Goal: Task Accomplishment & Management: Use online tool/utility

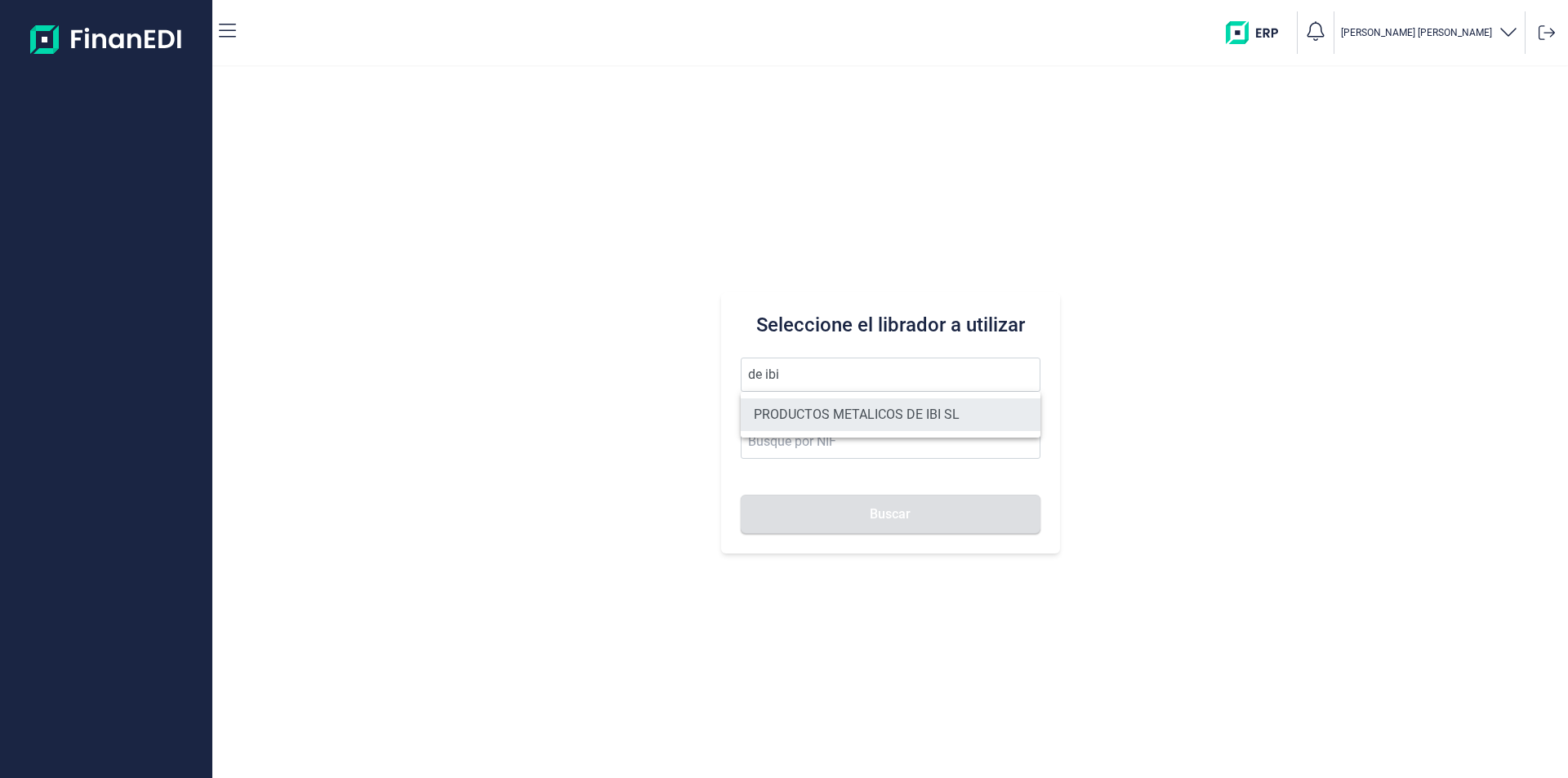
click at [814, 412] on li "PRODUCTOS METALICOS DE IBI SL" at bounding box center [890, 415] width 300 height 33
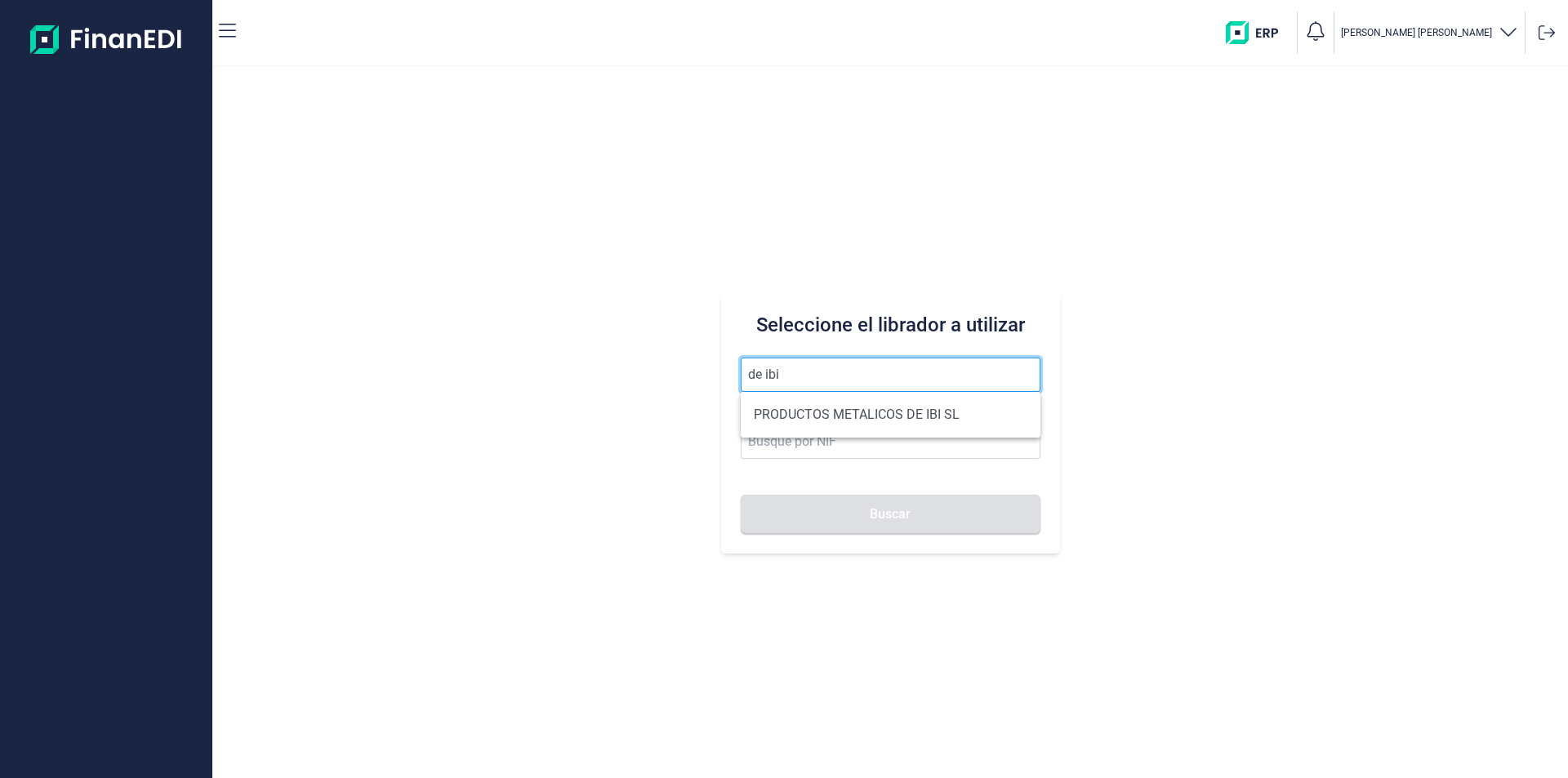
type input "PRODUCTOS METALICOS DE IBI SL"
type input "B54487491"
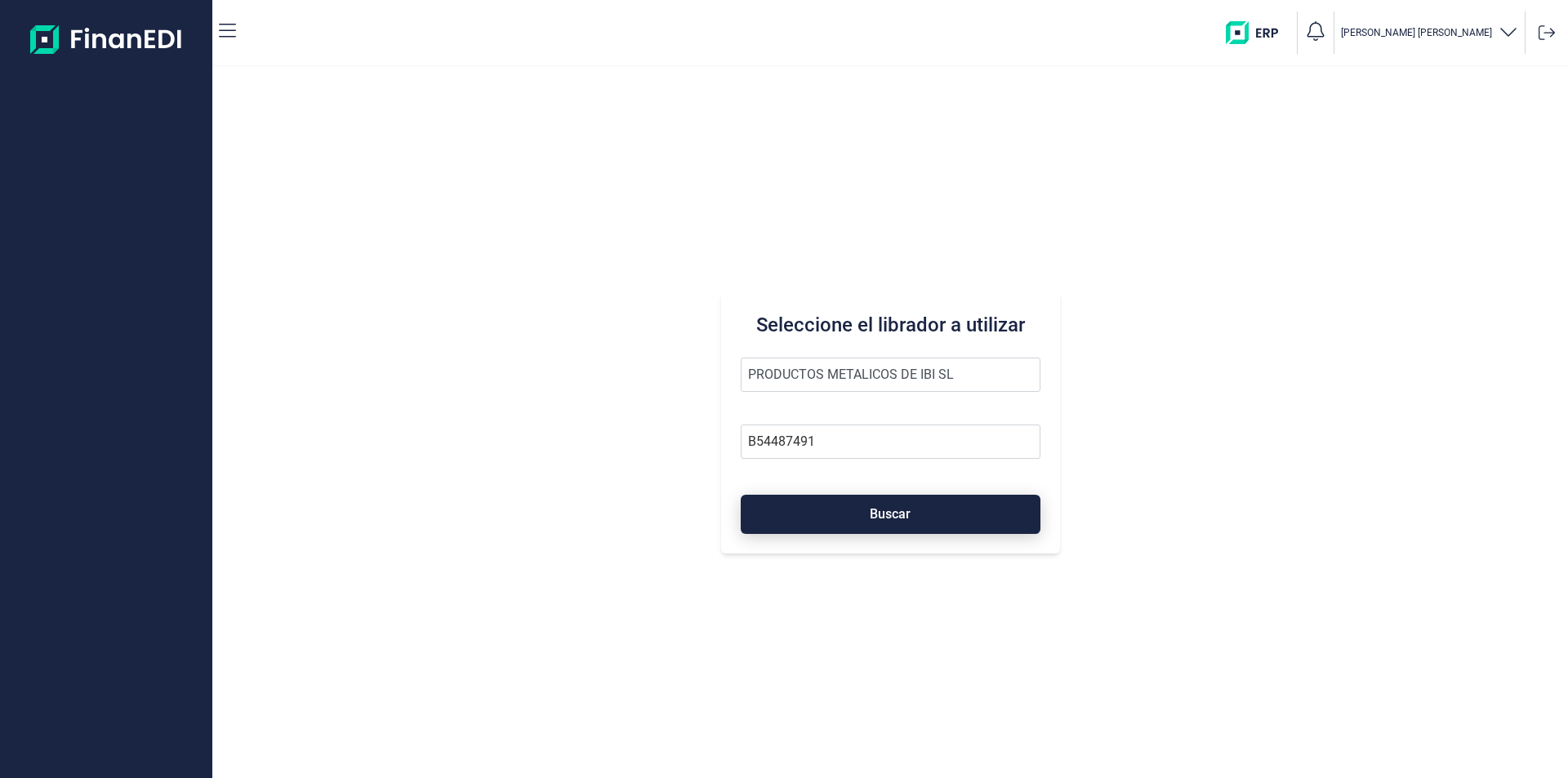
click at [862, 521] on button "Buscar" at bounding box center [890, 514] width 300 height 39
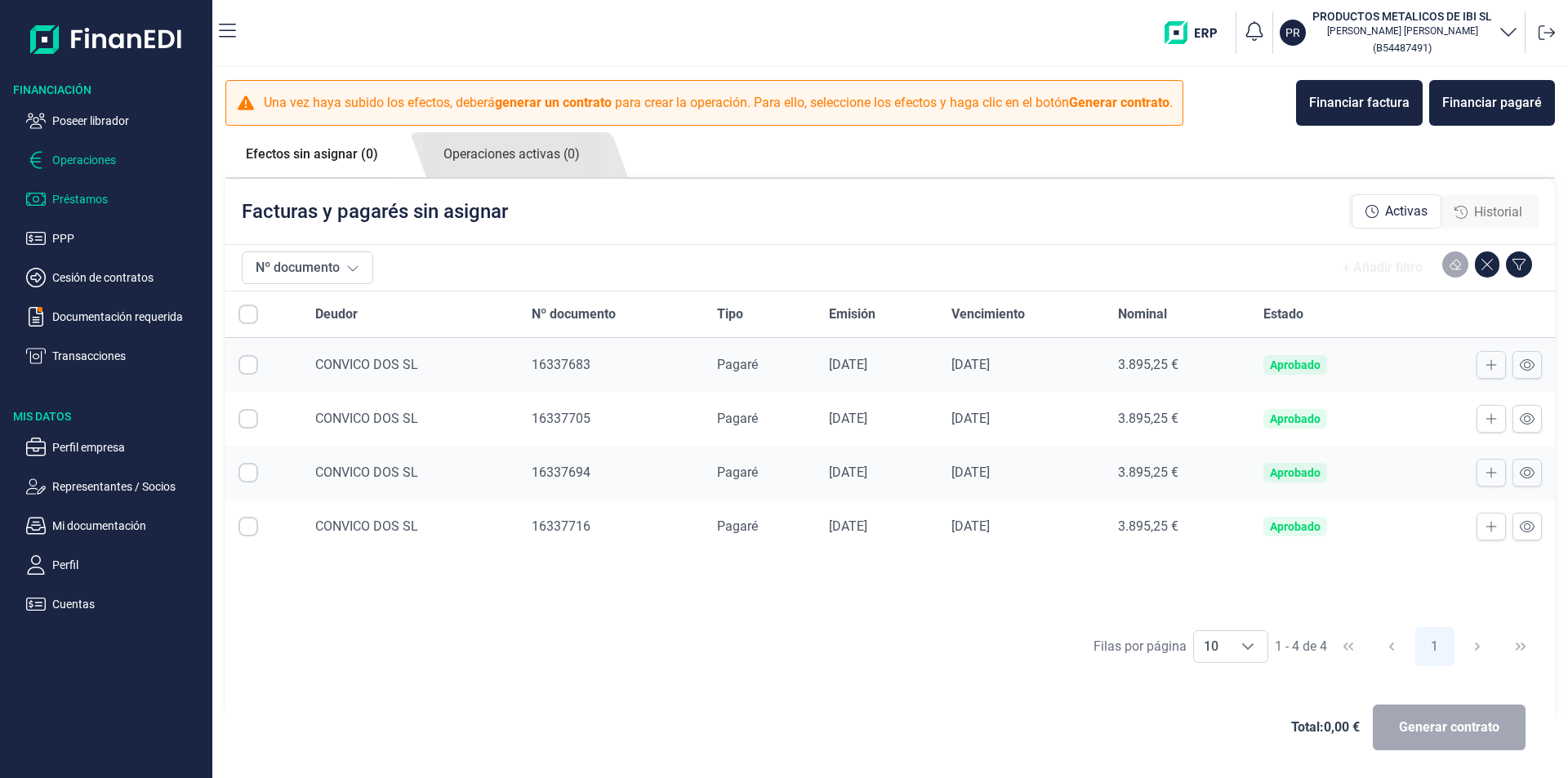
checkbox input "true"
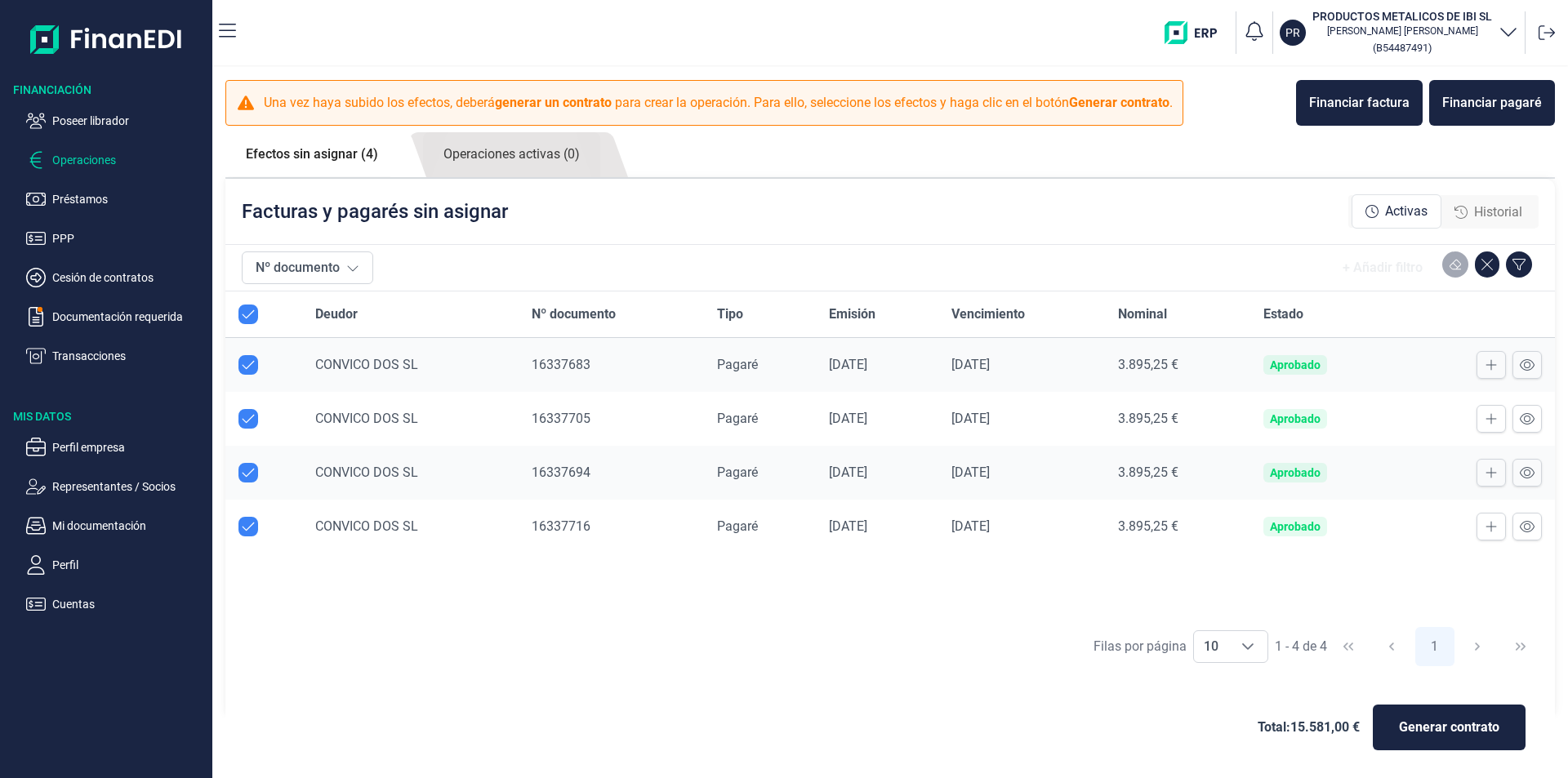
checkbox input "true"
click at [1421, 730] on span "Generar contrato" at bounding box center [1449, 728] width 101 height 20
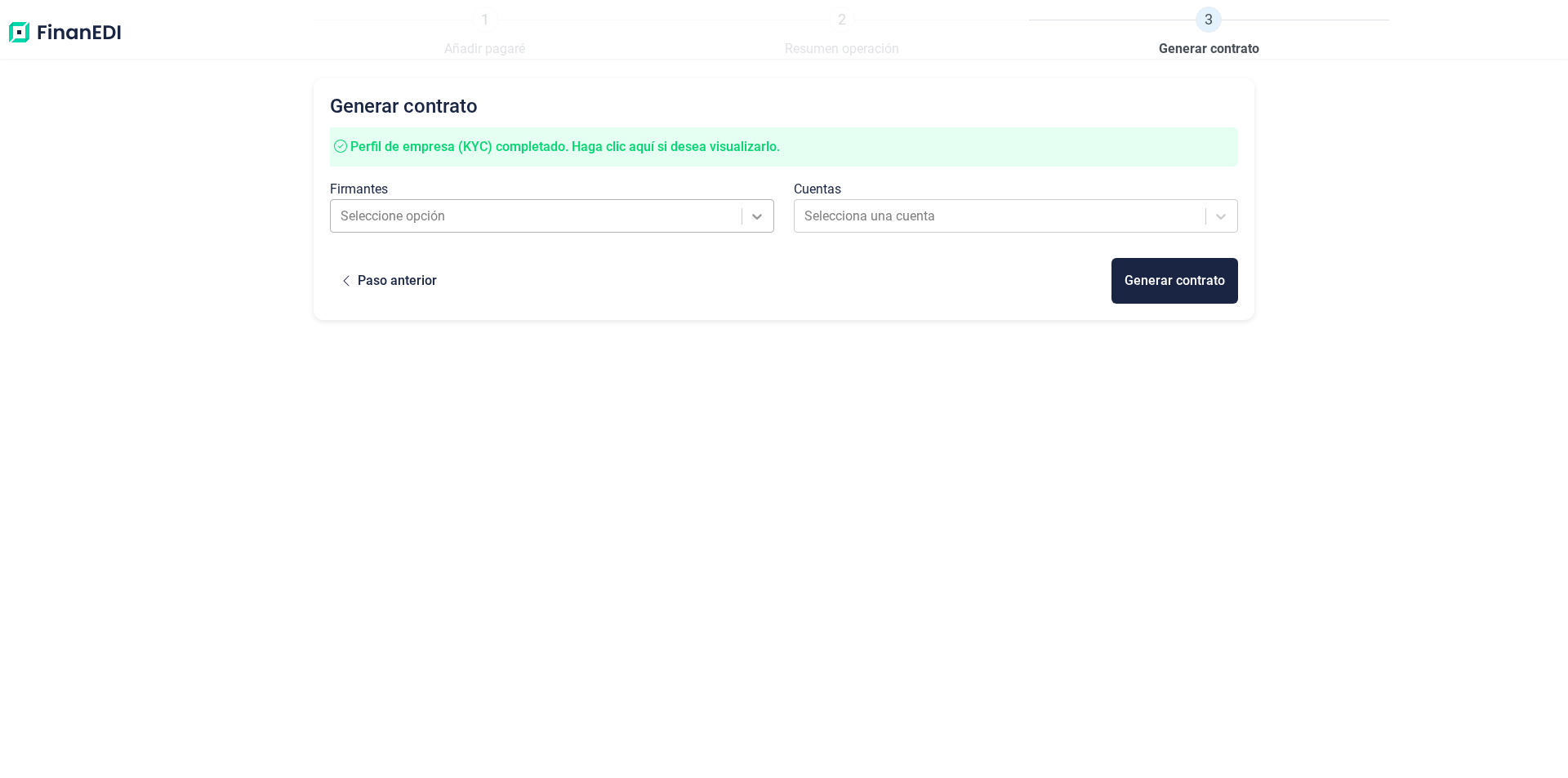
click at [760, 220] on icon at bounding box center [757, 216] width 17 height 17
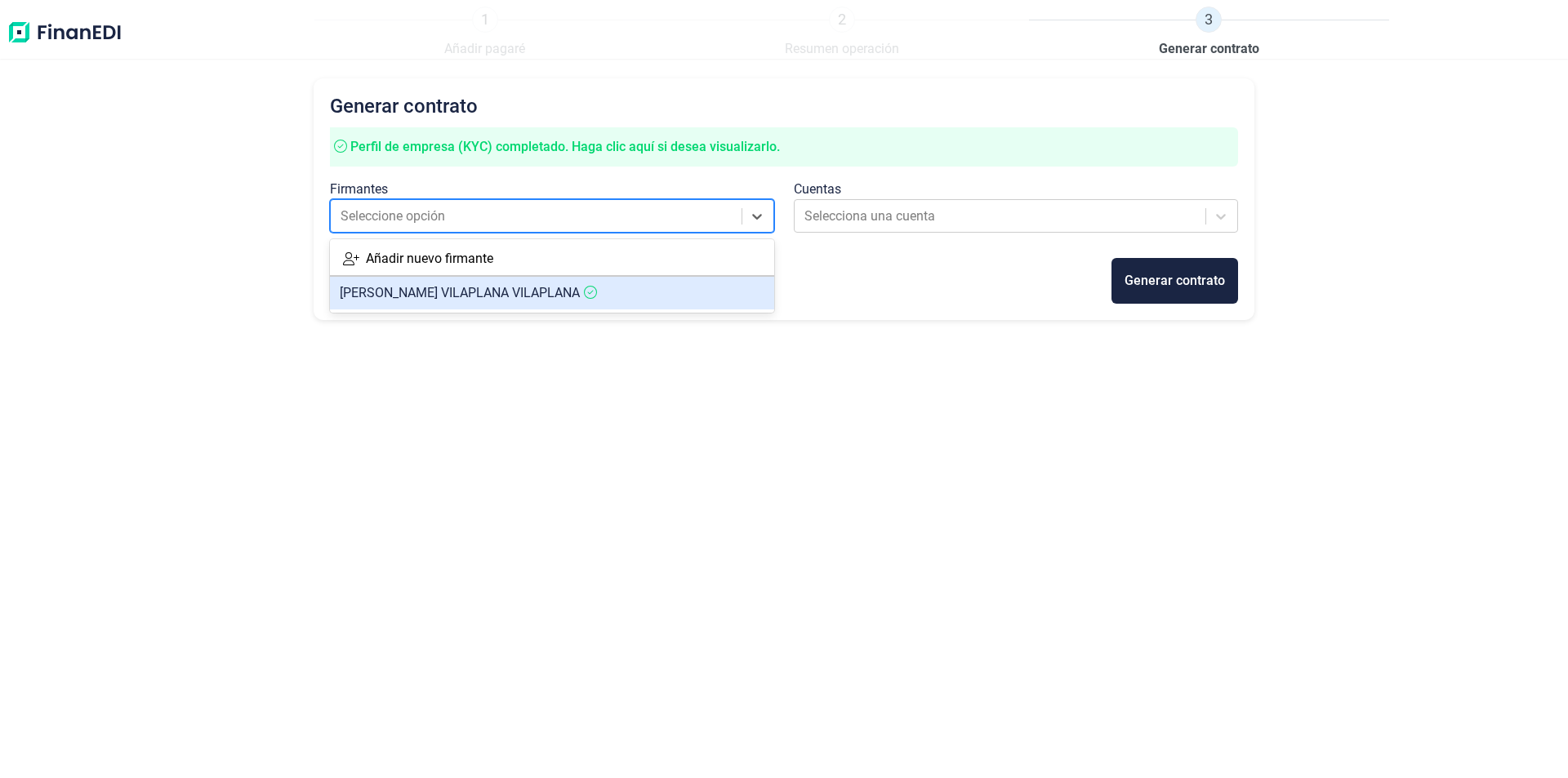
click at [541, 290] on span "[PERSON_NAME]" at bounding box center [460, 292] width 240 height 16
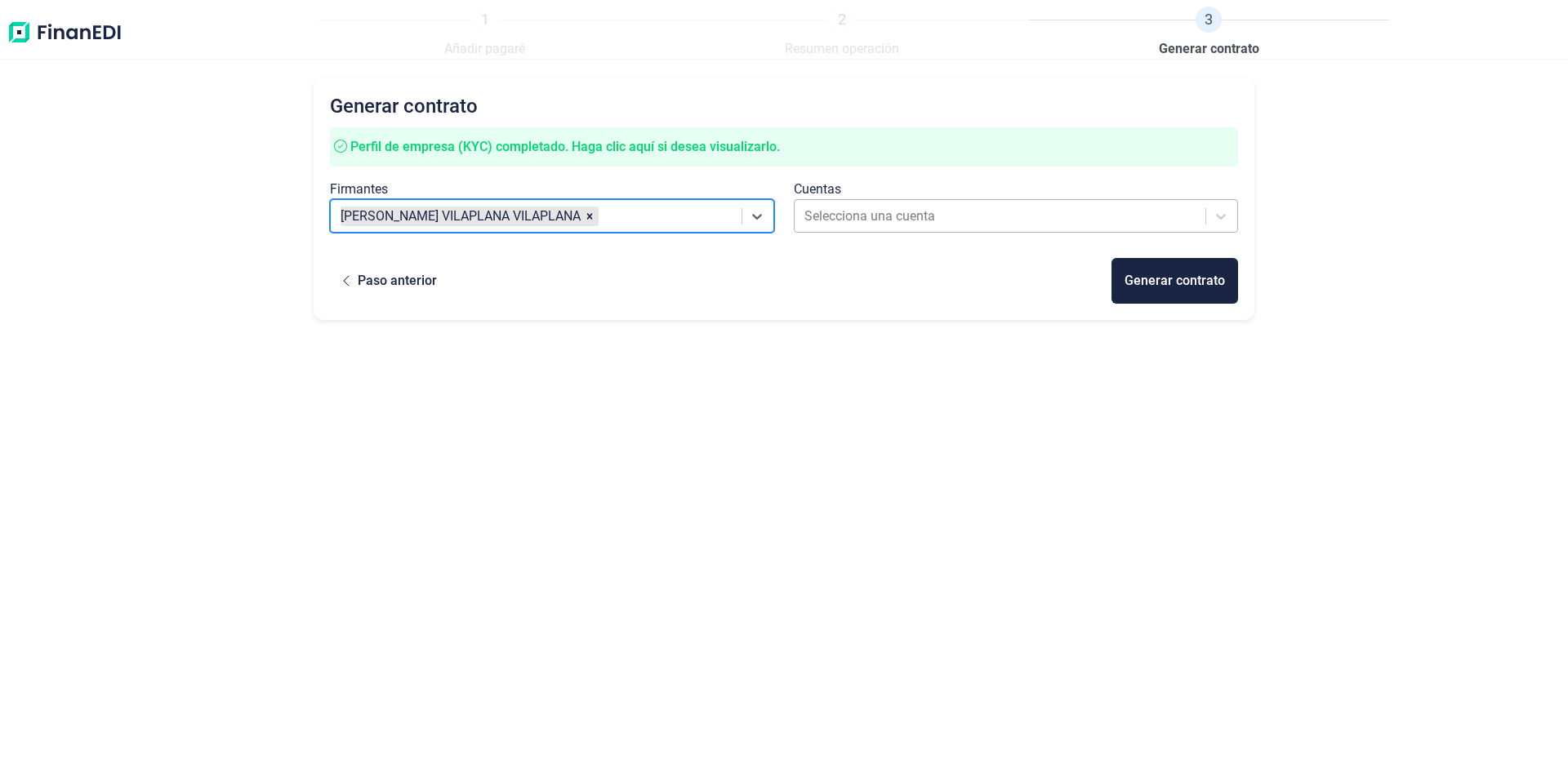
click at [970, 225] on div at bounding box center [1001, 216] width 394 height 23
click at [597, 417] on div "Generar contrato Perfil de empresa (KYC) completado. Haga clic aquí si desea vi…" at bounding box center [784, 397] width 941 height 638
click at [824, 215] on div at bounding box center [1001, 216] width 394 height 23
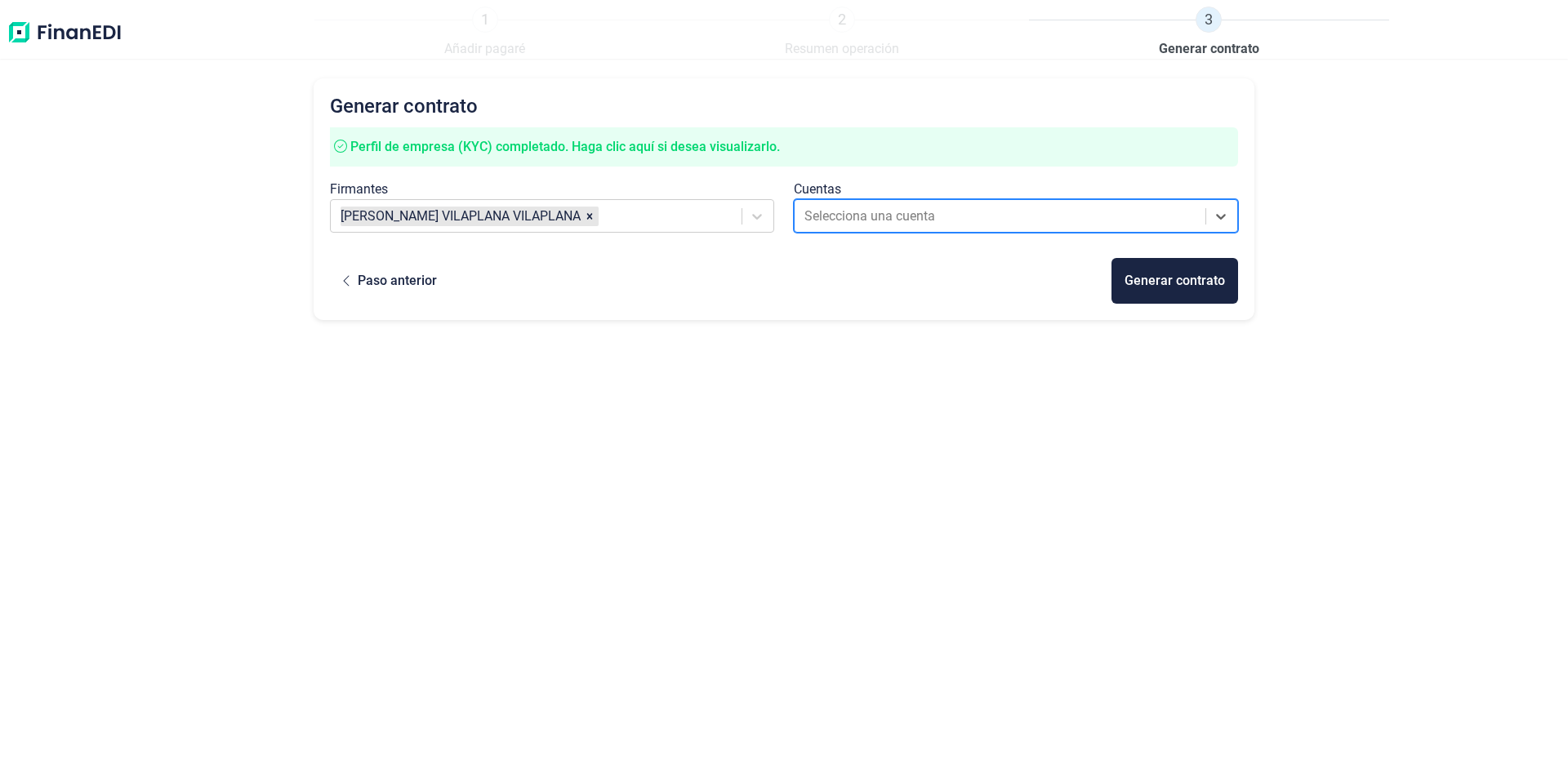
click at [95, 33] on img at bounding box center [64, 32] width 116 height 52
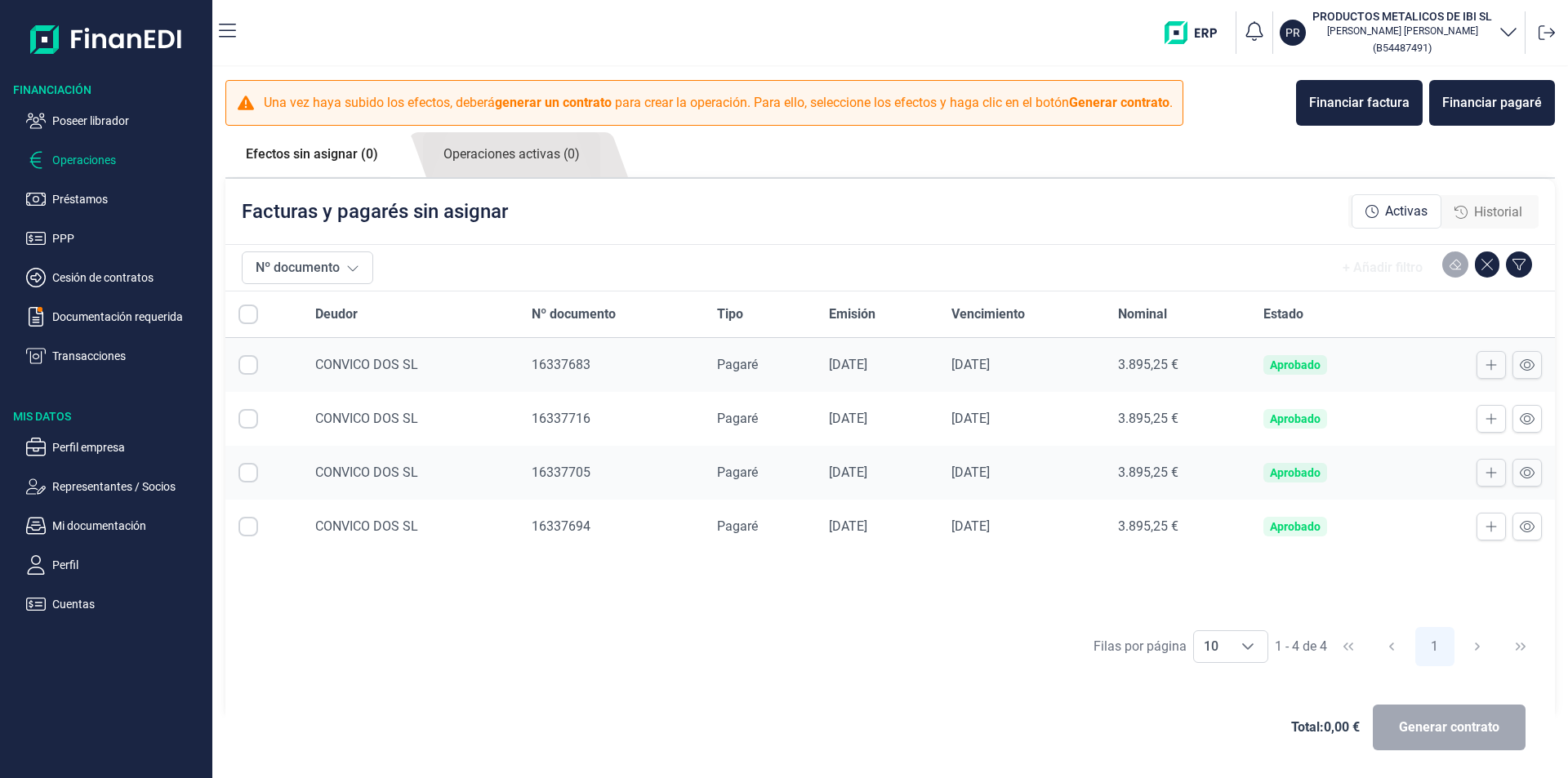
checkbox input "true"
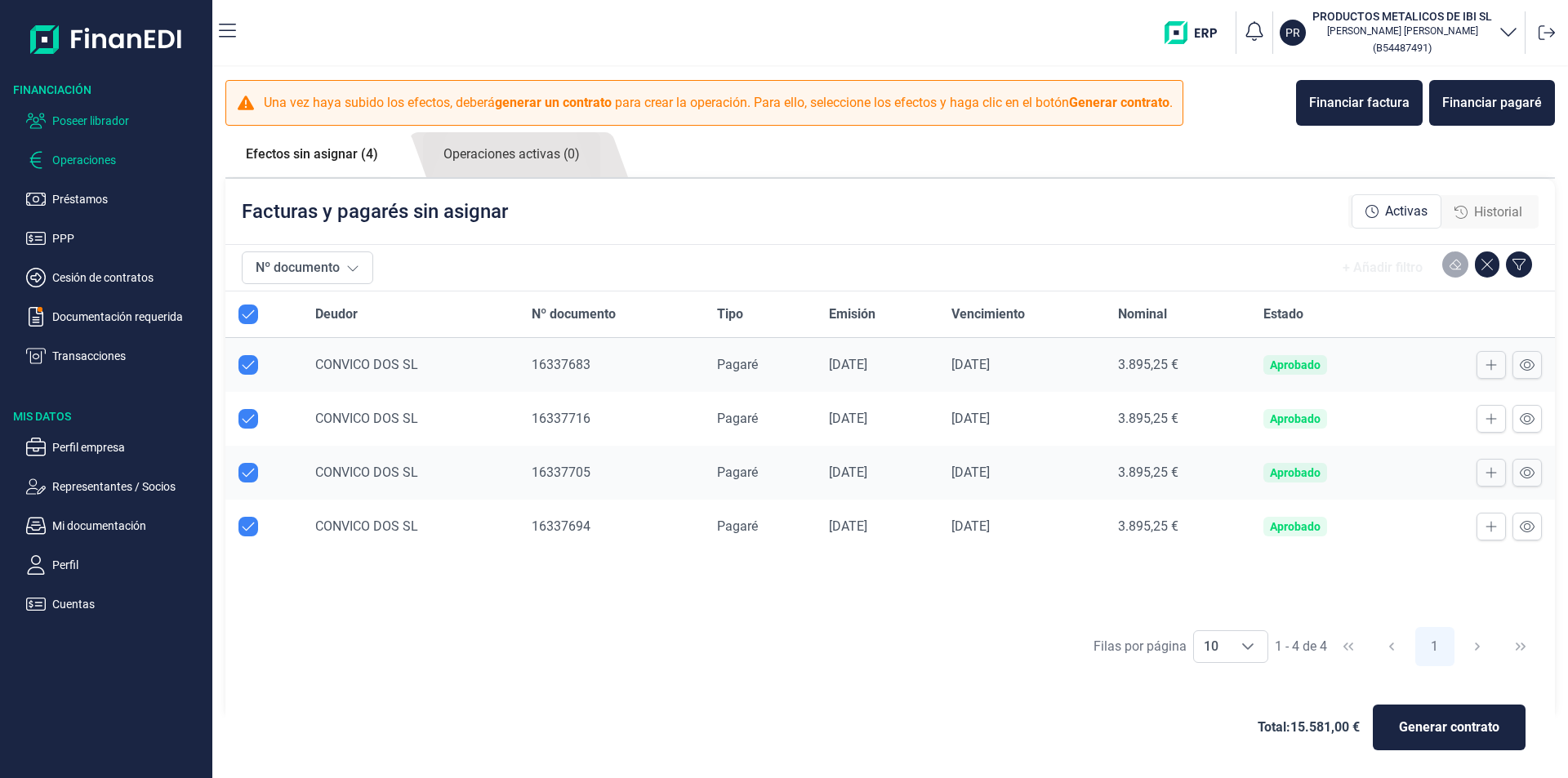
checkbox input "true"
click at [120, 119] on p "Poseer librador" at bounding box center [129, 121] width 153 height 20
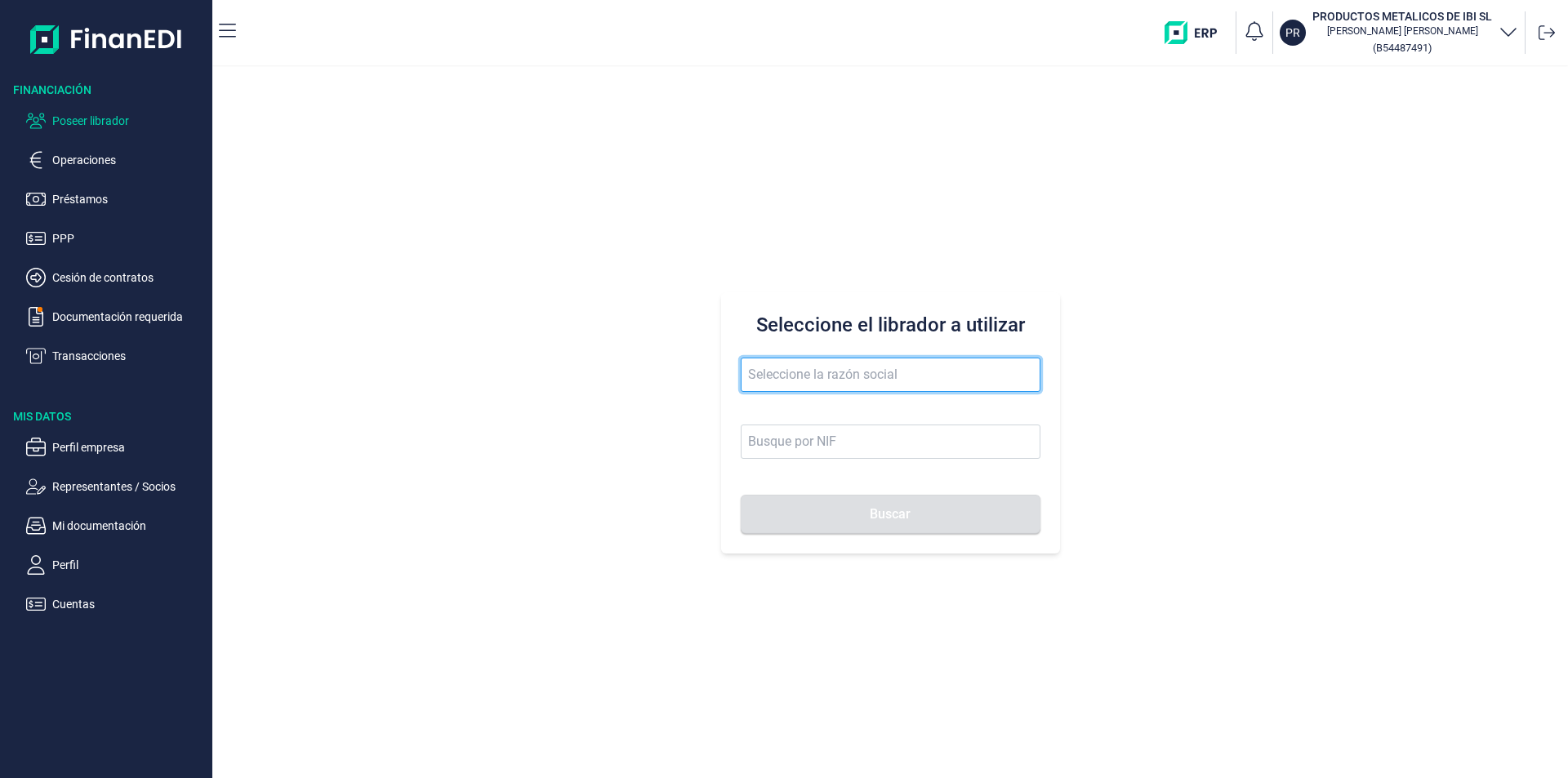
click at [755, 370] on input "text" at bounding box center [890, 375] width 300 height 35
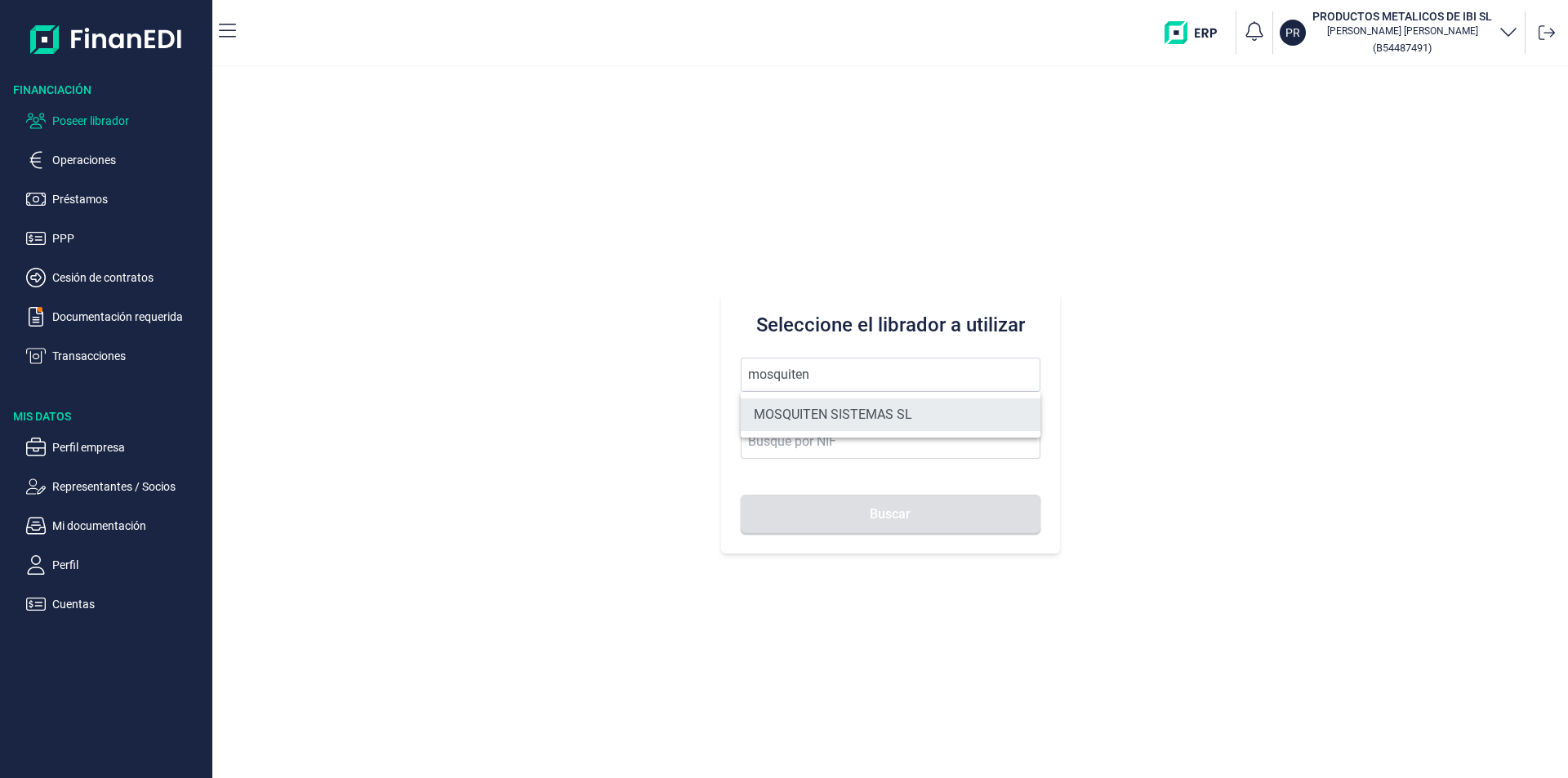
click at [814, 406] on li "MOSQUITEN SISTEMAS SL" at bounding box center [890, 415] width 300 height 33
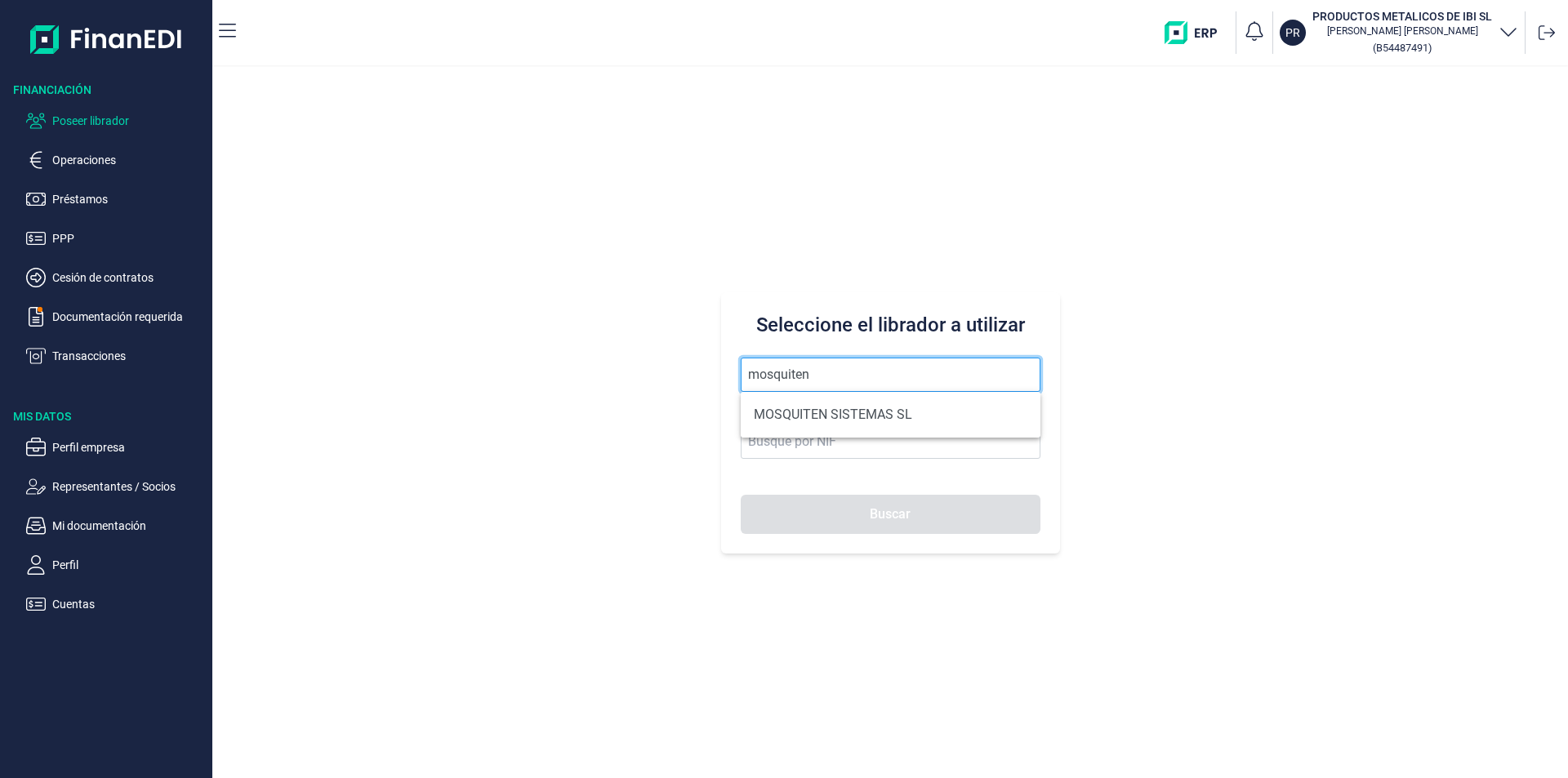
type input "MOSQUITEN SISTEMAS SL"
type input "B90198250"
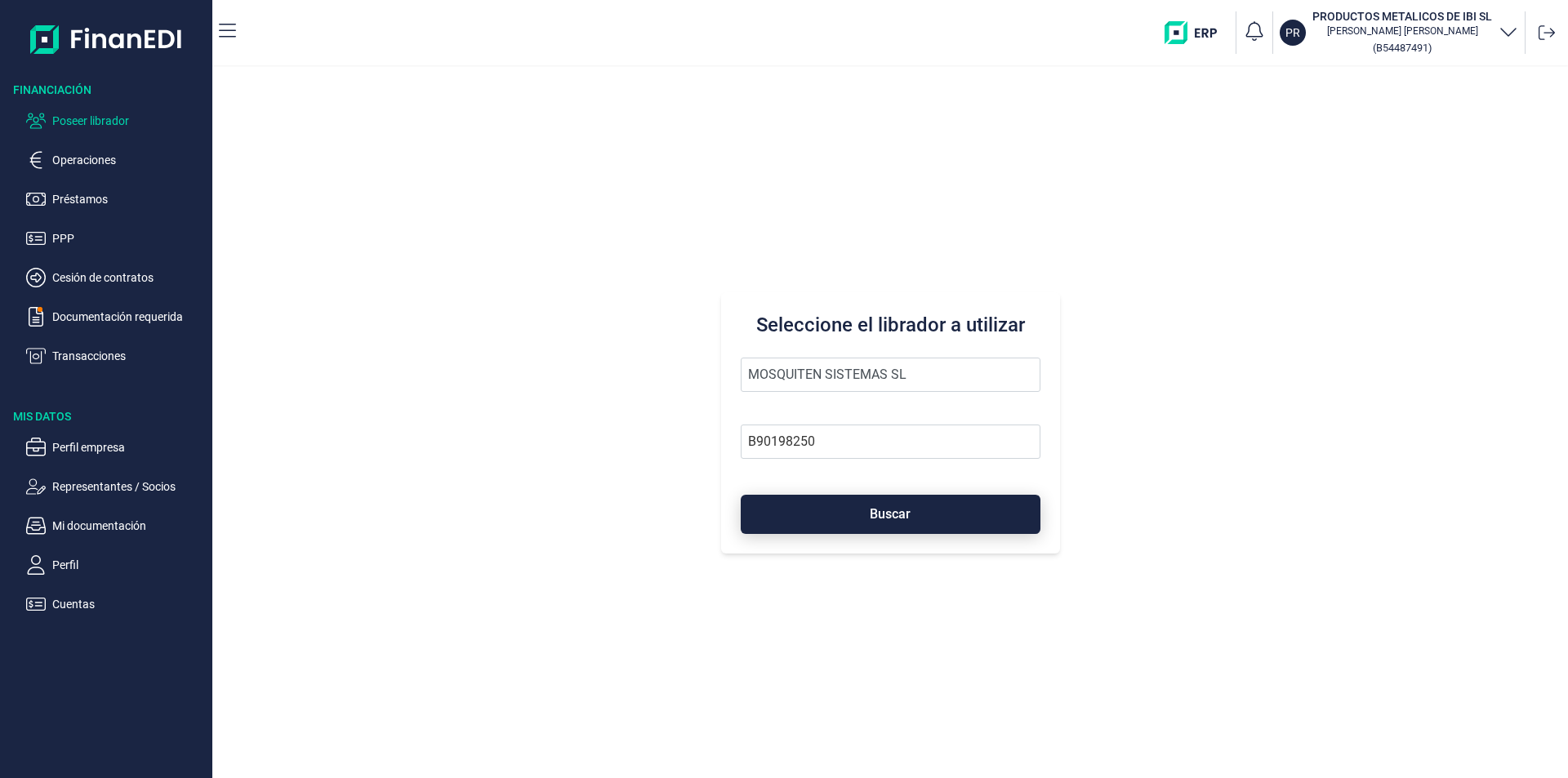
click at [829, 507] on button "Buscar" at bounding box center [890, 514] width 300 height 39
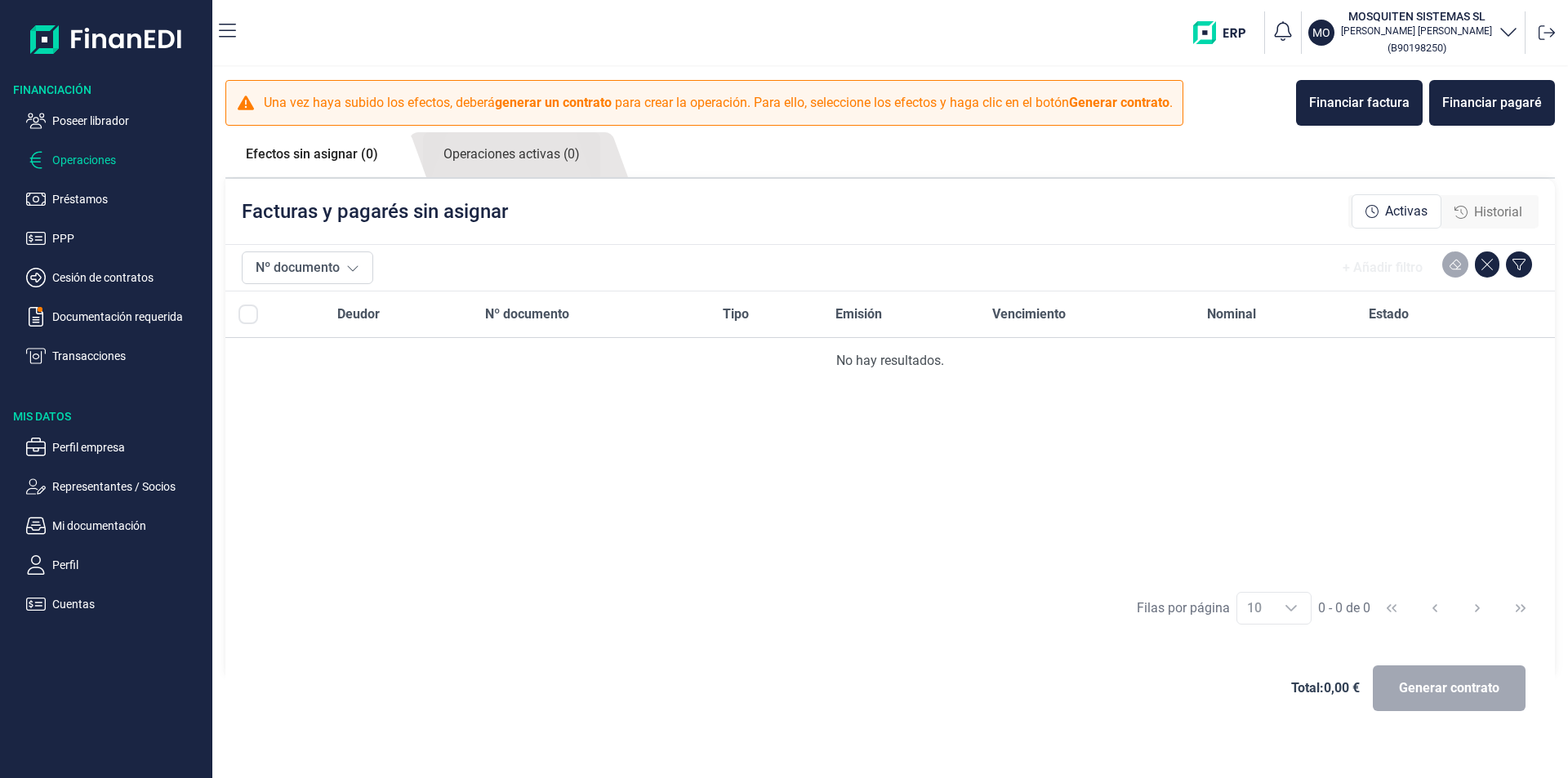
drag, startPoint x: 1489, startPoint y: 215, endPoint x: 892, endPoint y: 236, distance: 597.4
click at [1489, 215] on span "Historial" at bounding box center [1498, 212] width 48 height 20
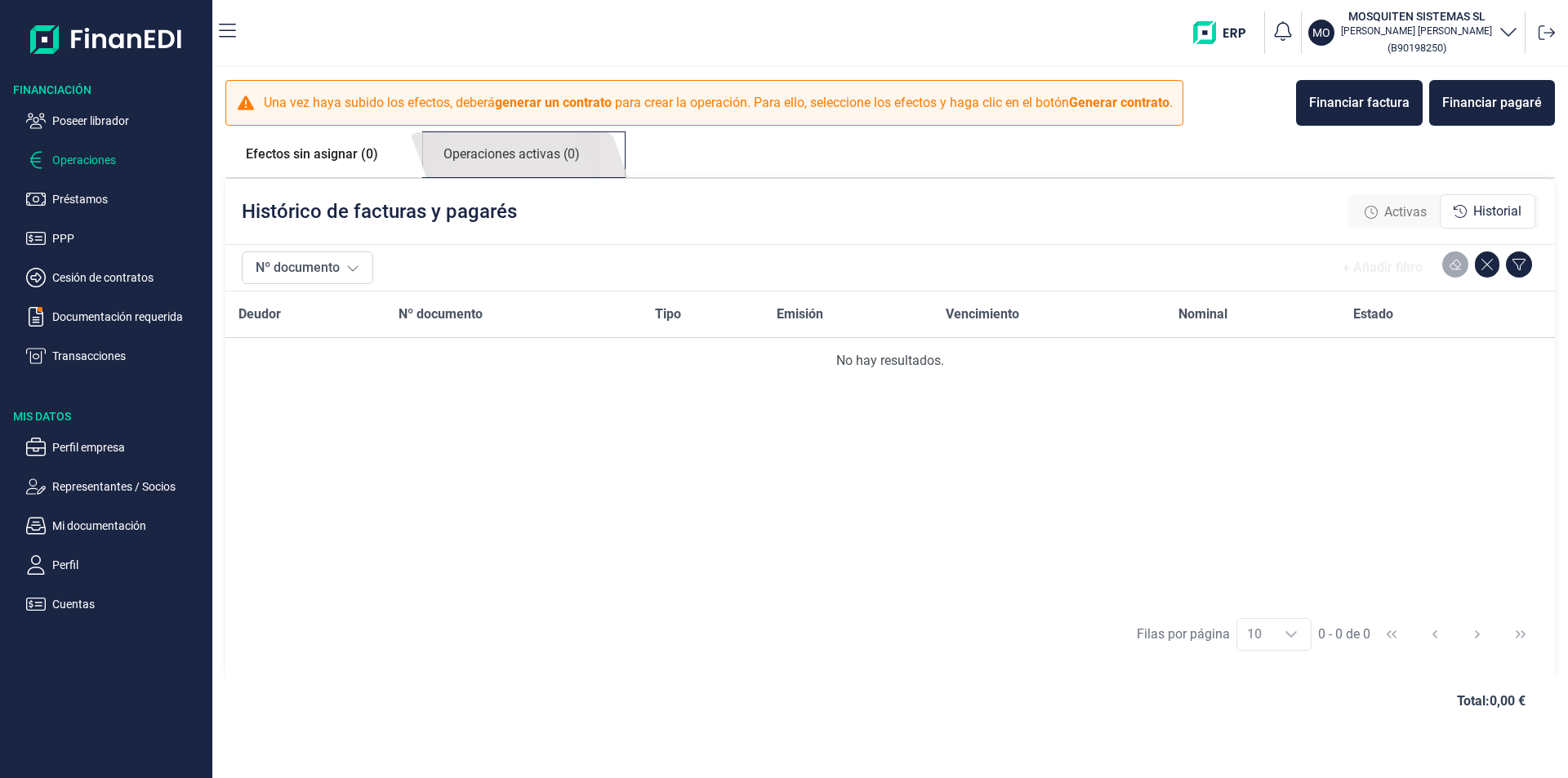
click at [546, 159] on link "Operaciones activas (0)" at bounding box center [512, 154] width 177 height 45
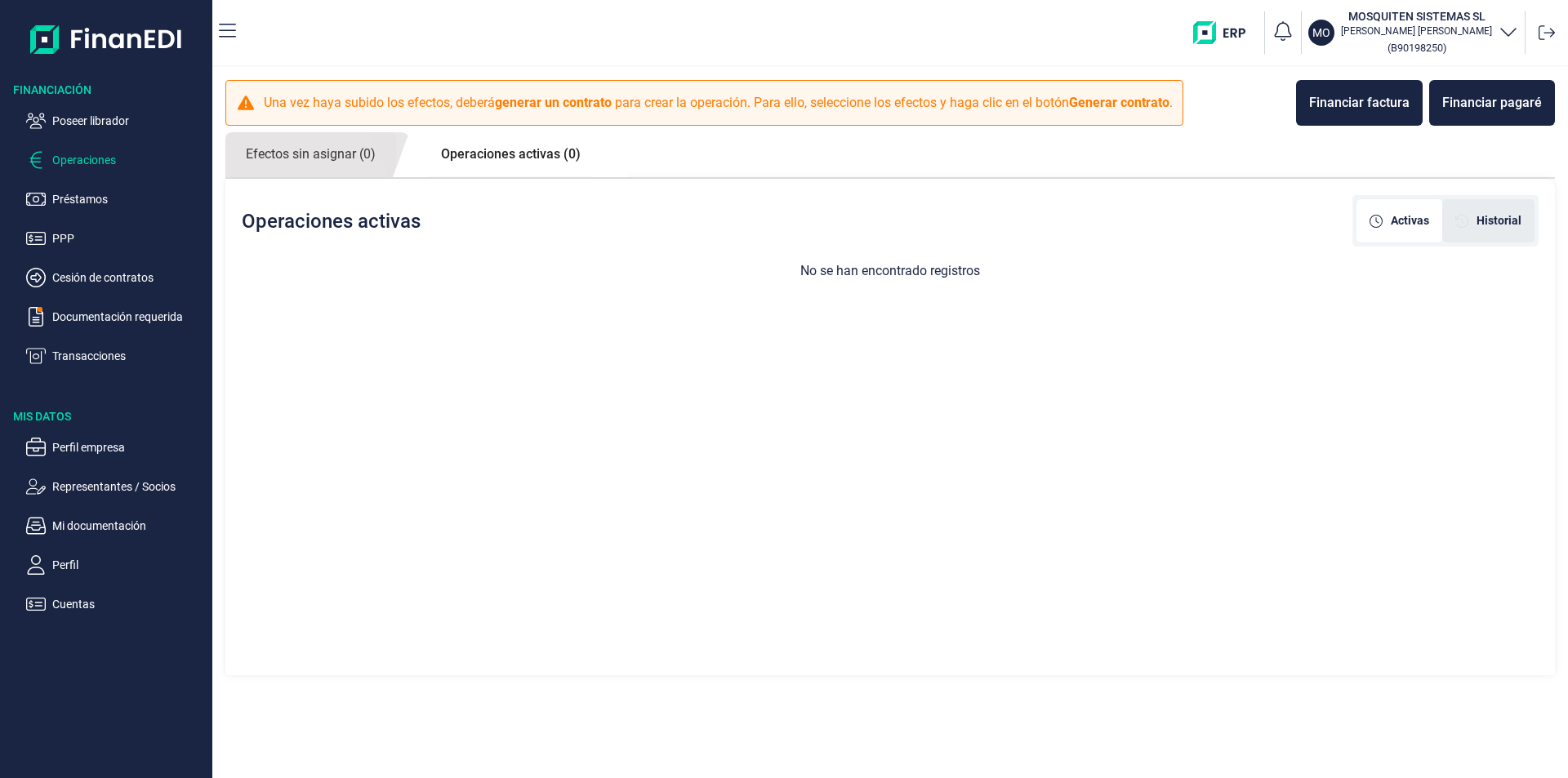
click at [1493, 218] on span "Historial" at bounding box center [1499, 220] width 45 height 17
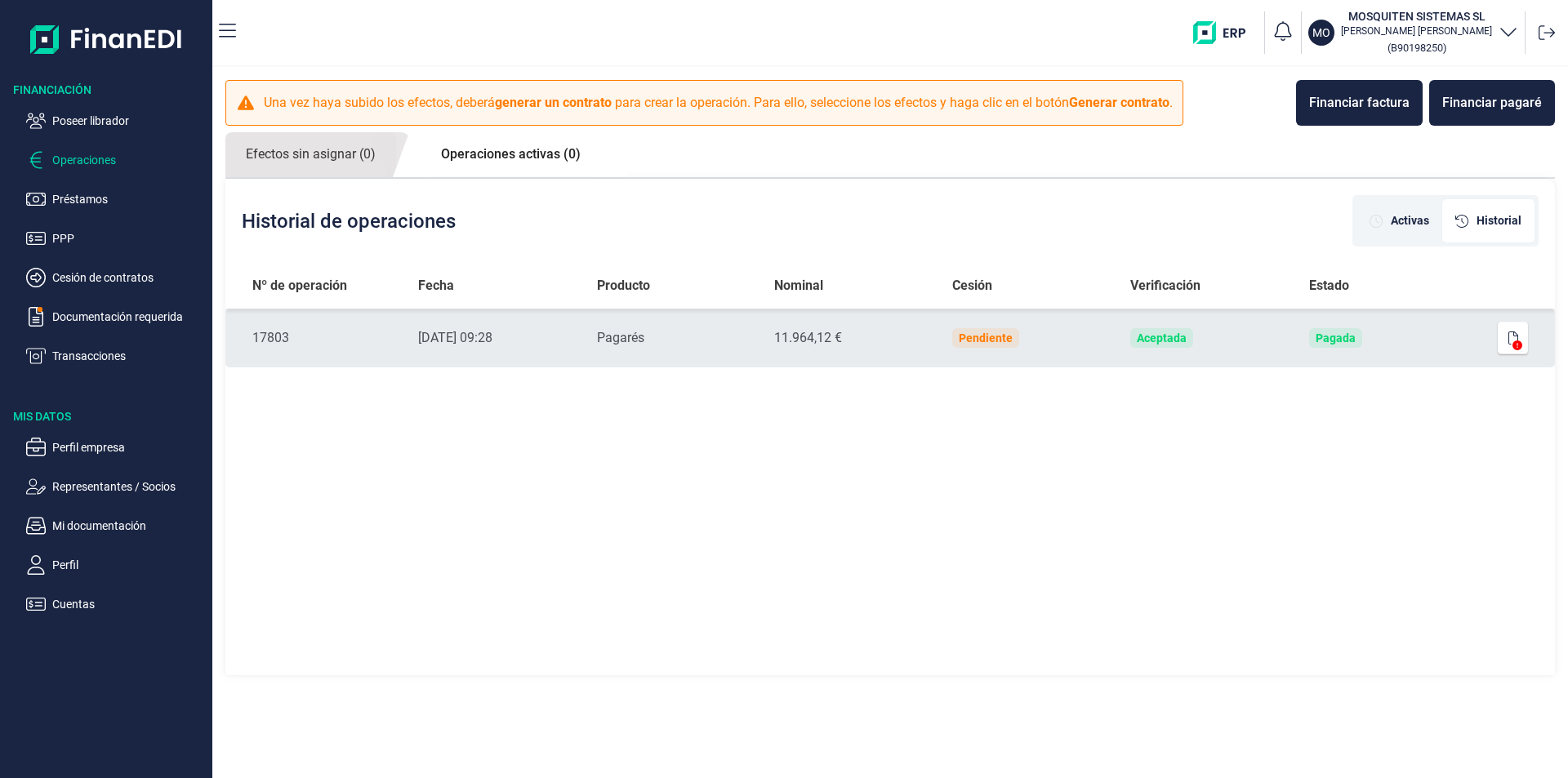
click at [1411, 337] on td "Pagada" at bounding box center [1384, 337] width 177 height 59
click at [1496, 337] on div at bounding box center [1507, 338] width 41 height 33
click at [1507, 336] on button "button" at bounding box center [1514, 338] width 31 height 33
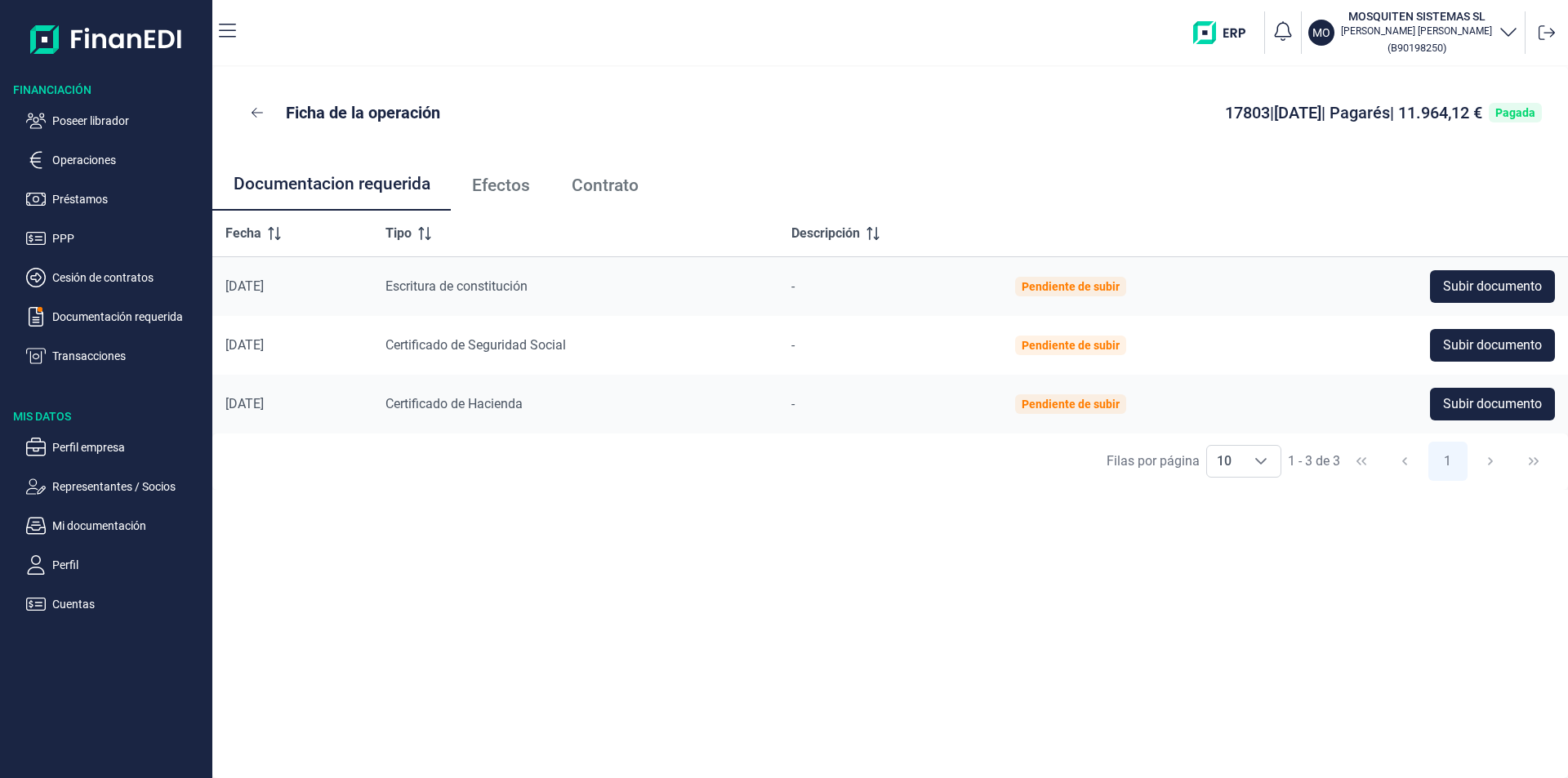
click at [601, 193] on span "Contrato" at bounding box center [605, 186] width 67 height 17
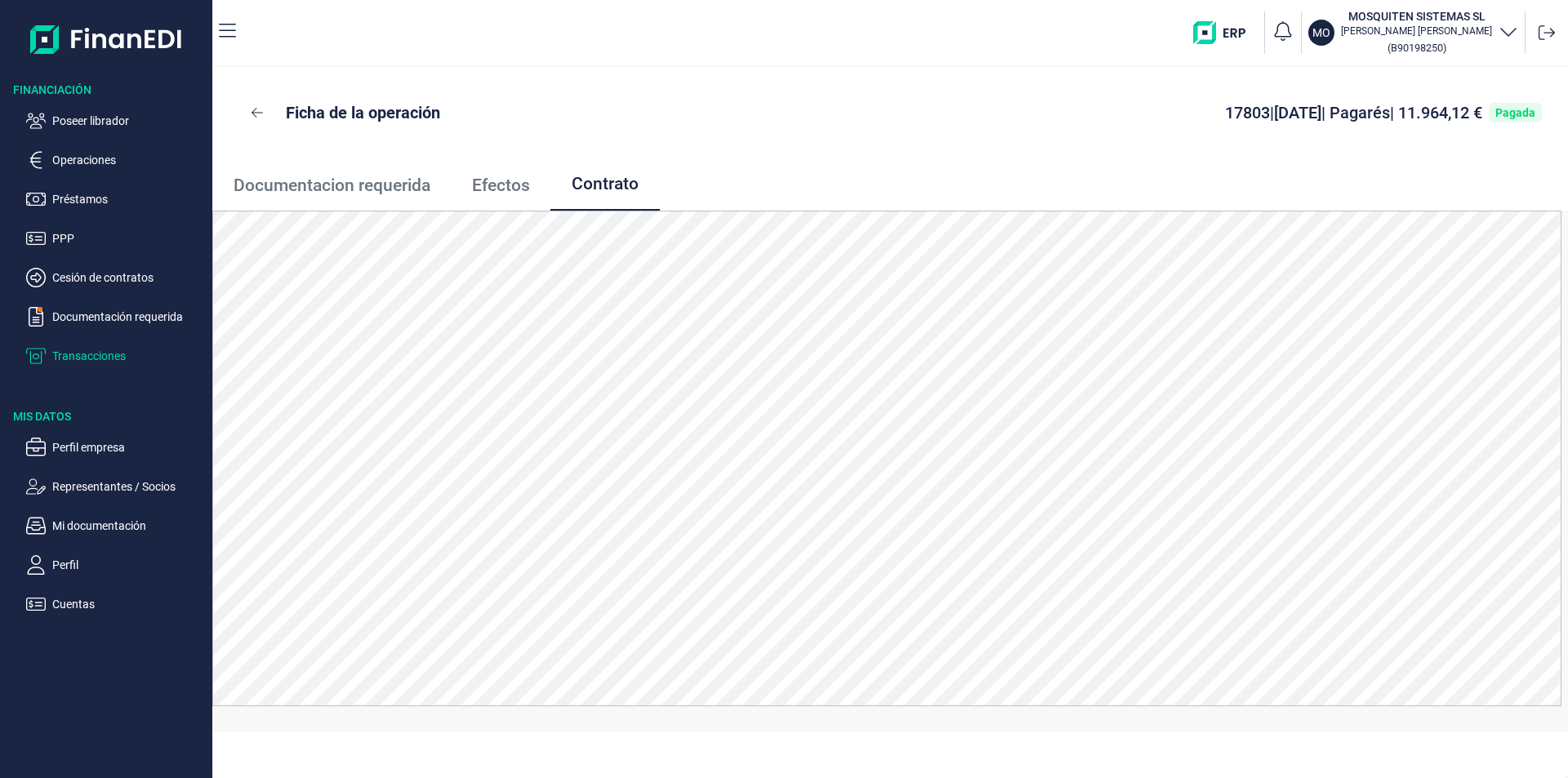
click at [92, 355] on p "Transacciones" at bounding box center [129, 356] width 153 height 20
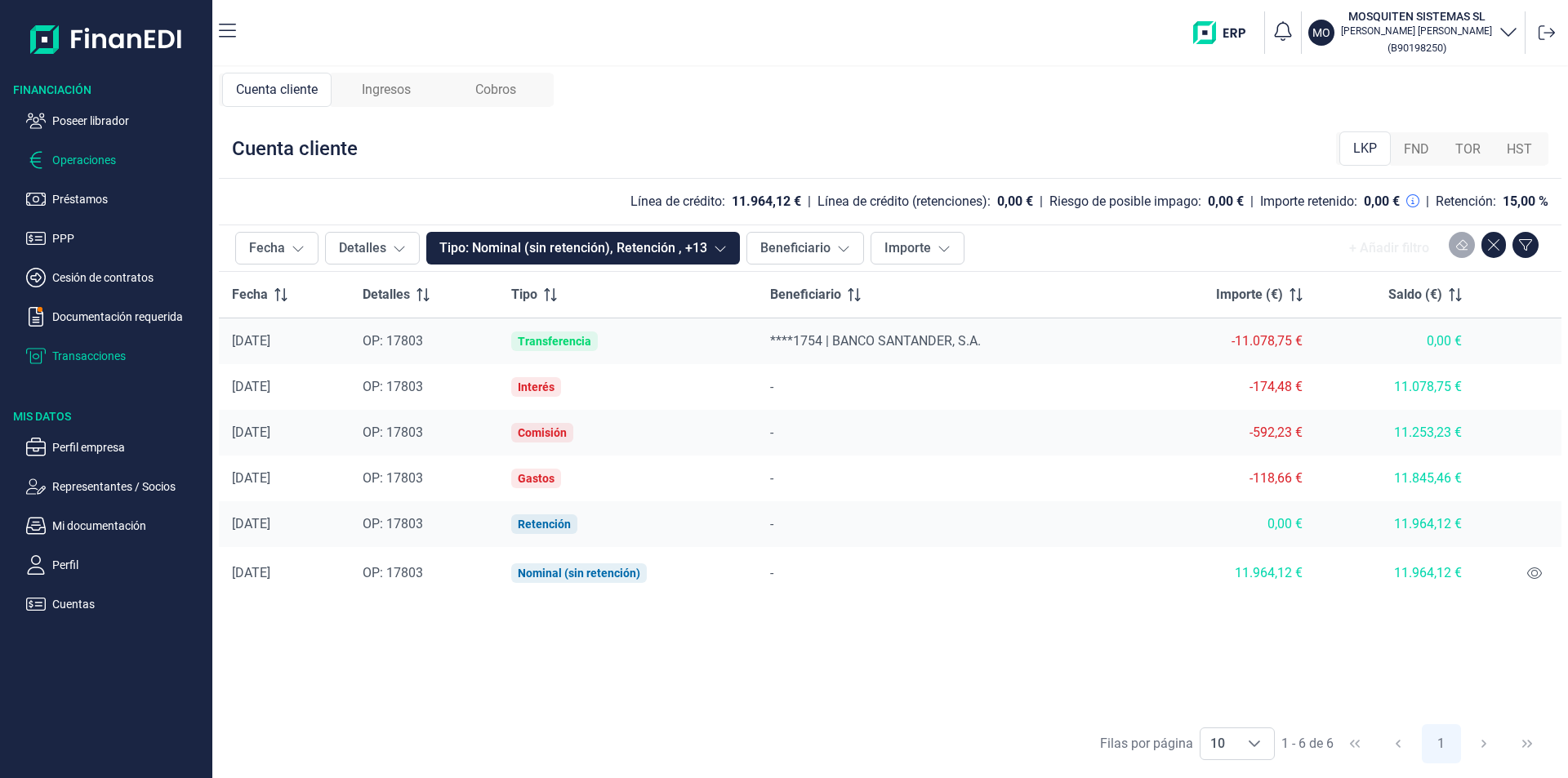
click at [89, 161] on p "Operaciones" at bounding box center [129, 160] width 153 height 20
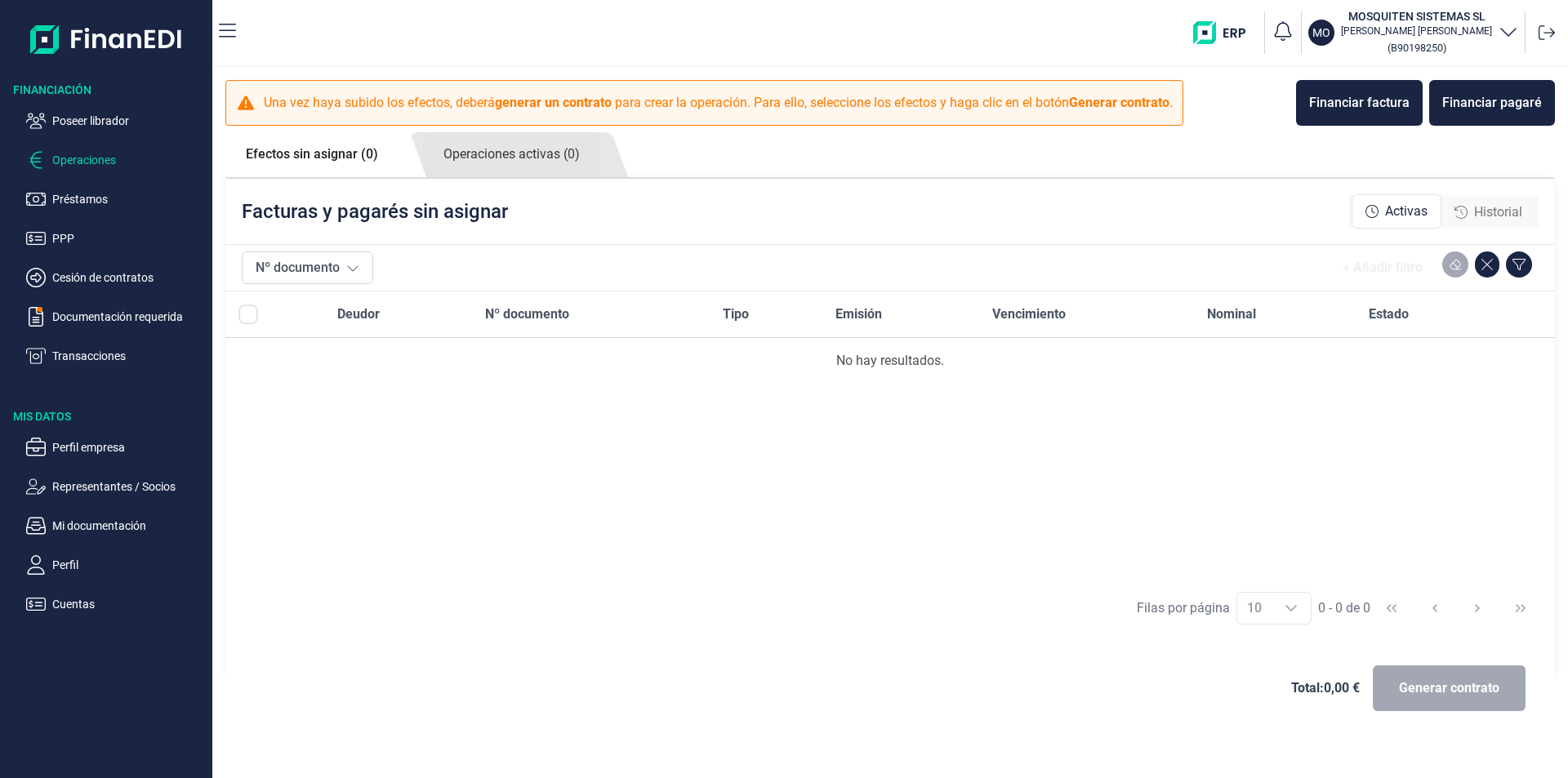
click at [1500, 217] on span "Historial" at bounding box center [1498, 212] width 48 height 20
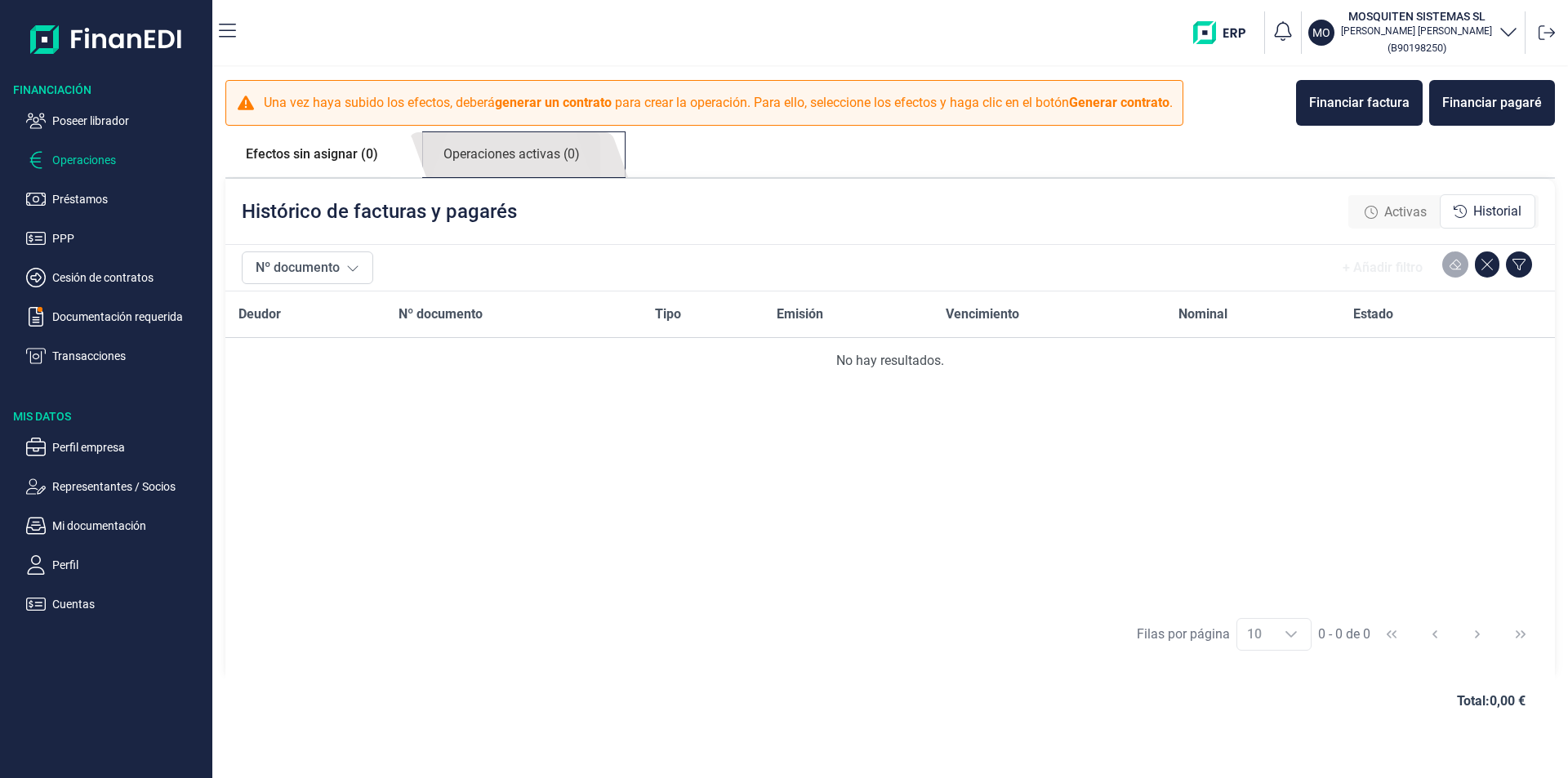
click at [544, 158] on link "Operaciones activas (0)" at bounding box center [512, 154] width 177 height 45
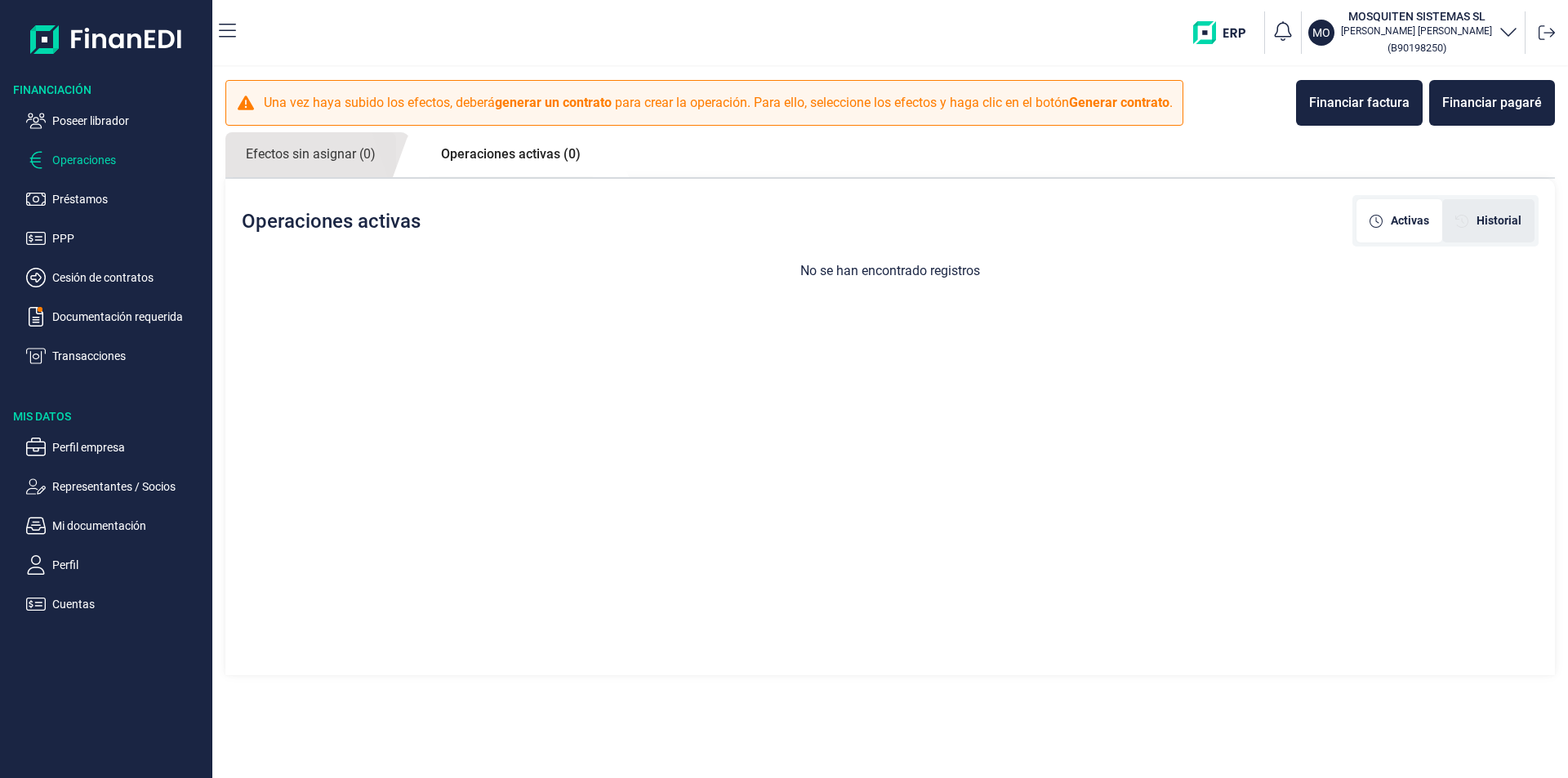
click at [1505, 216] on span "Historial" at bounding box center [1499, 220] width 45 height 17
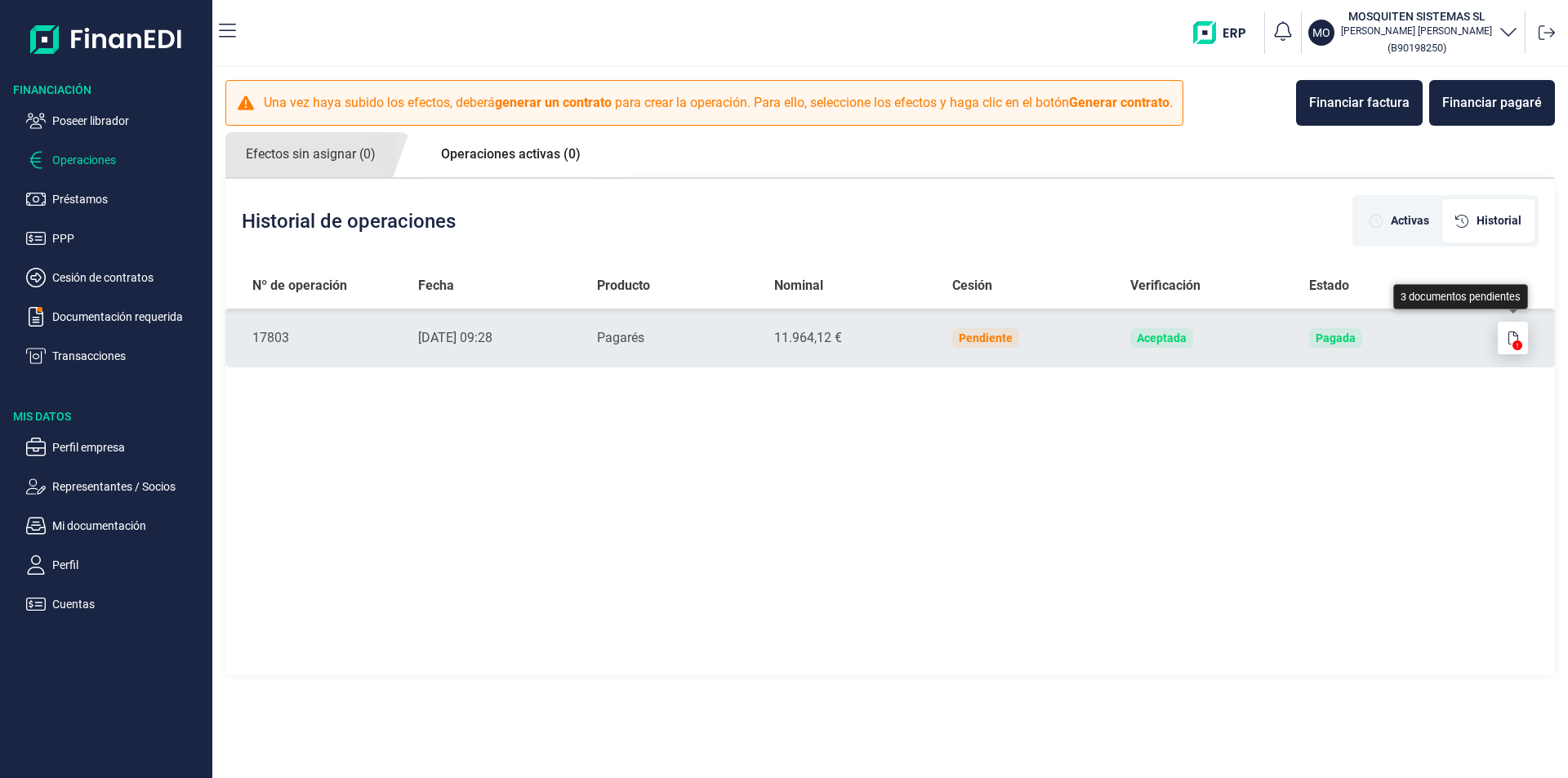
click at [1509, 330] on button "button" at bounding box center [1514, 338] width 31 height 33
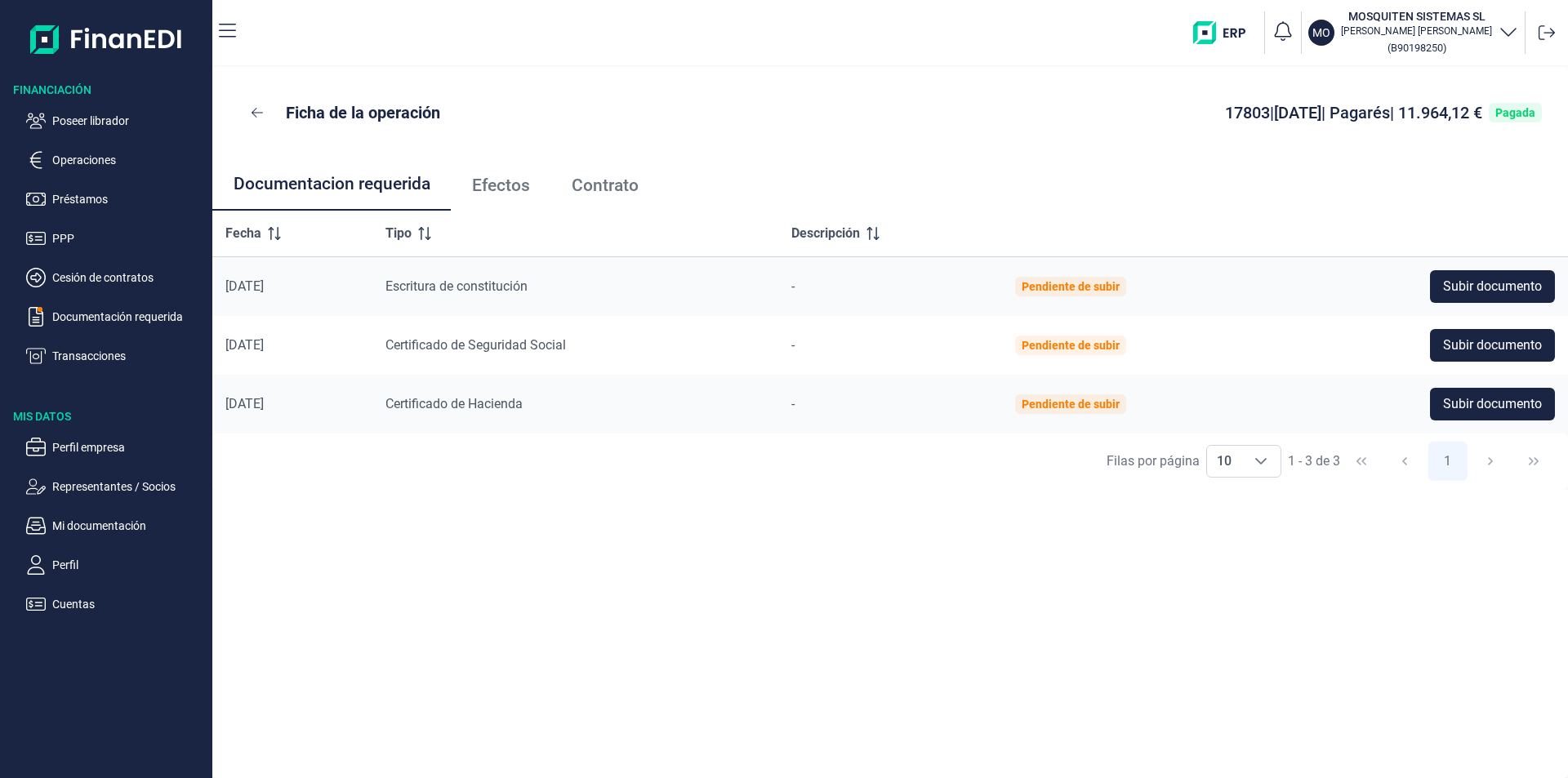
click at [602, 189] on span "Contrato" at bounding box center [605, 186] width 67 height 17
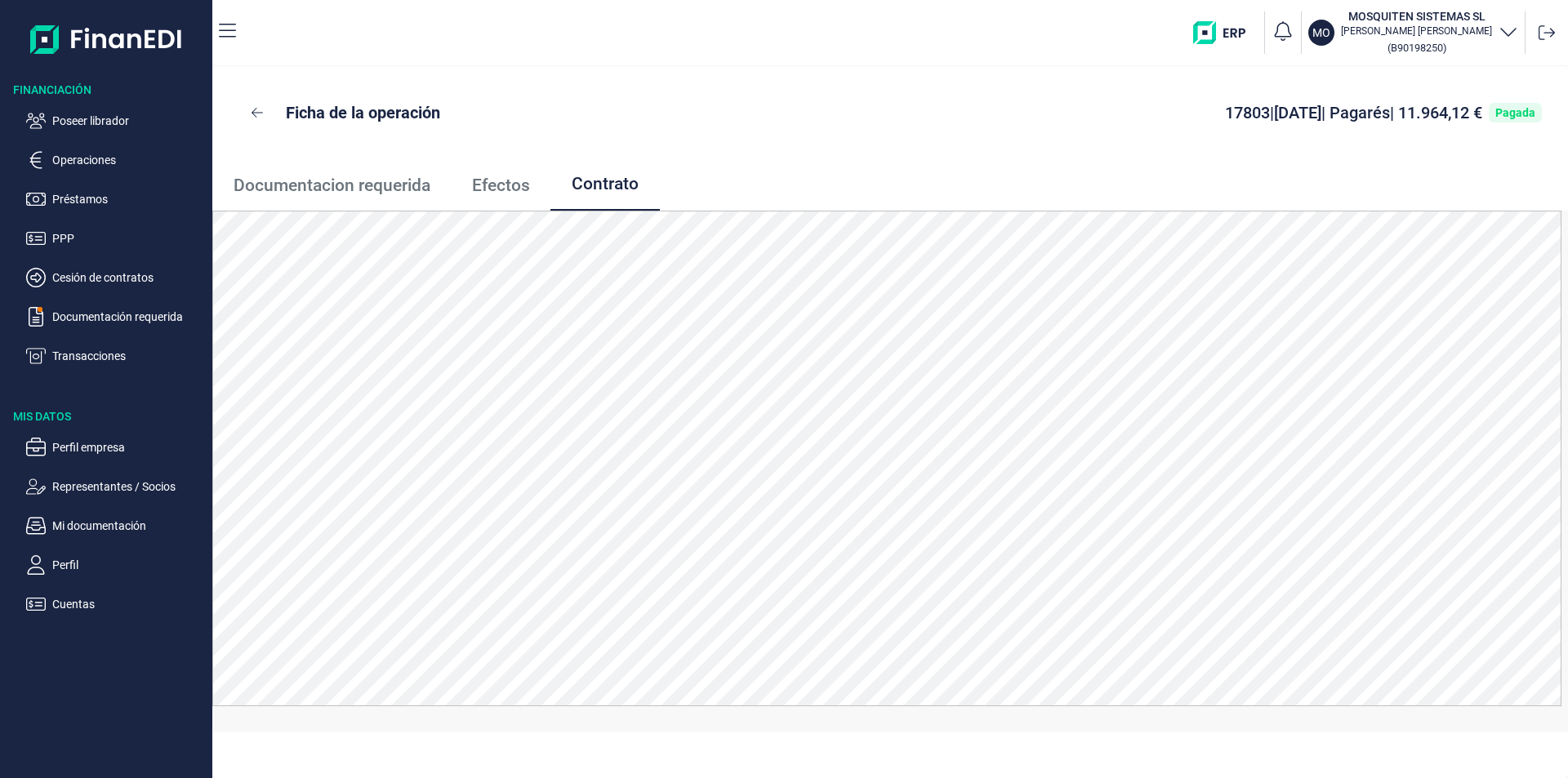
click at [597, 186] on span "Contrato" at bounding box center [605, 184] width 67 height 17
click at [255, 108] on icon at bounding box center [257, 113] width 12 height 13
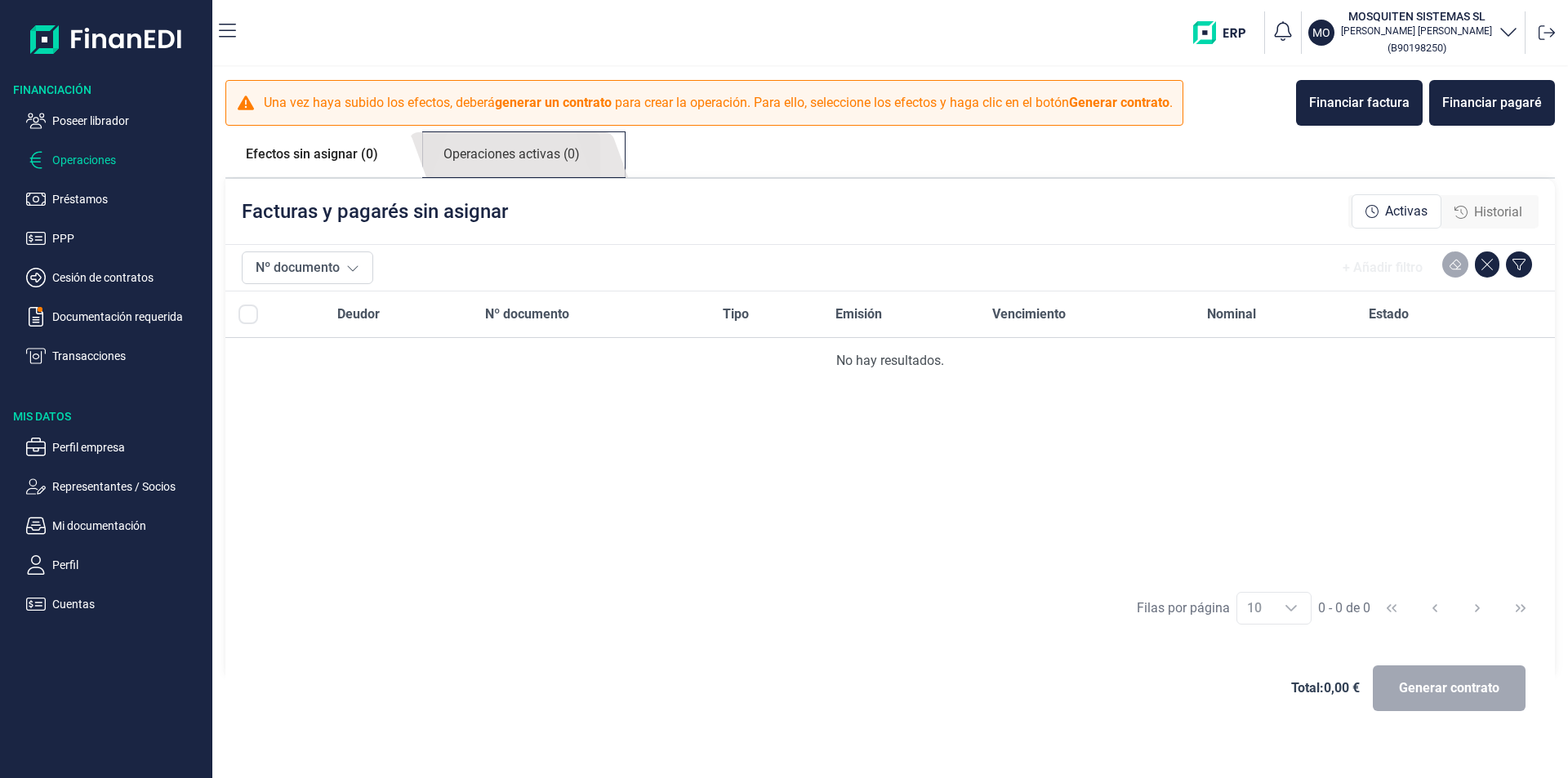
click at [543, 154] on link "Operaciones activas (0)" at bounding box center [512, 154] width 177 height 45
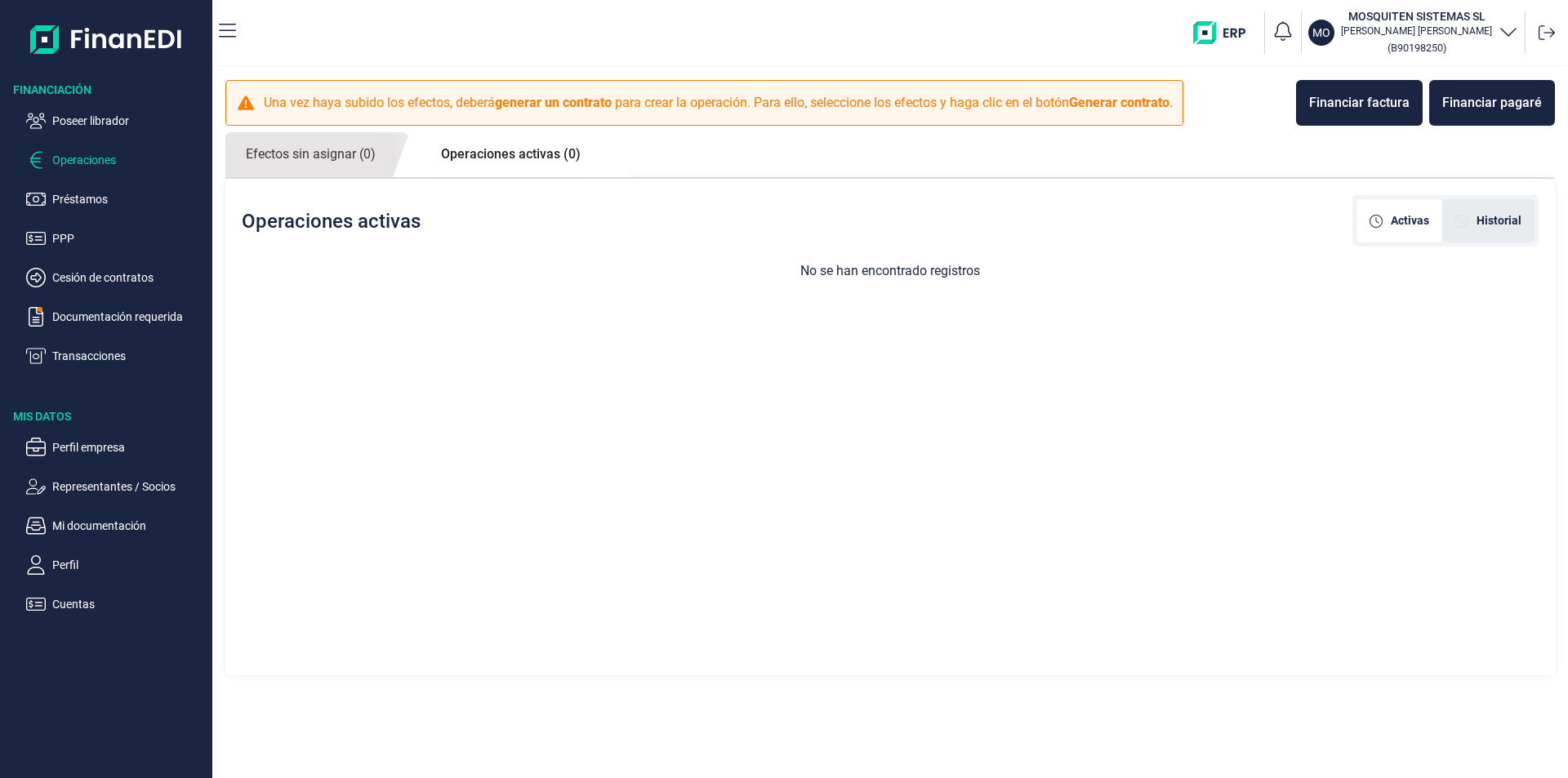
click at [1507, 215] on span "Historial" at bounding box center [1499, 220] width 45 height 17
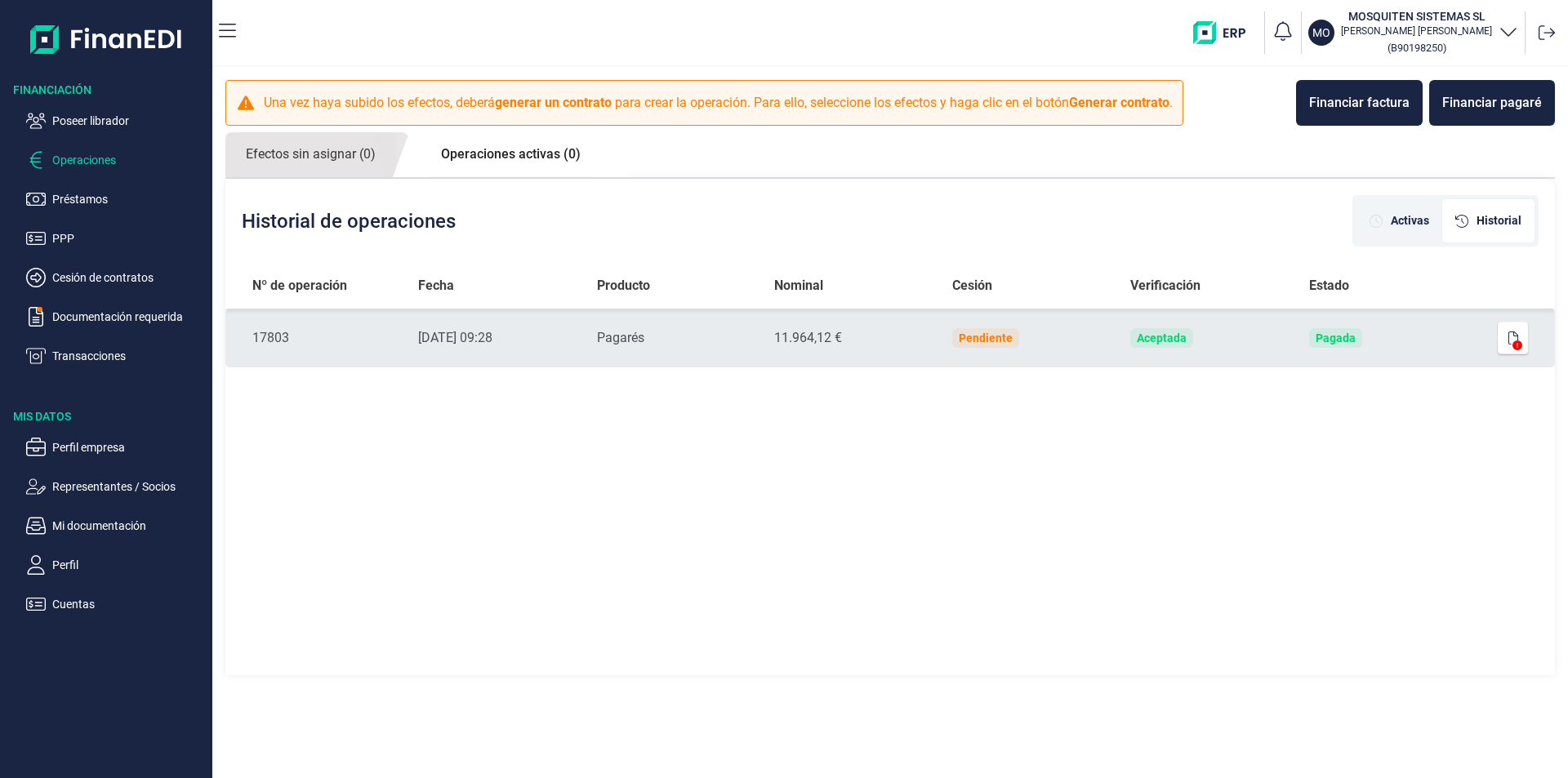
click at [1410, 338] on td "Pagada" at bounding box center [1384, 337] width 177 height 59
click at [1512, 332] on icon "button" at bounding box center [1514, 338] width 10 height 13
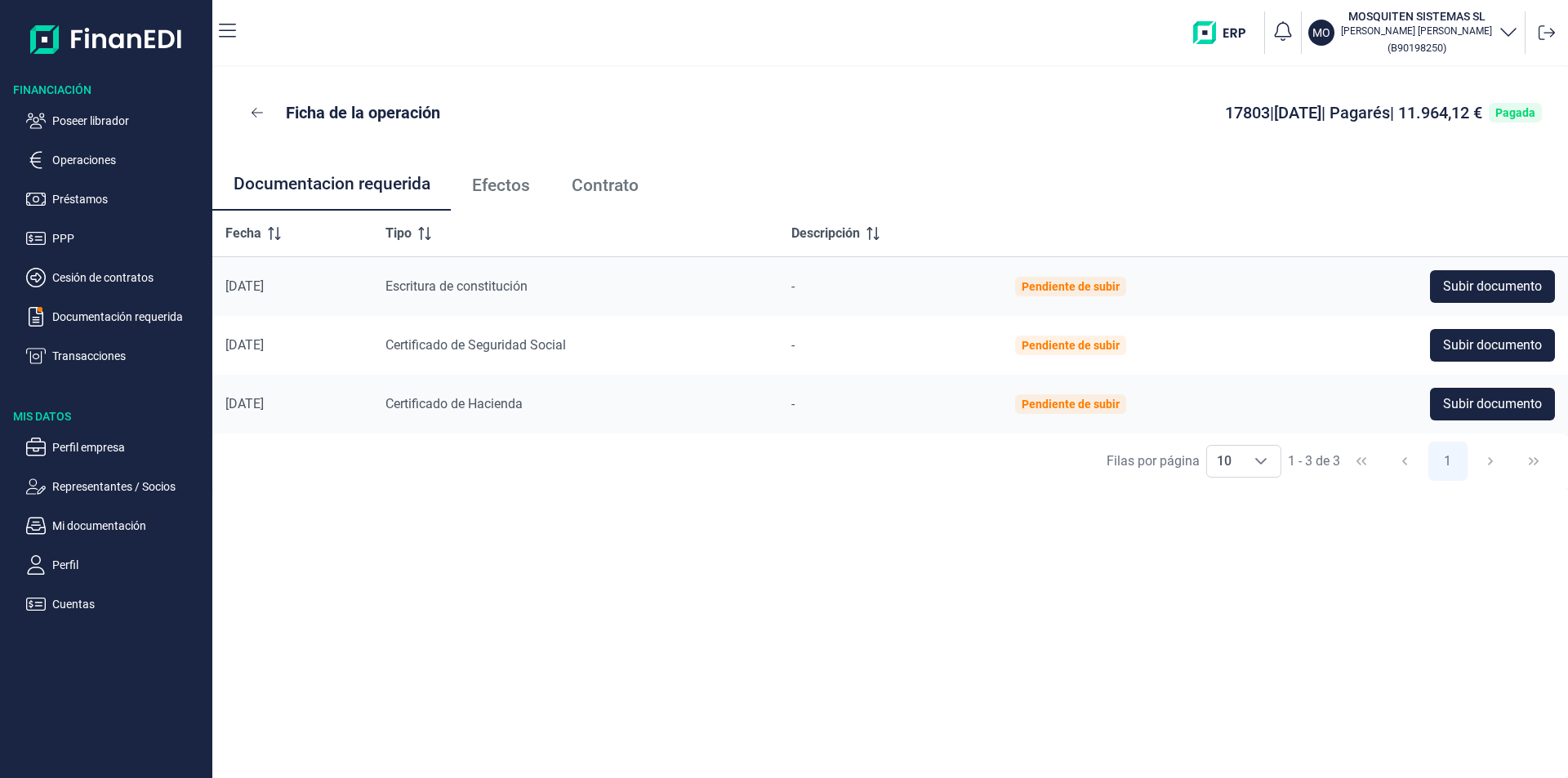
click at [602, 186] on span "Contrato" at bounding box center [605, 186] width 67 height 17
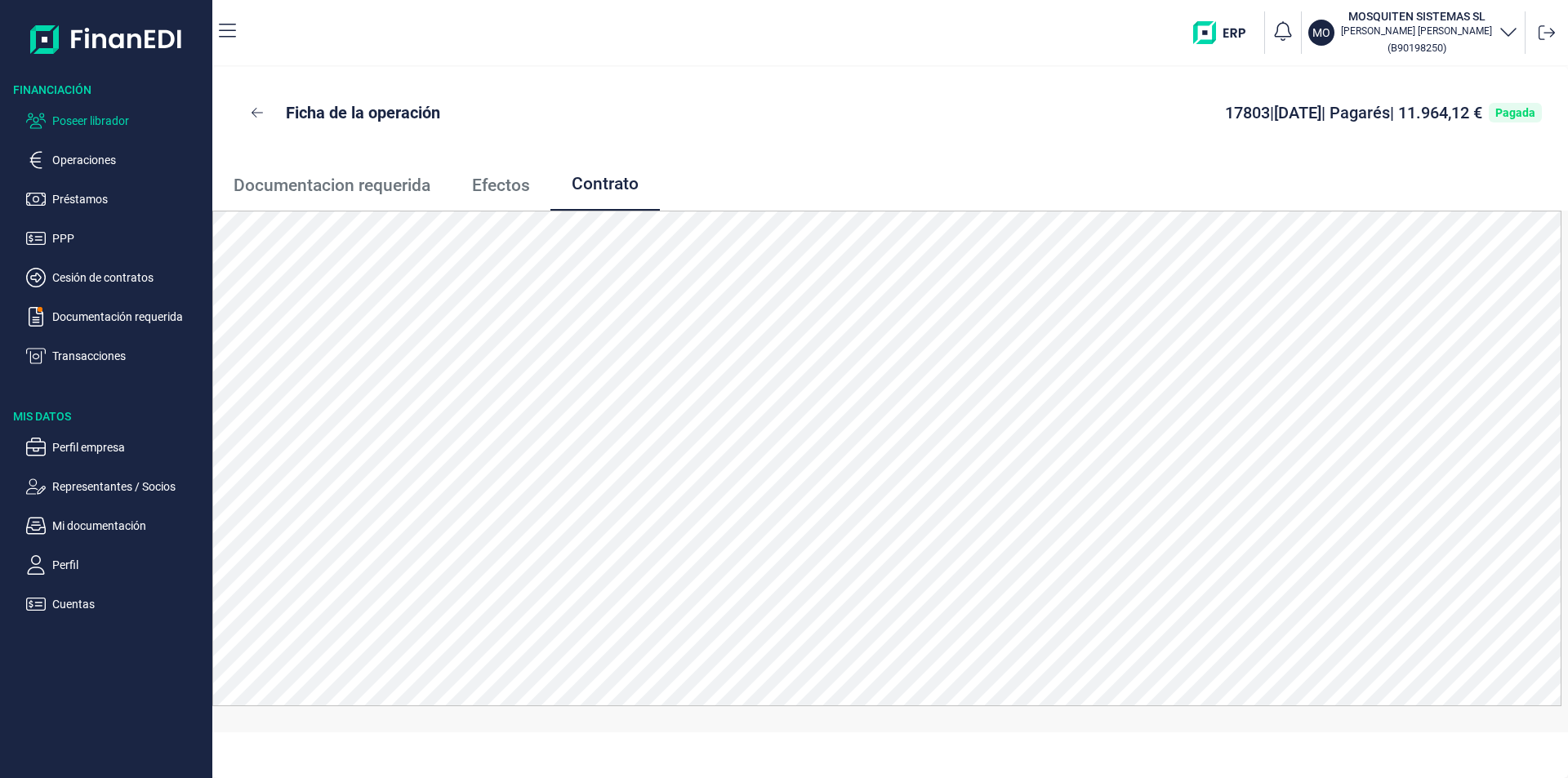
click at [91, 118] on p "Poseer librador" at bounding box center [129, 121] width 153 height 20
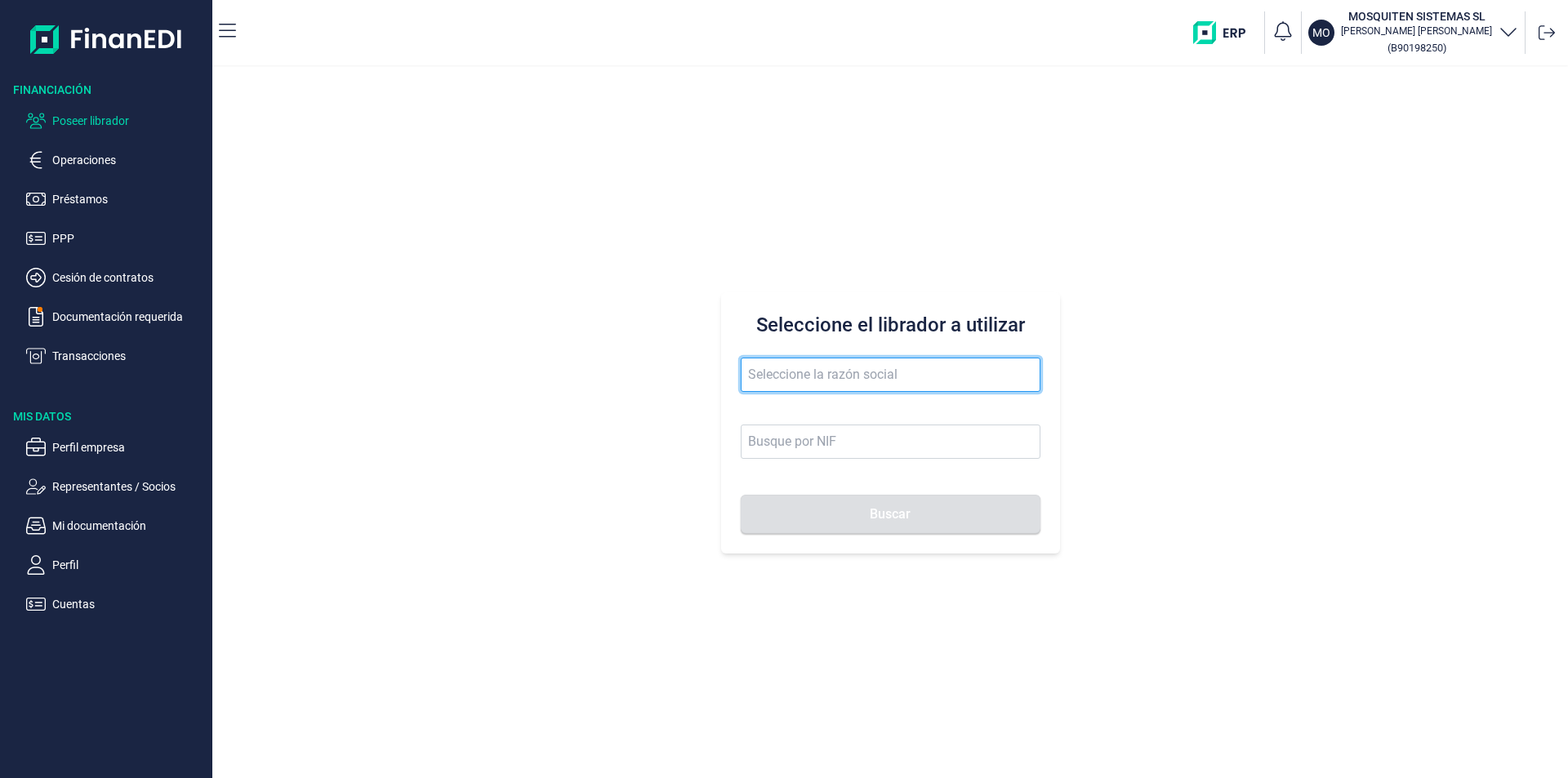
click at [756, 370] on input "text" at bounding box center [890, 375] width 300 height 35
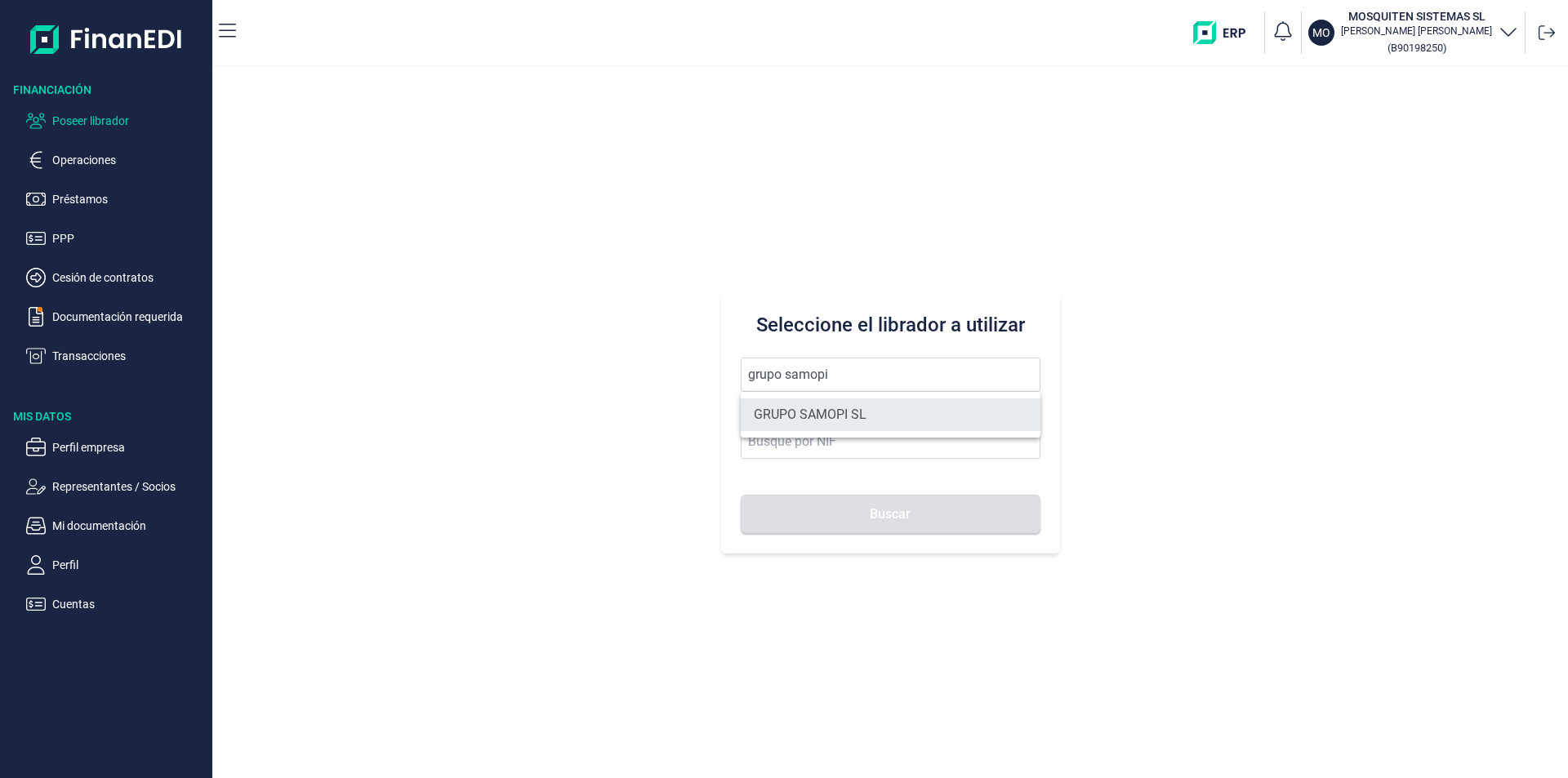
click at [776, 411] on li "GRUPO SAMOPI SL" at bounding box center [890, 415] width 300 height 33
type input "GRUPO SAMOPI SL"
type input "B31598162"
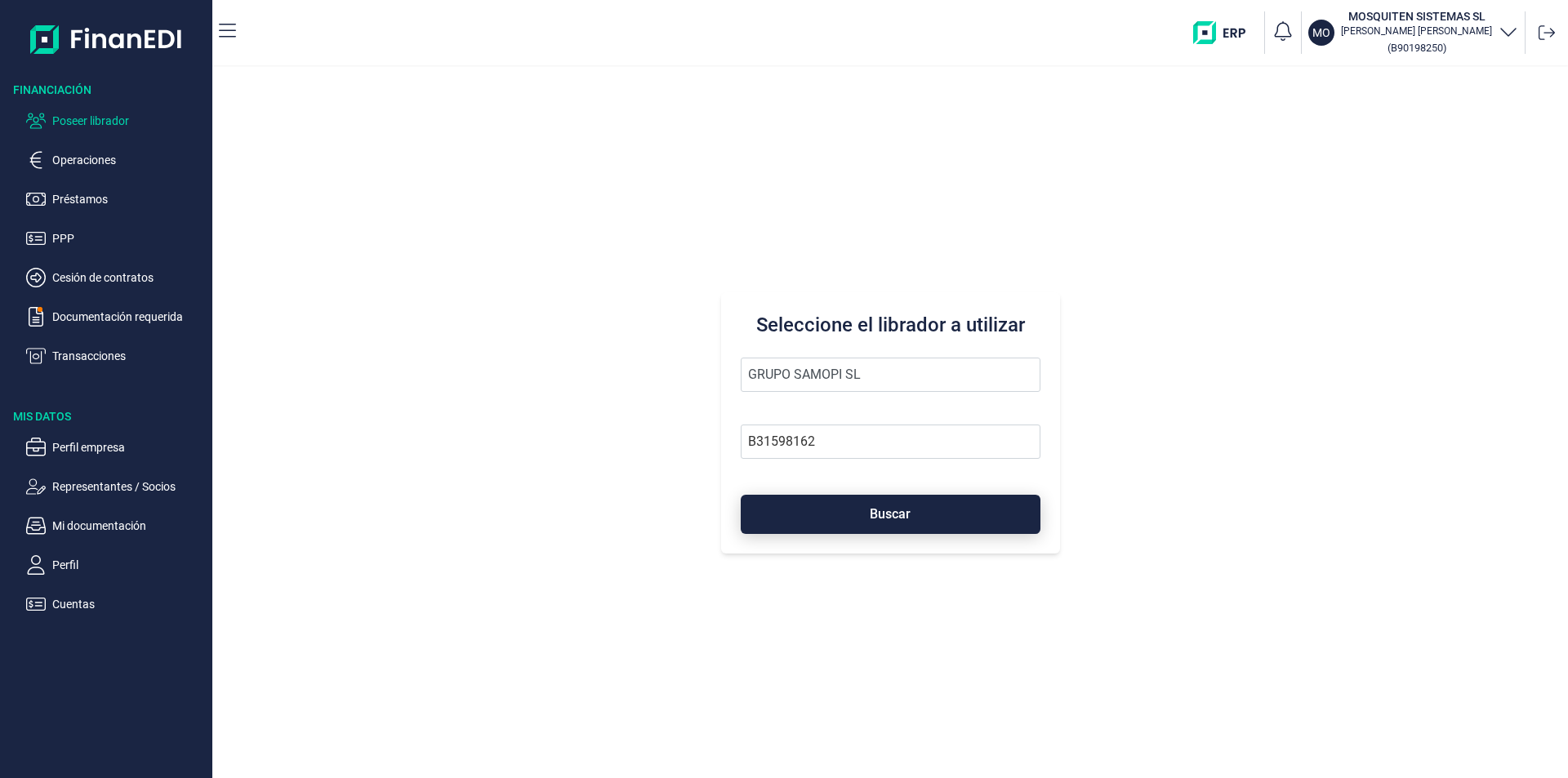
click at [805, 514] on button "Buscar" at bounding box center [890, 514] width 300 height 39
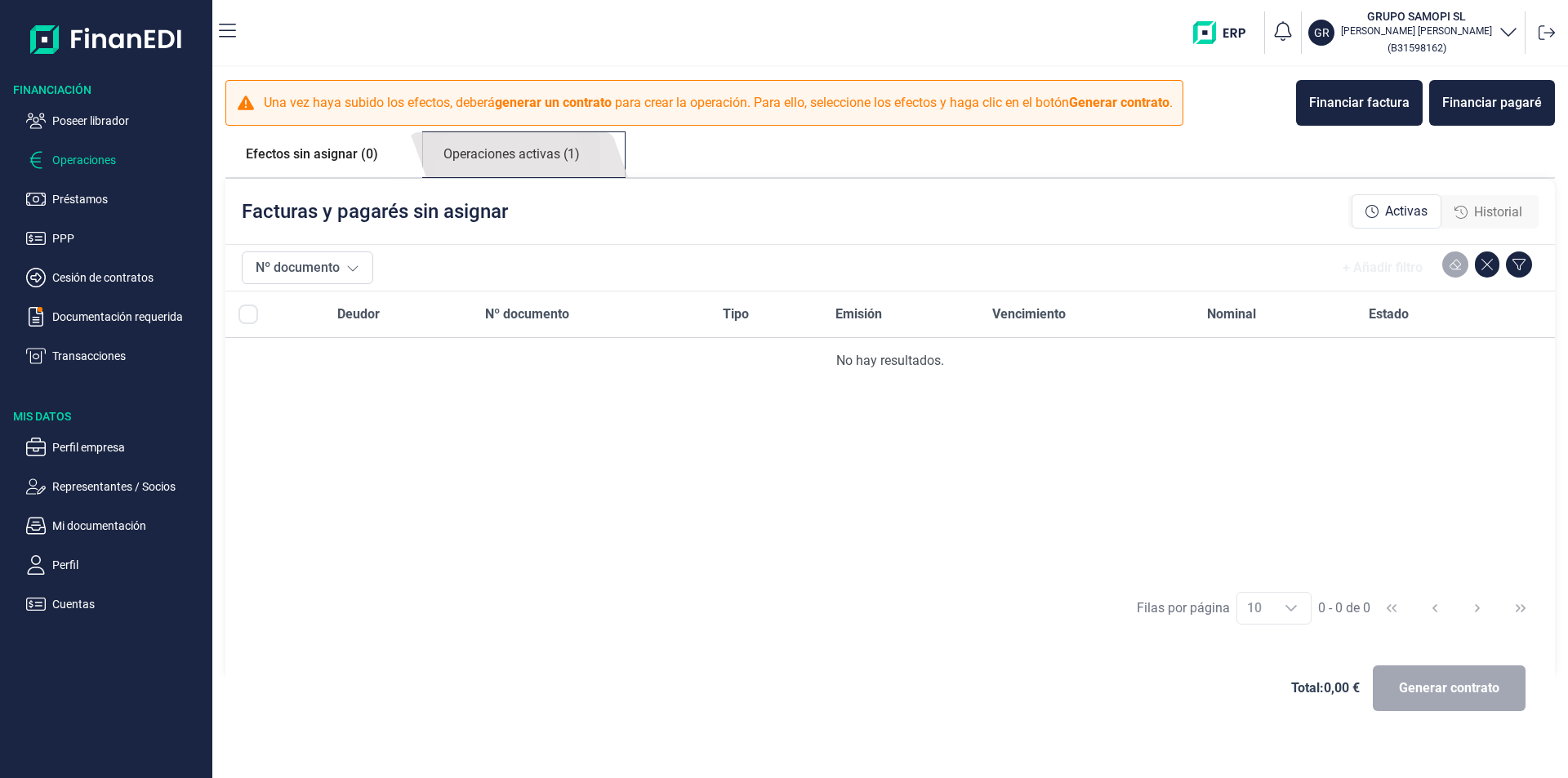
click at [534, 155] on link "Operaciones activas (1)" at bounding box center [512, 154] width 177 height 45
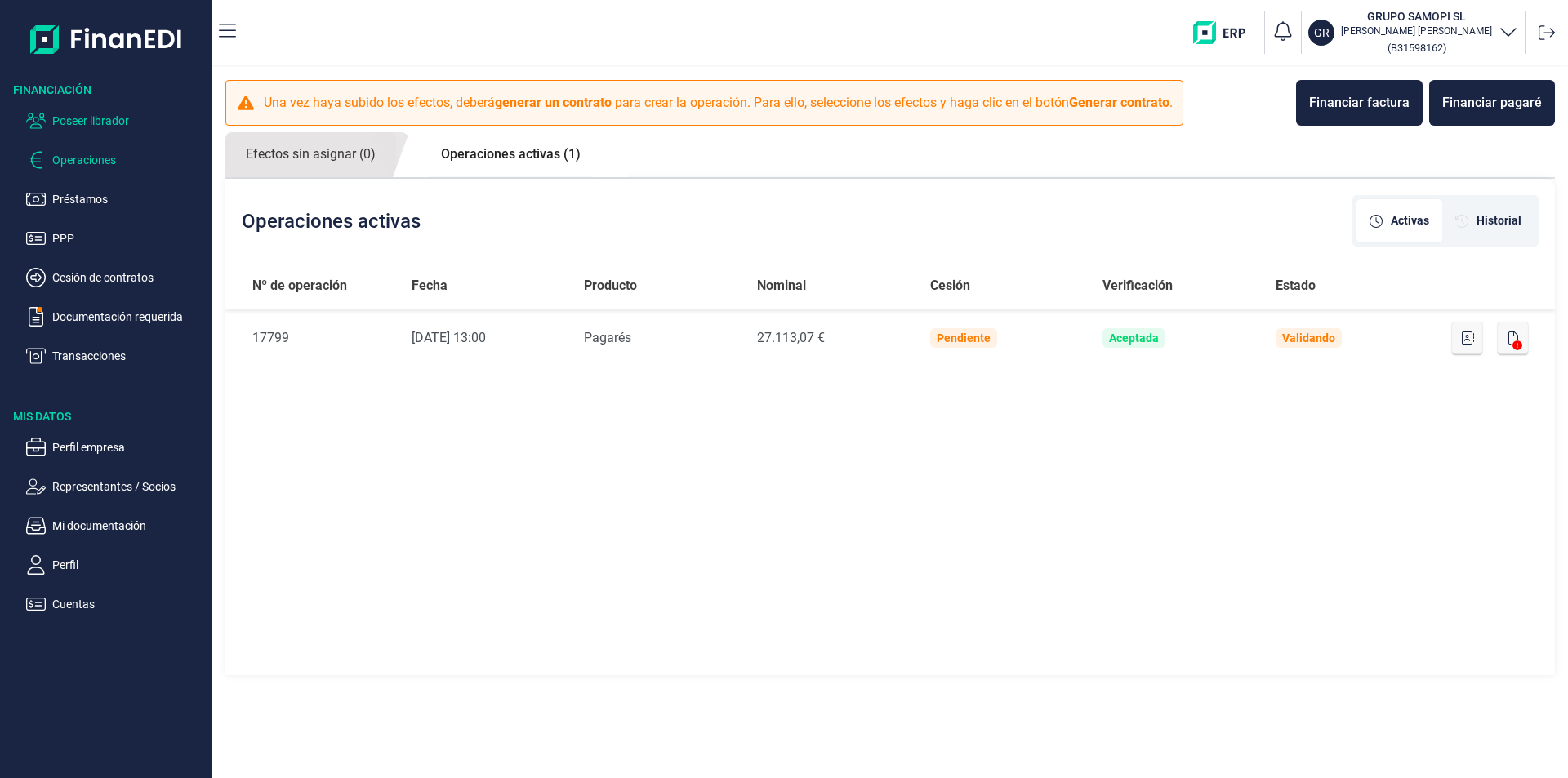
click at [95, 120] on p "Poseer librador" at bounding box center [129, 121] width 153 height 20
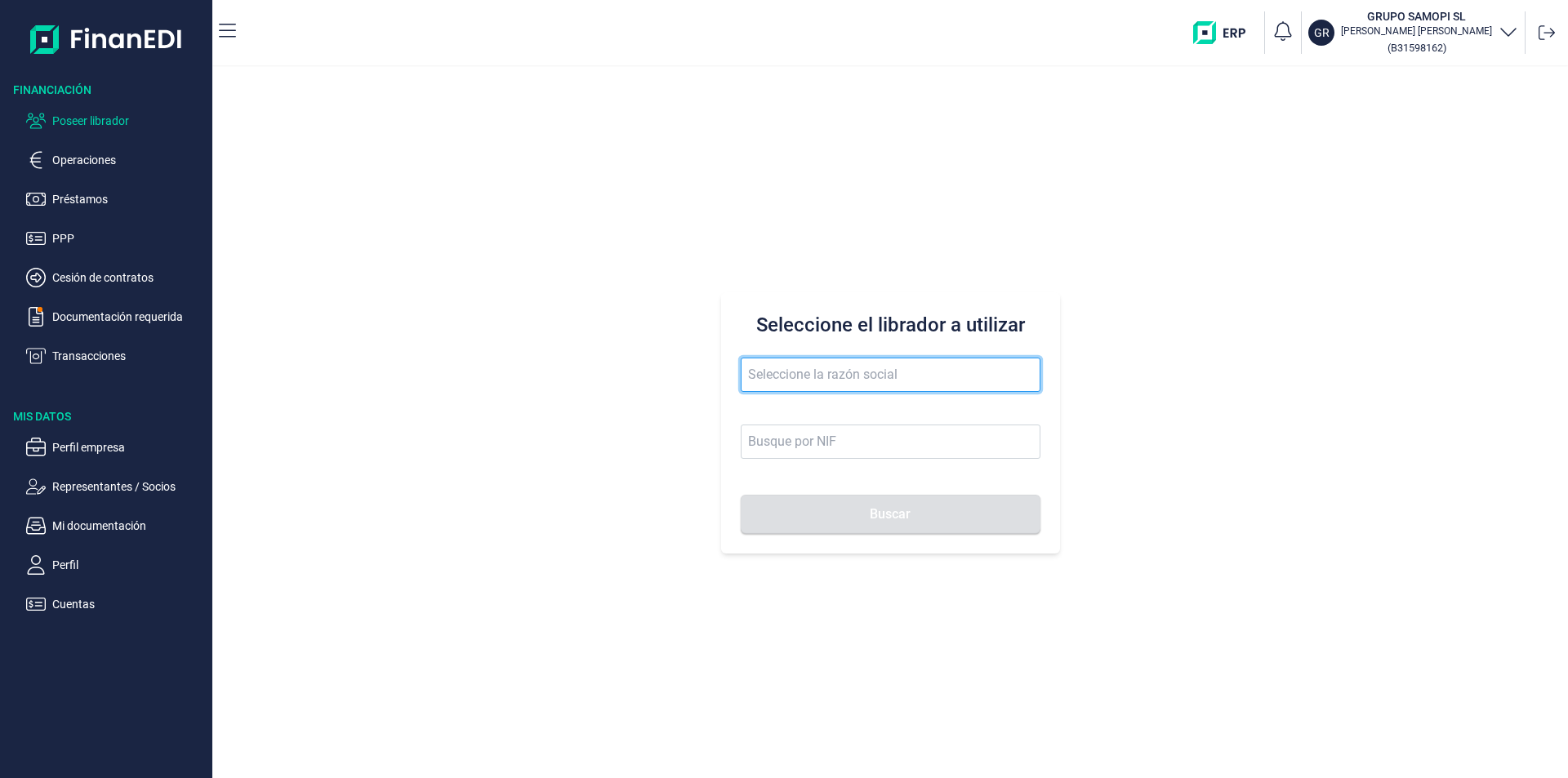
click at [775, 375] on input "text" at bounding box center [890, 375] width 300 height 35
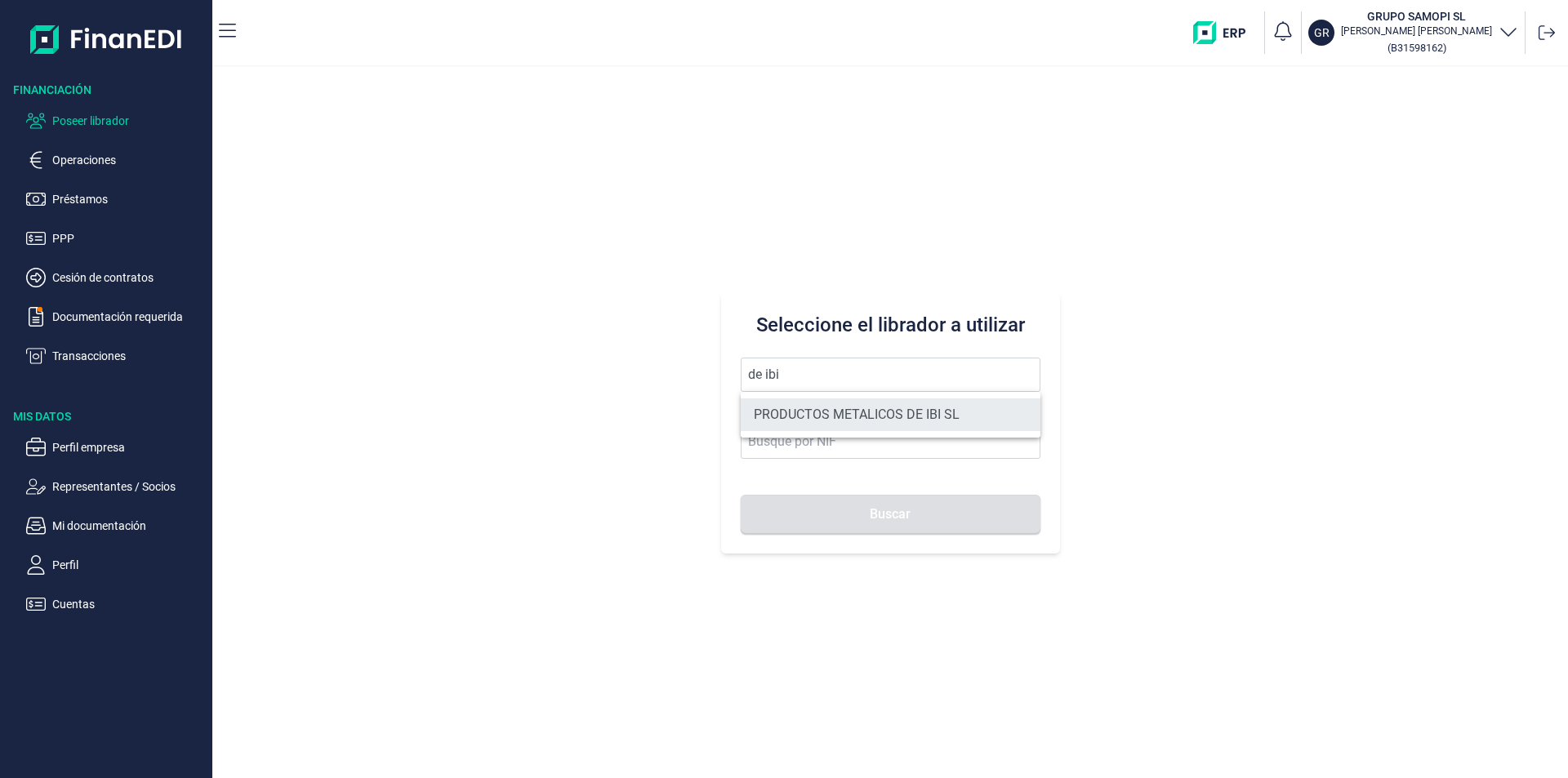
click at [804, 421] on li "PRODUCTOS METALICOS DE IBI SL" at bounding box center [890, 415] width 300 height 33
type input "PRODUCTOS METALICOS DE IBI SL"
type input "B54487491"
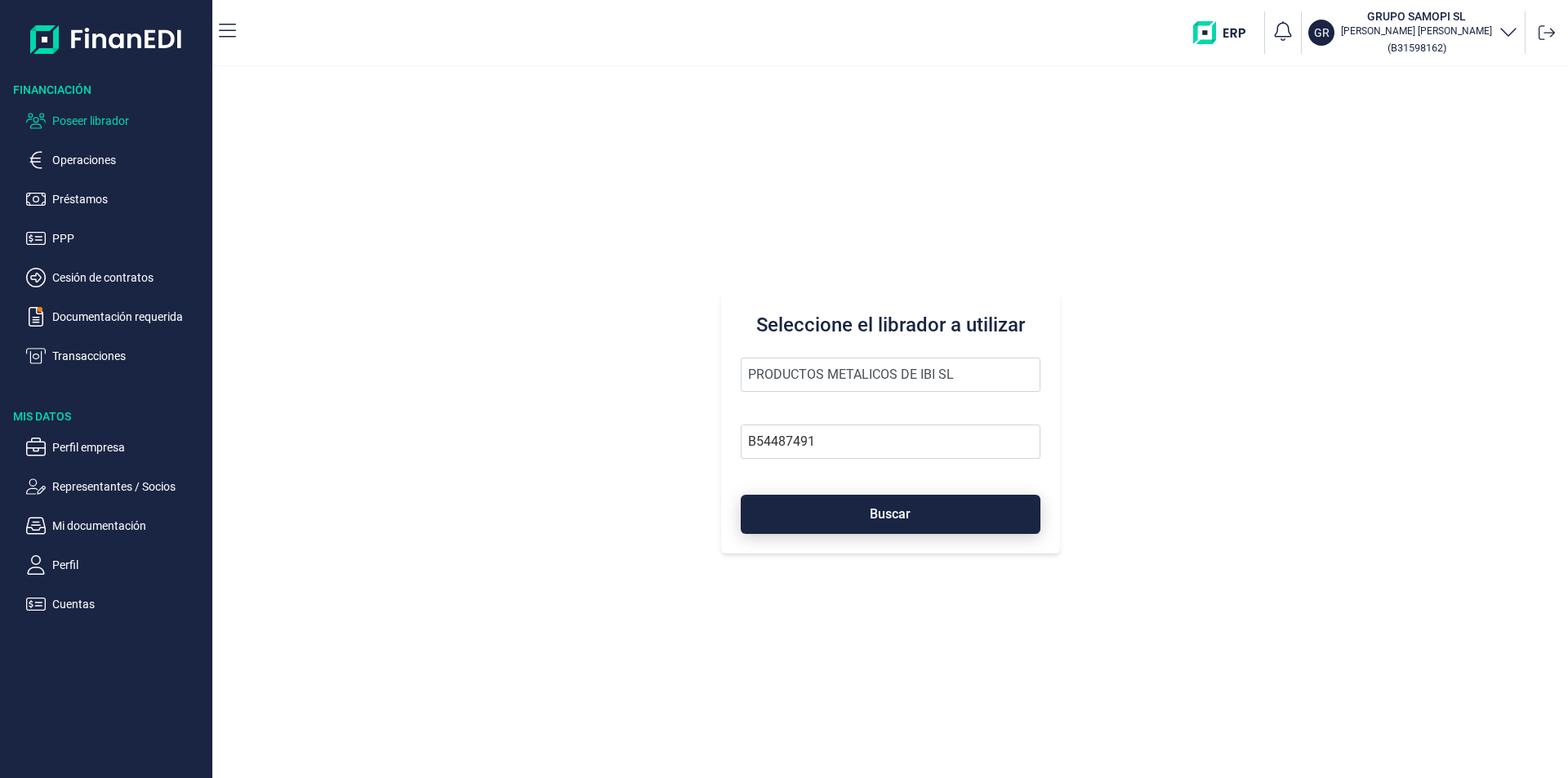
click at [834, 524] on button "Buscar" at bounding box center [890, 514] width 300 height 39
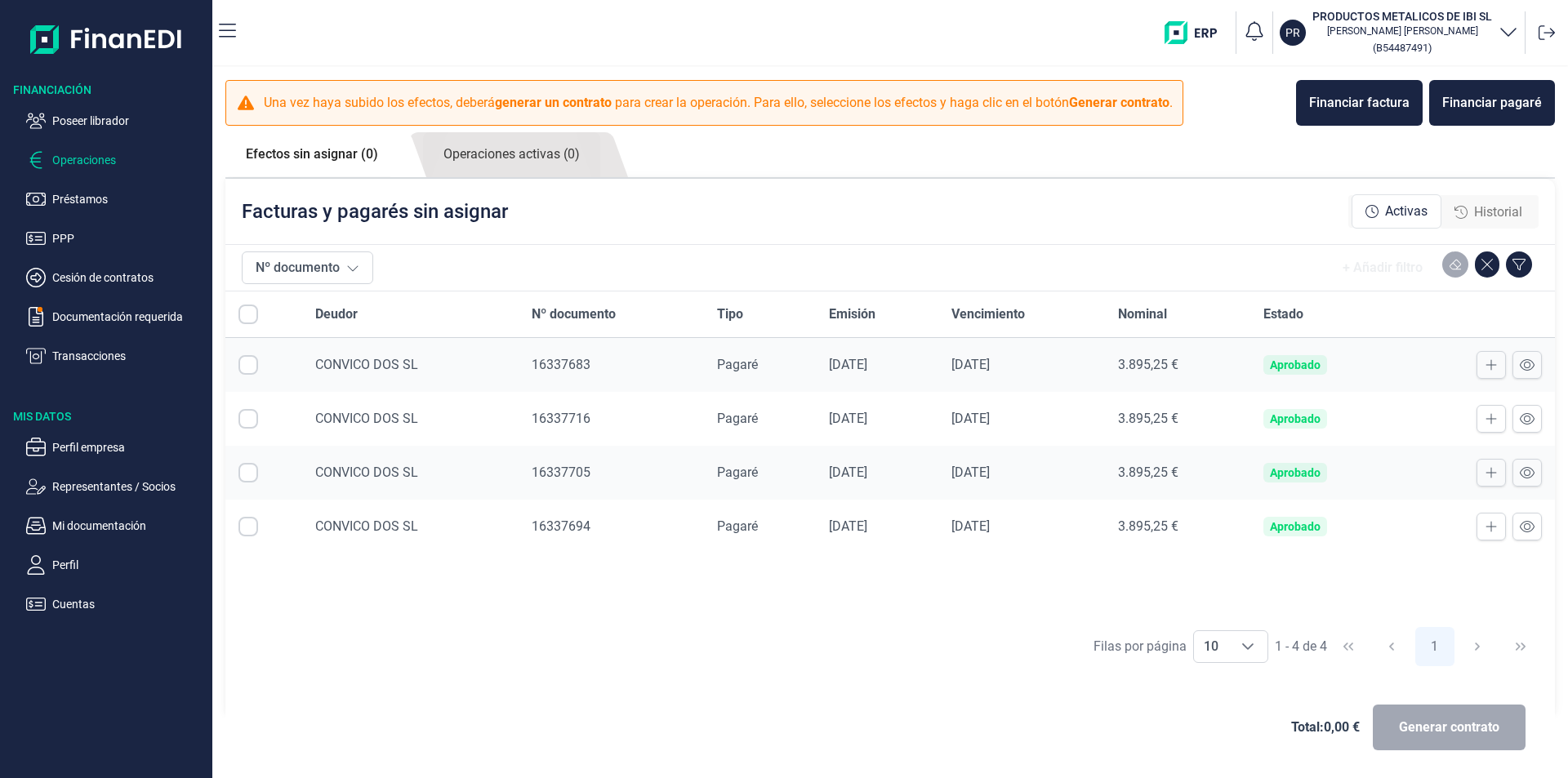
checkbox input "true"
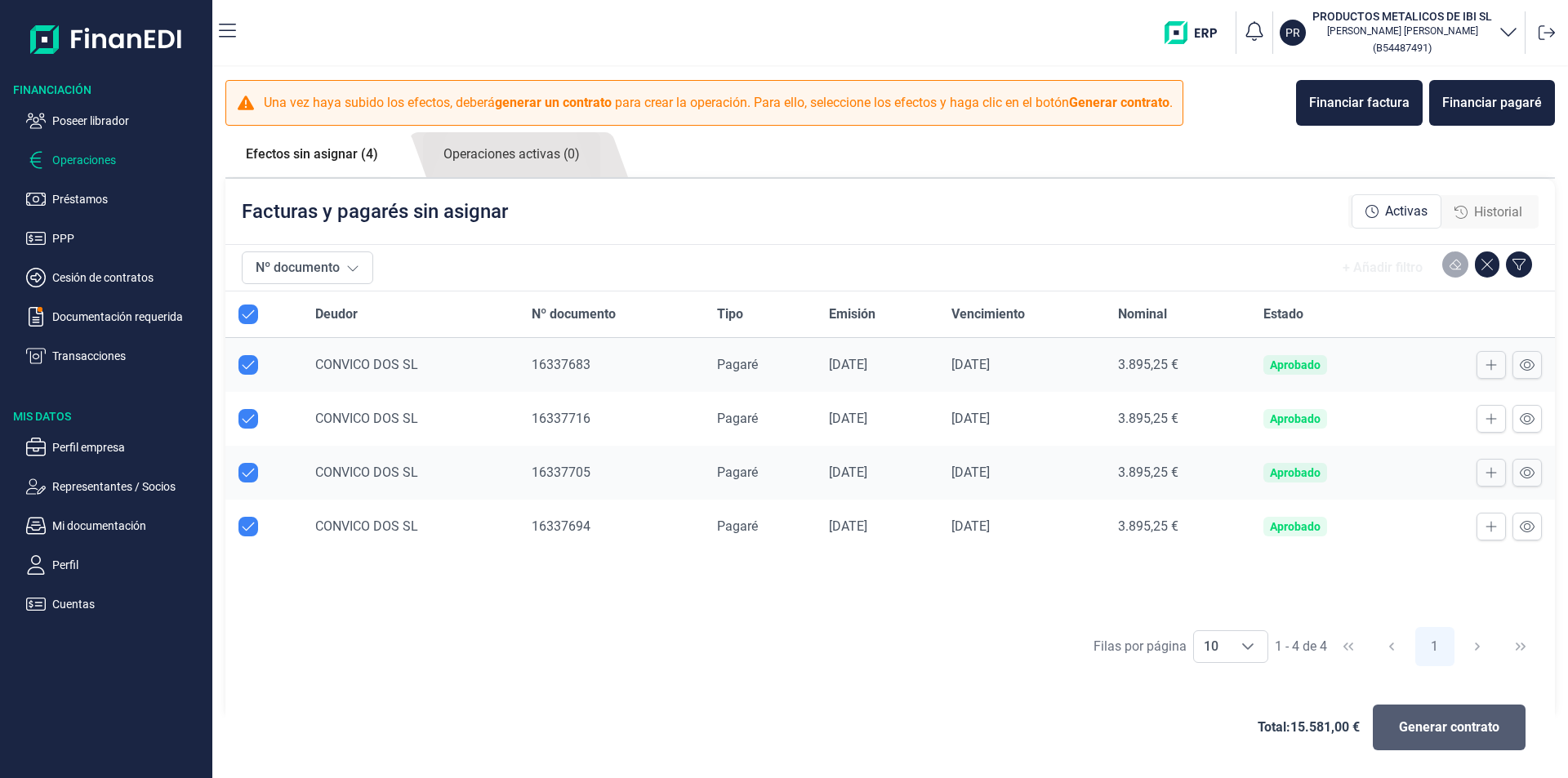
click at [1411, 725] on span "Generar contrato" at bounding box center [1449, 728] width 101 height 20
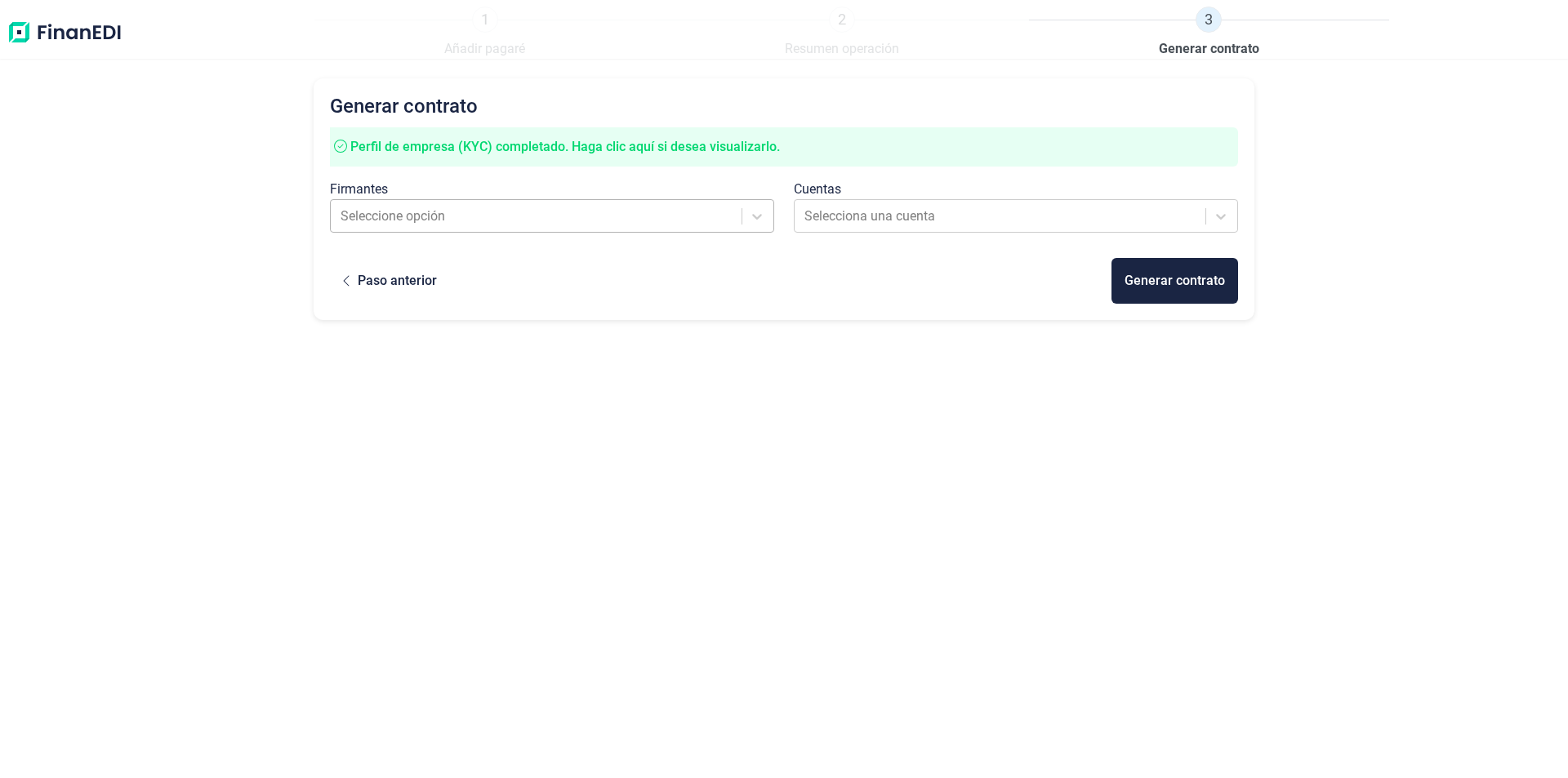
click at [510, 215] on div at bounding box center [537, 216] width 394 height 23
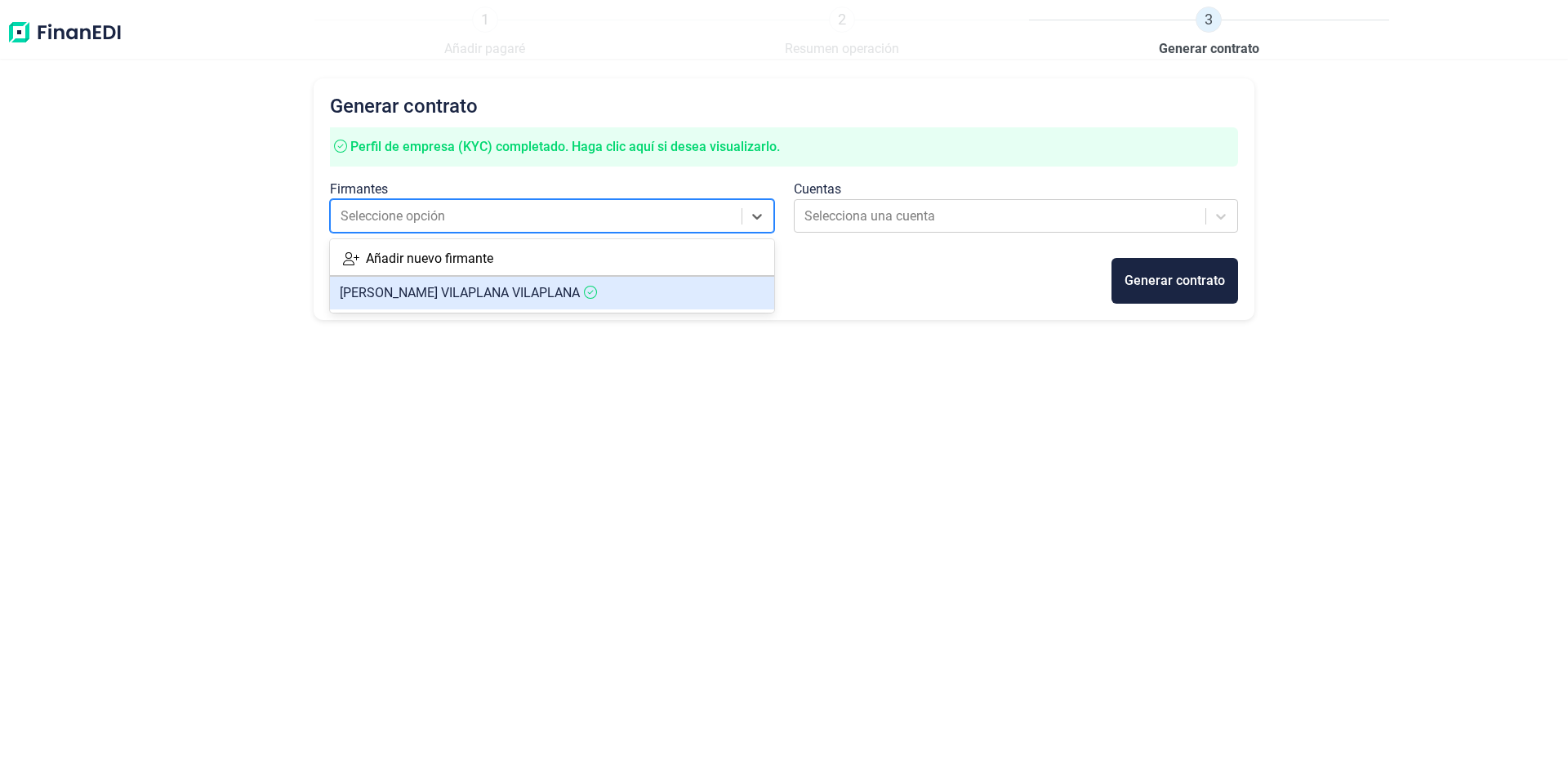
click at [463, 289] on span "[PERSON_NAME]" at bounding box center [460, 292] width 240 height 16
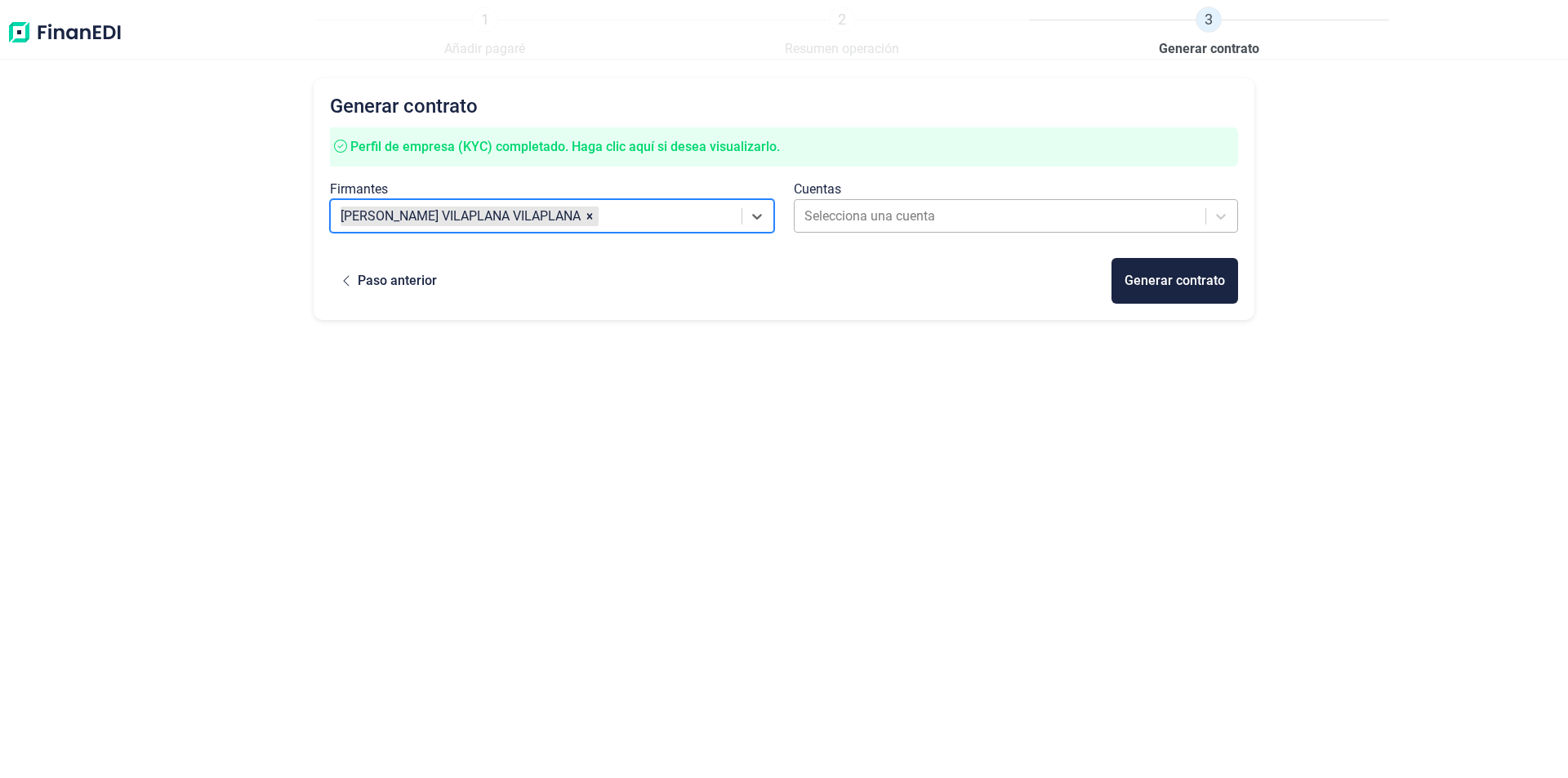
click at [832, 206] on div at bounding box center [1001, 216] width 394 height 23
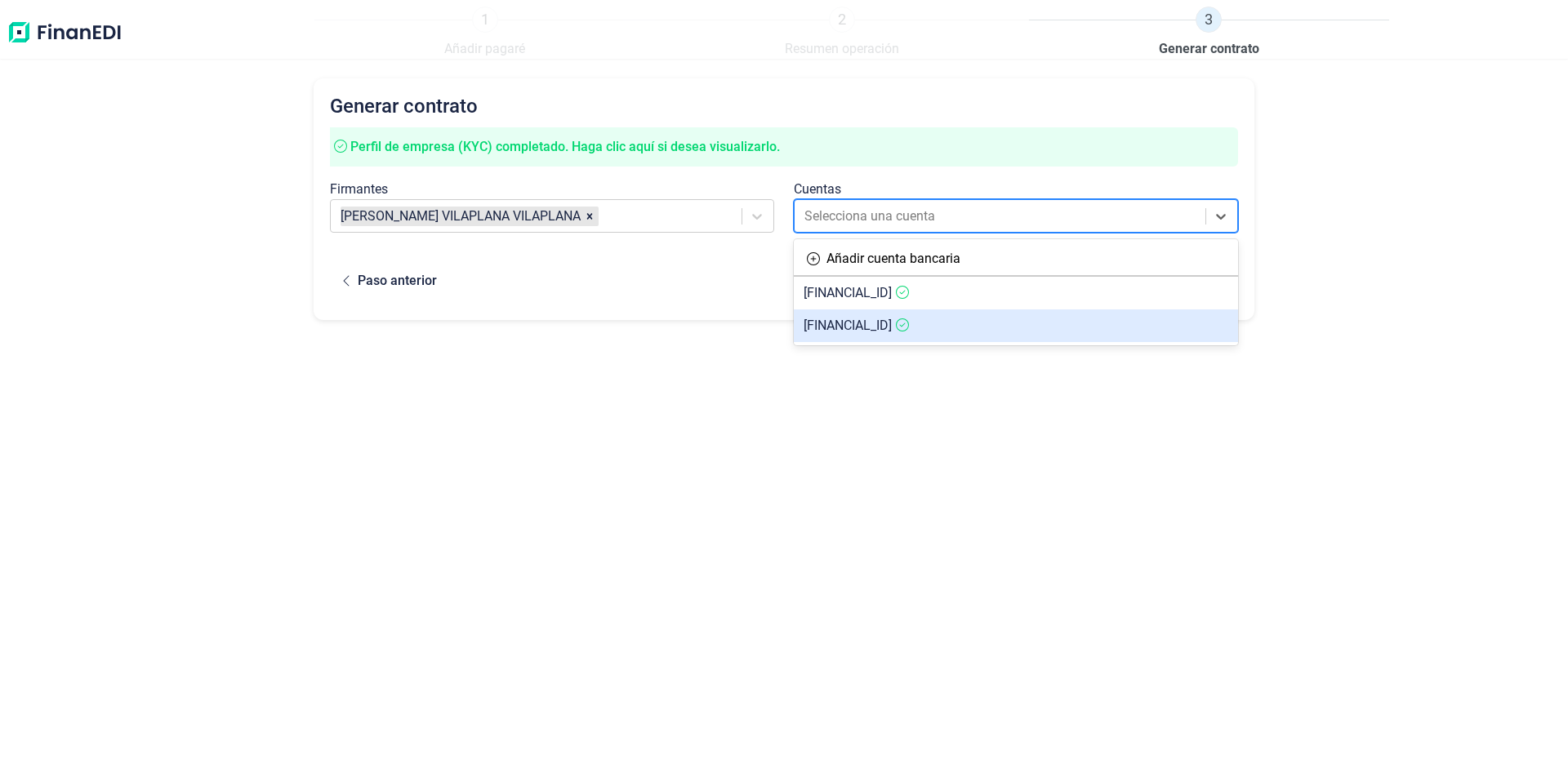
click at [886, 323] on span "[FINANCIAL_ID]" at bounding box center [848, 325] width 88 height 16
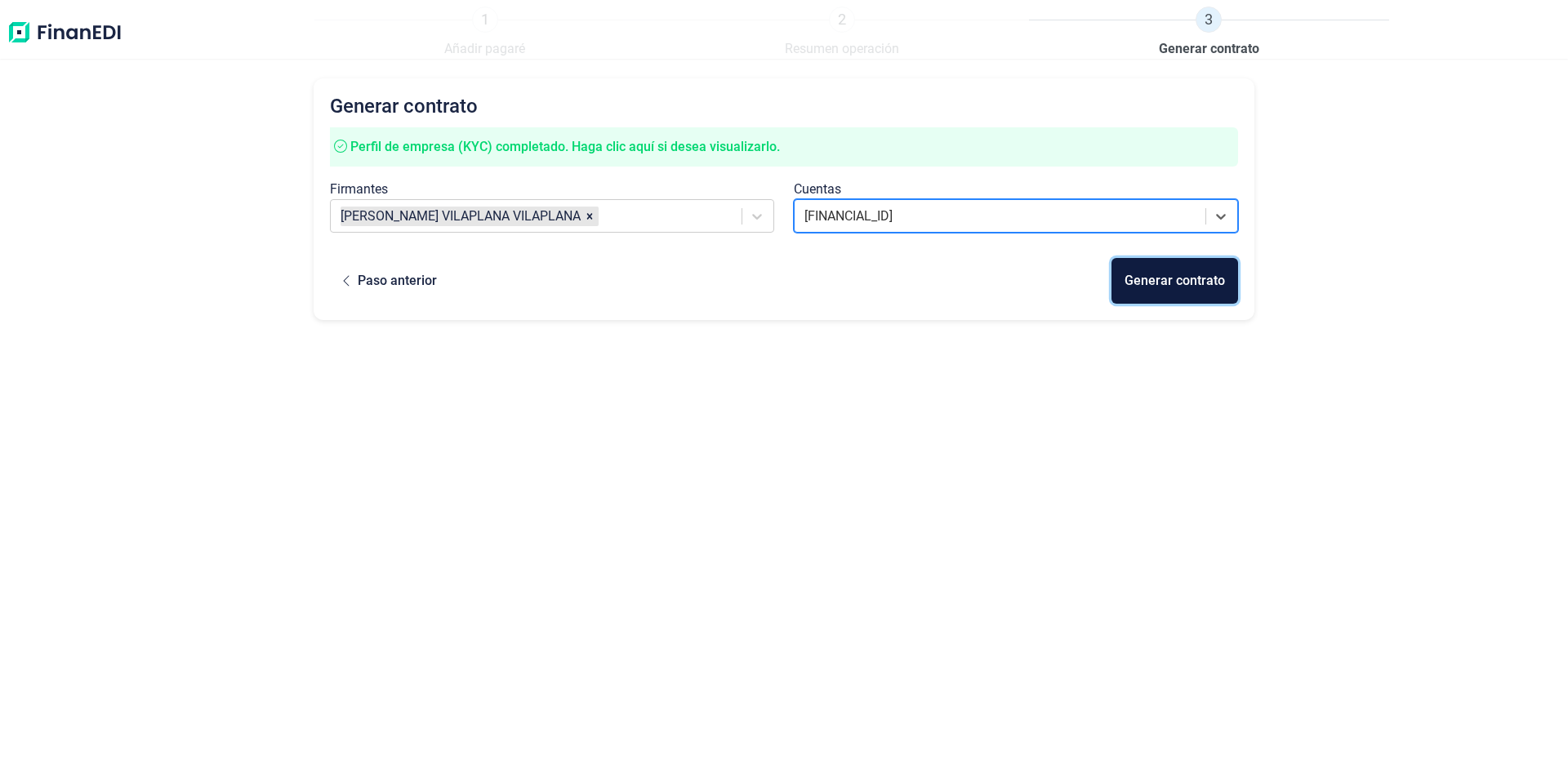
click at [1184, 285] on div "Generar contrato" at bounding box center [1174, 281] width 101 height 20
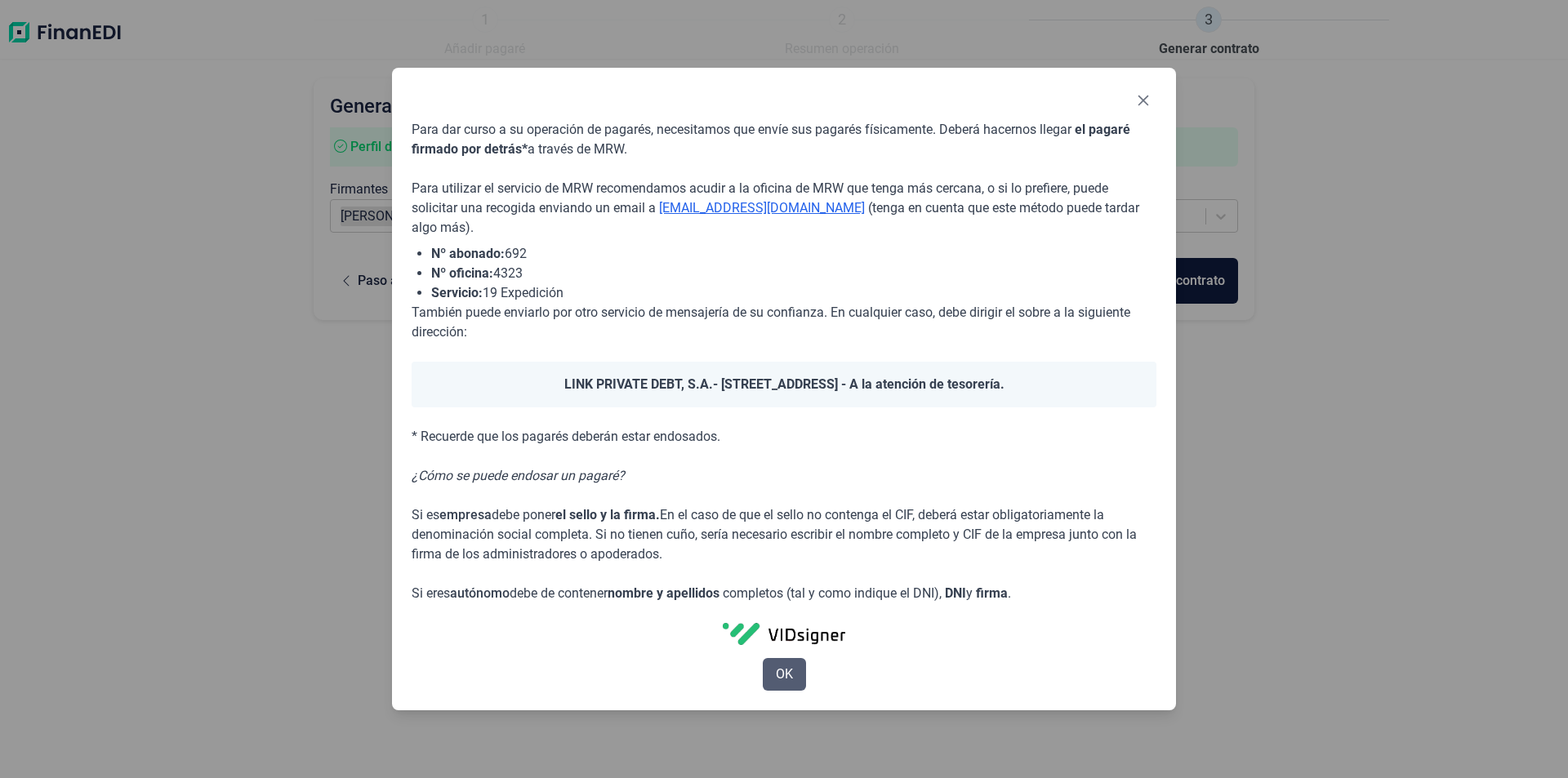
click at [784, 672] on span "OK" at bounding box center [784, 674] width 17 height 20
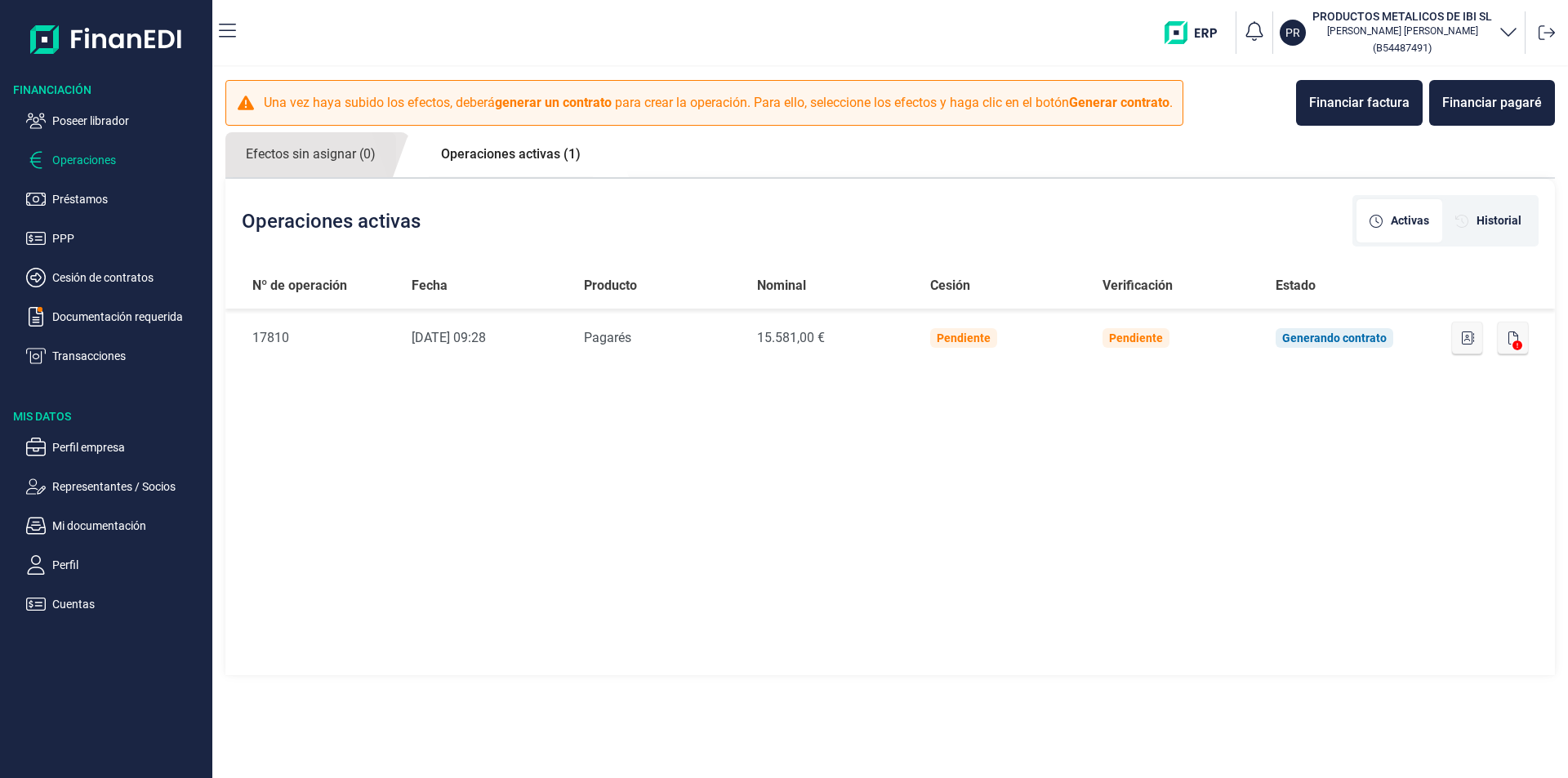
click at [501, 161] on link "Operaciones activas (1)" at bounding box center [511, 153] width 181 height 44
drag, startPoint x: 539, startPoint y: 144, endPoint x: 539, endPoint y: 153, distance: 9.0
click at [539, 149] on link "Operaciones activas (1)" at bounding box center [511, 153] width 181 height 44
click at [772, 502] on div "Nº de operación Fecha Producto Nominal Cesión Verificación Estado Nº de Operaci…" at bounding box center [890, 470] width 1329 height 415
click at [80, 119] on p "Poseer librador" at bounding box center [129, 121] width 153 height 20
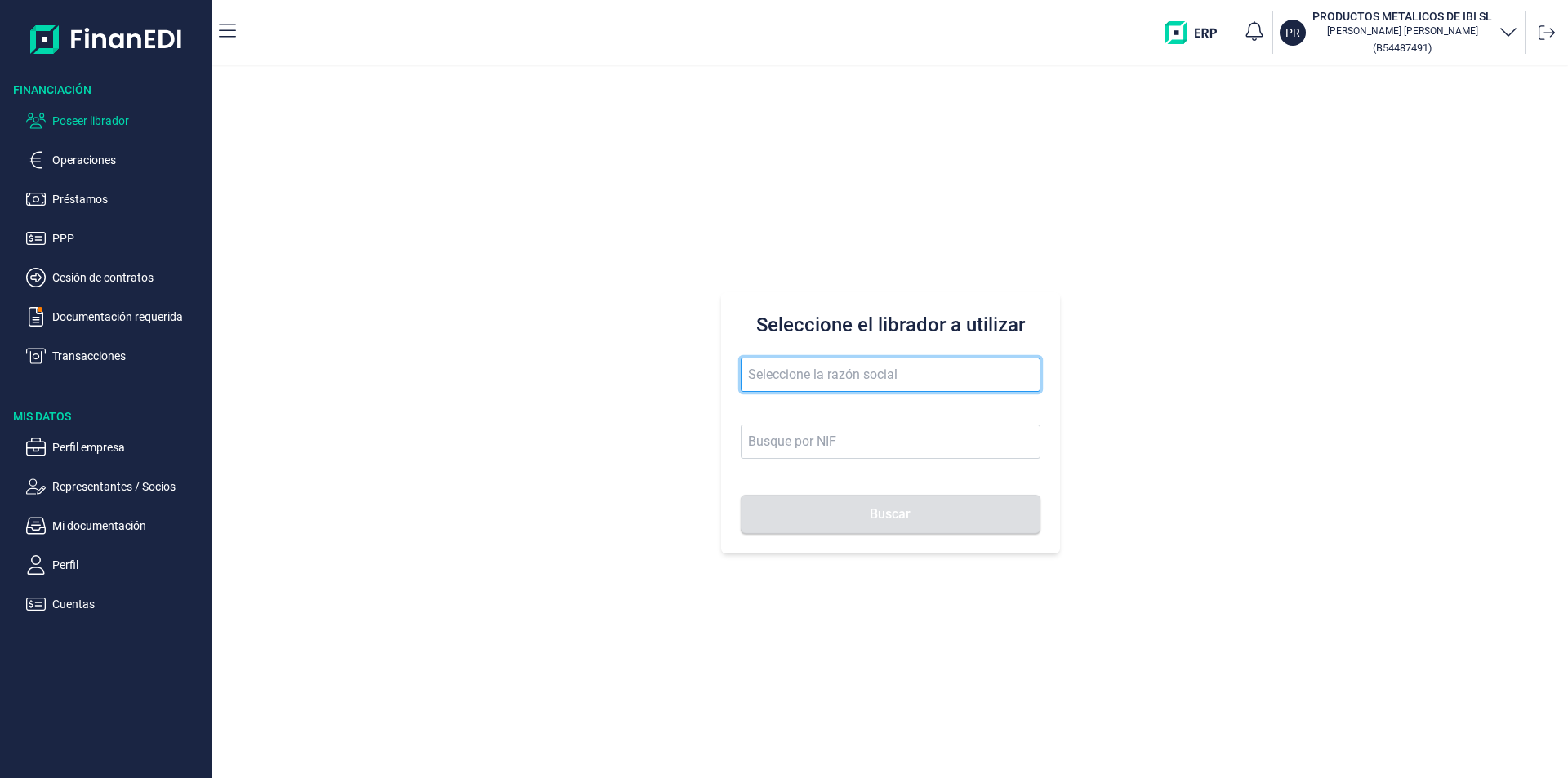
click at [782, 373] on input "text" at bounding box center [890, 375] width 300 height 35
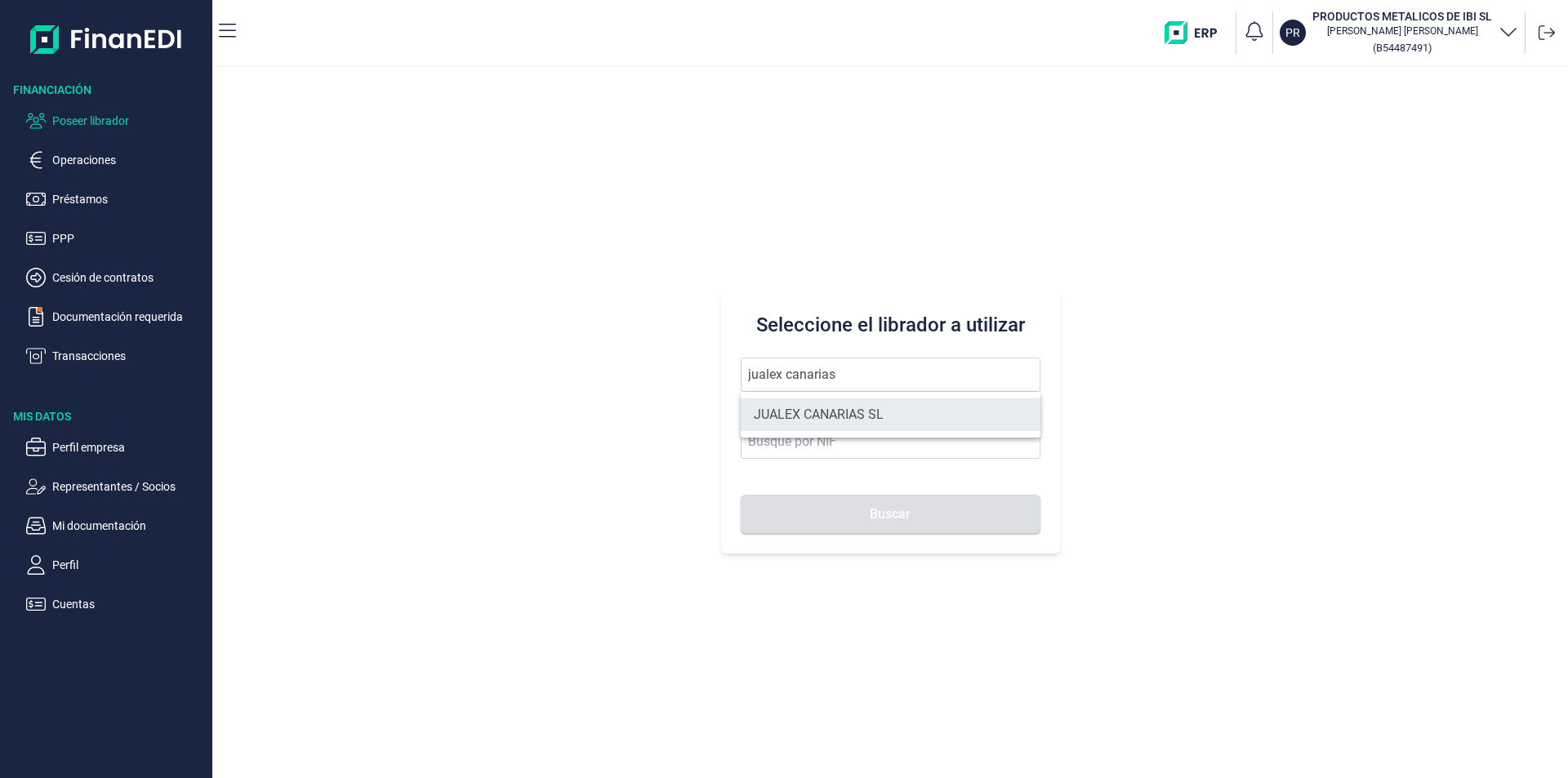
click at [851, 413] on li "JUALEX CANARIAS SL" at bounding box center [890, 415] width 300 height 33
type input "JUALEX CANARIAS SL"
type input "B76526797"
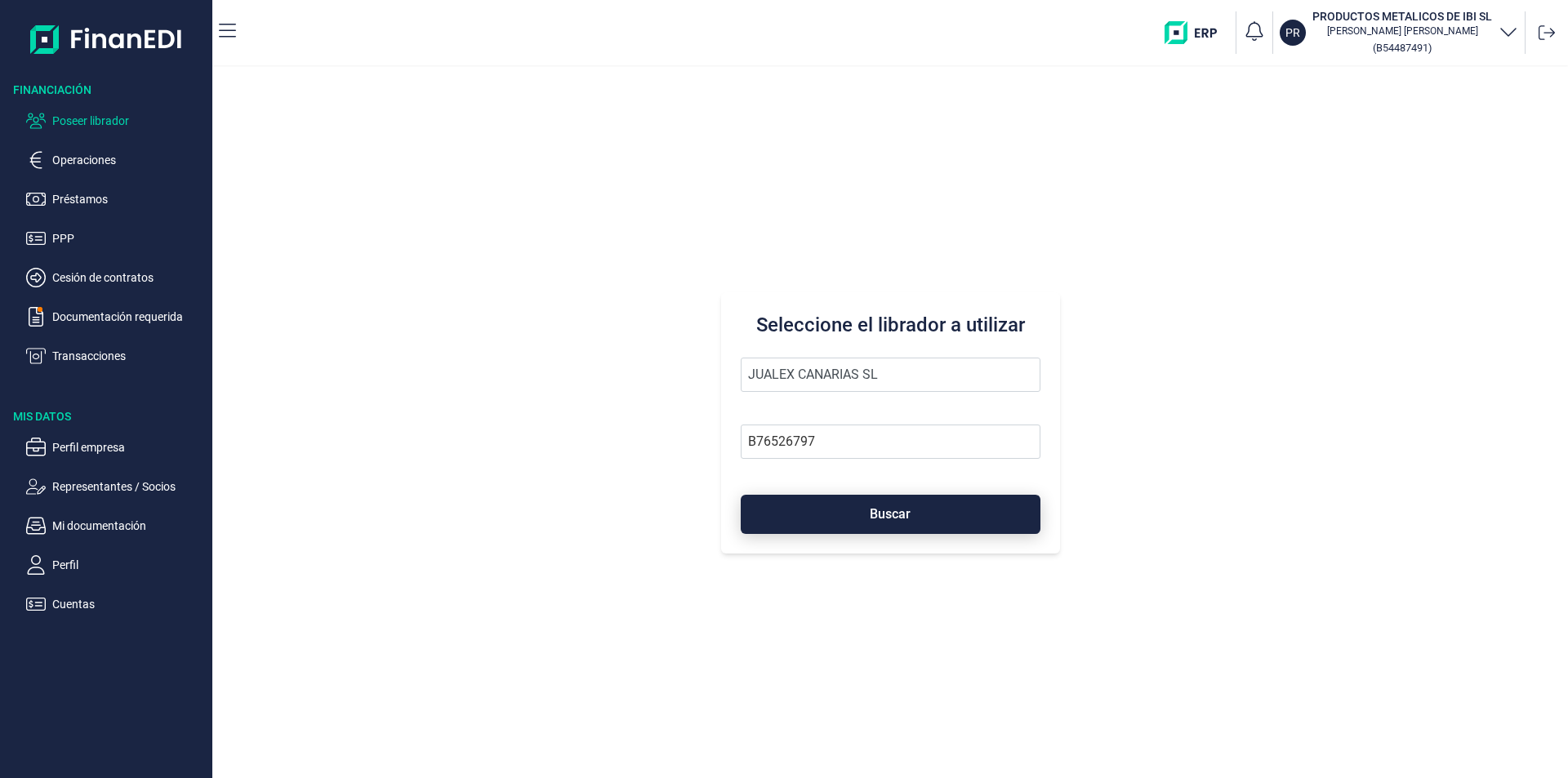
click at [873, 521] on button "Buscar" at bounding box center [890, 514] width 300 height 39
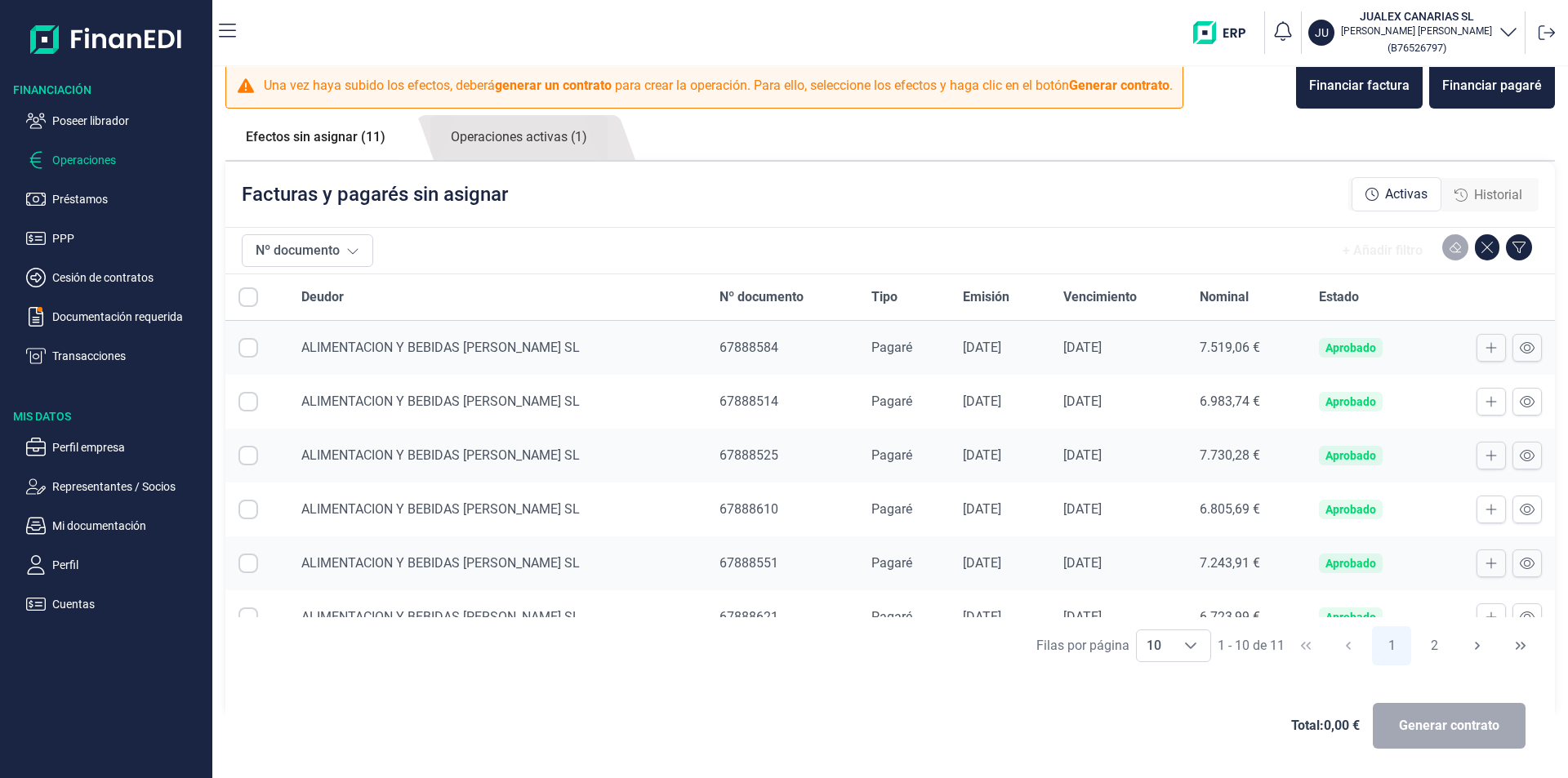
click at [782, 194] on div "Facturas y pagarés sin asignar Activas Historial" at bounding box center [890, 194] width 1329 height 65
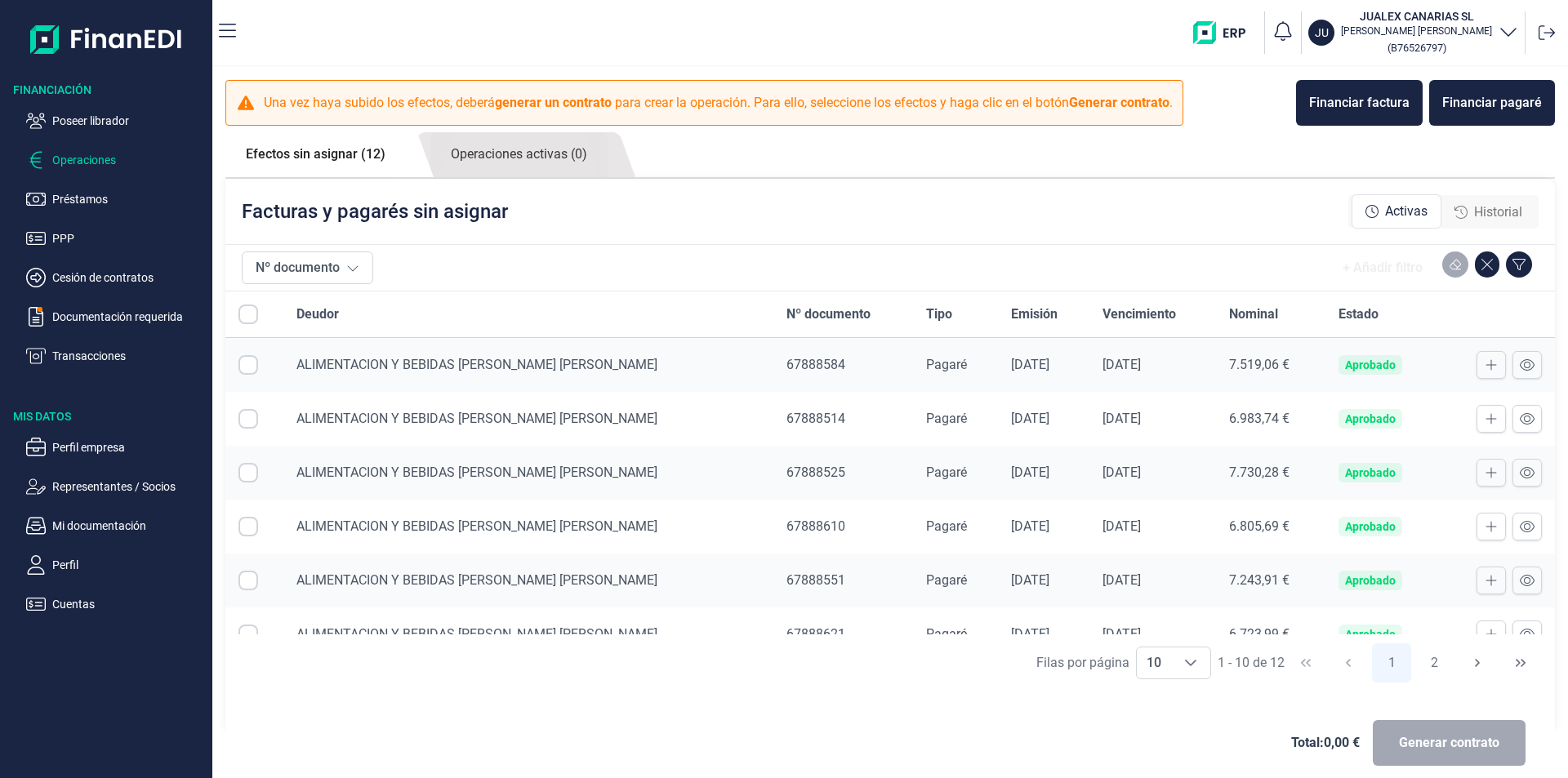
drag, startPoint x: 0, startPoint y: 0, endPoint x: 340, endPoint y: 388, distance: 515.9
click at [250, 318] on input "All items unselected" at bounding box center [248, 314] width 20 height 20
checkbox input "false"
drag, startPoint x: 253, startPoint y: 317, endPoint x: 248, endPoint y: 369, distance: 52.2
click at [249, 344] on table "Deudor Nº documento Tipo Emisión Vencimiento Nominal Estado ALIMENTACION Y BEBI…" at bounding box center [890, 583] width 1329 height 585
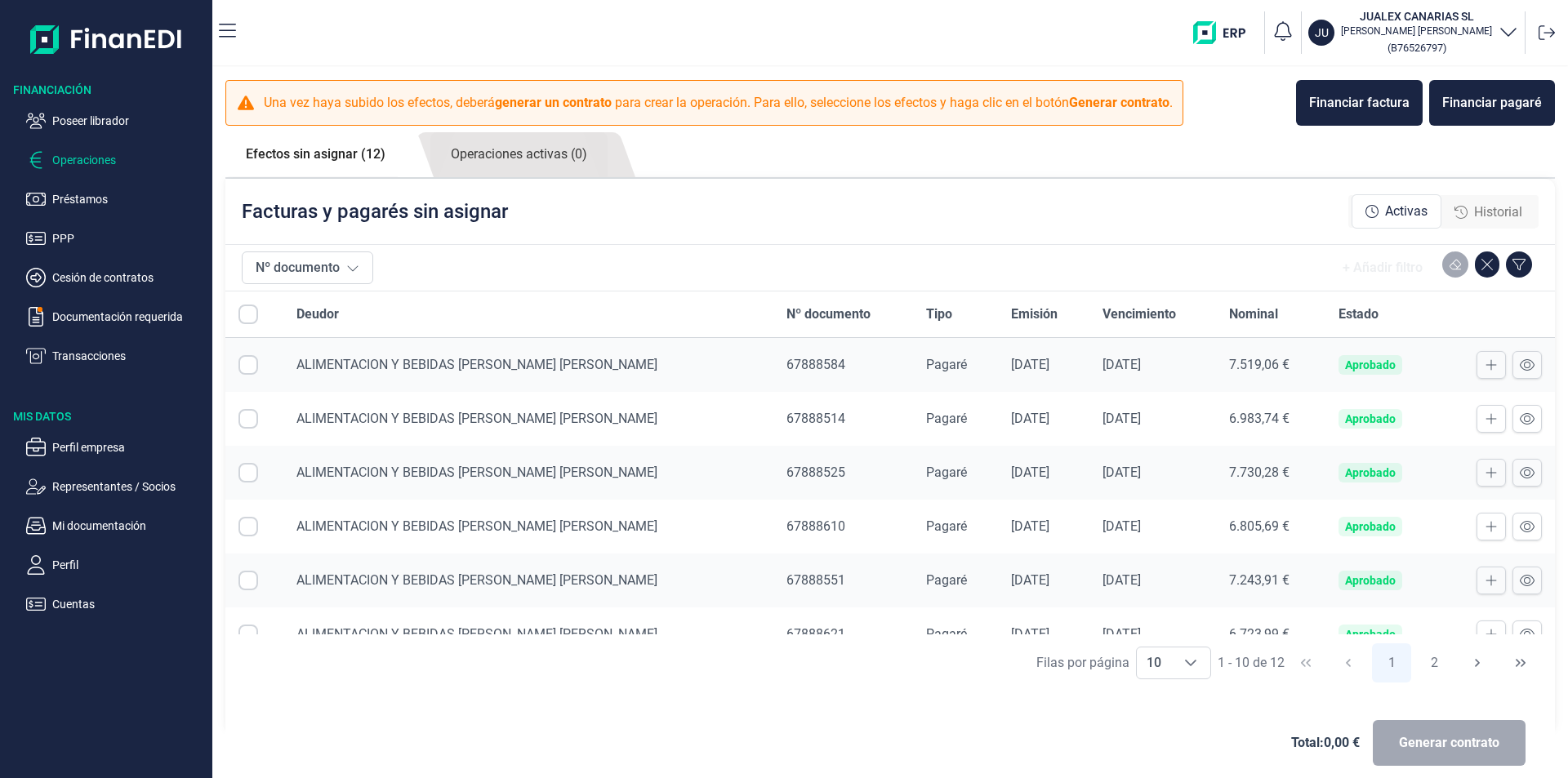
drag, startPoint x: 251, startPoint y: 364, endPoint x: 257, endPoint y: 386, distance: 22.8
click at [254, 378] on td at bounding box center [254, 365] width 58 height 54
drag, startPoint x: 251, startPoint y: 357, endPoint x: 256, endPoint y: 383, distance: 26.5
click at [253, 367] on input "Row Selected null" at bounding box center [248, 365] width 20 height 20
click at [248, 365] on input "Row Unselected null" at bounding box center [248, 365] width 20 height 20
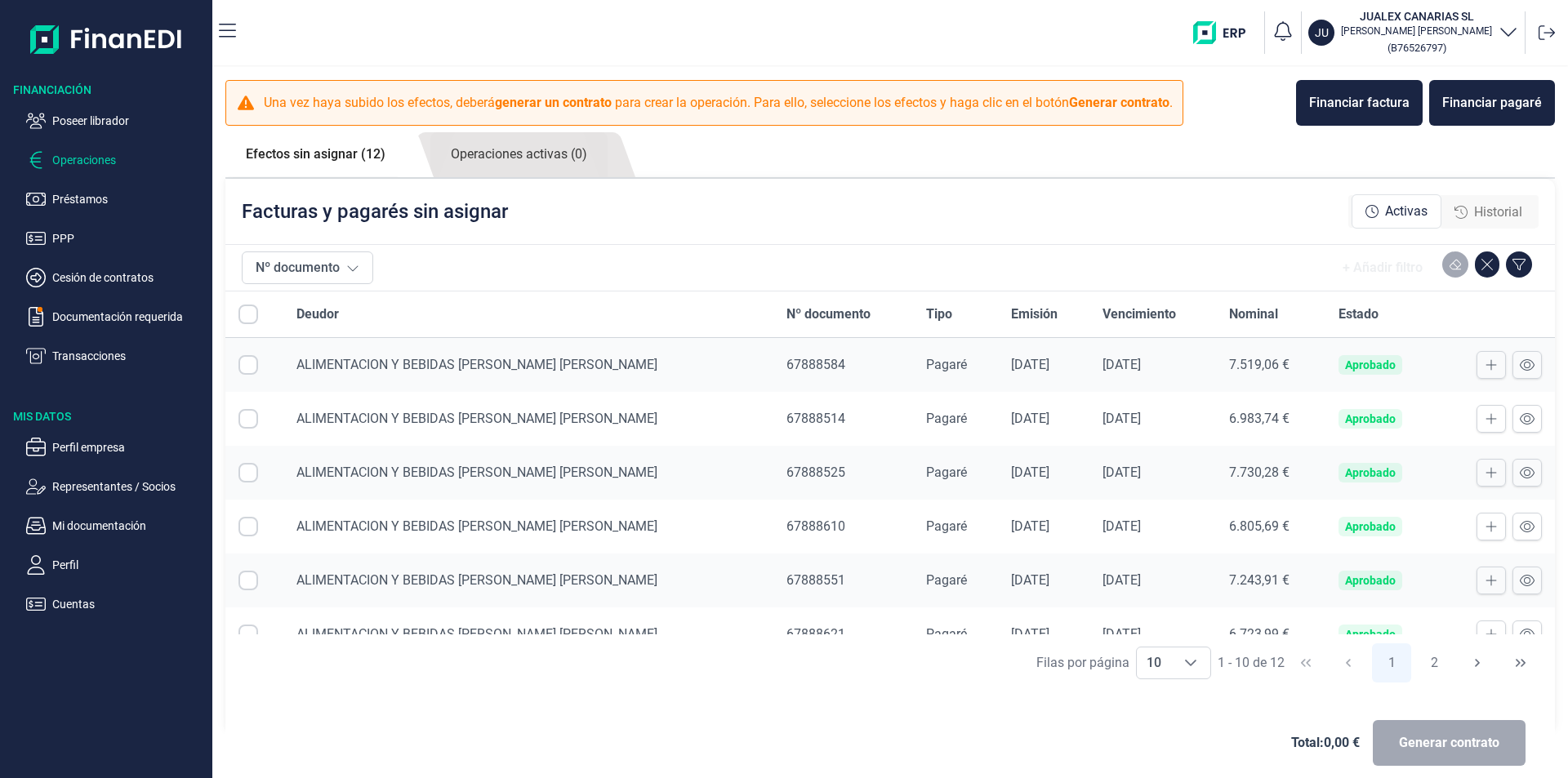
drag, startPoint x: 248, startPoint y: 367, endPoint x: 253, endPoint y: 411, distance: 44.3
click at [248, 369] on input "Row Selected null" at bounding box center [248, 365] width 20 height 20
click at [245, 361] on input "Row Unselected null" at bounding box center [248, 365] width 20 height 20
checkbox input "false"
click at [1188, 664] on icon "Choose" at bounding box center [1191, 663] width 13 height 13
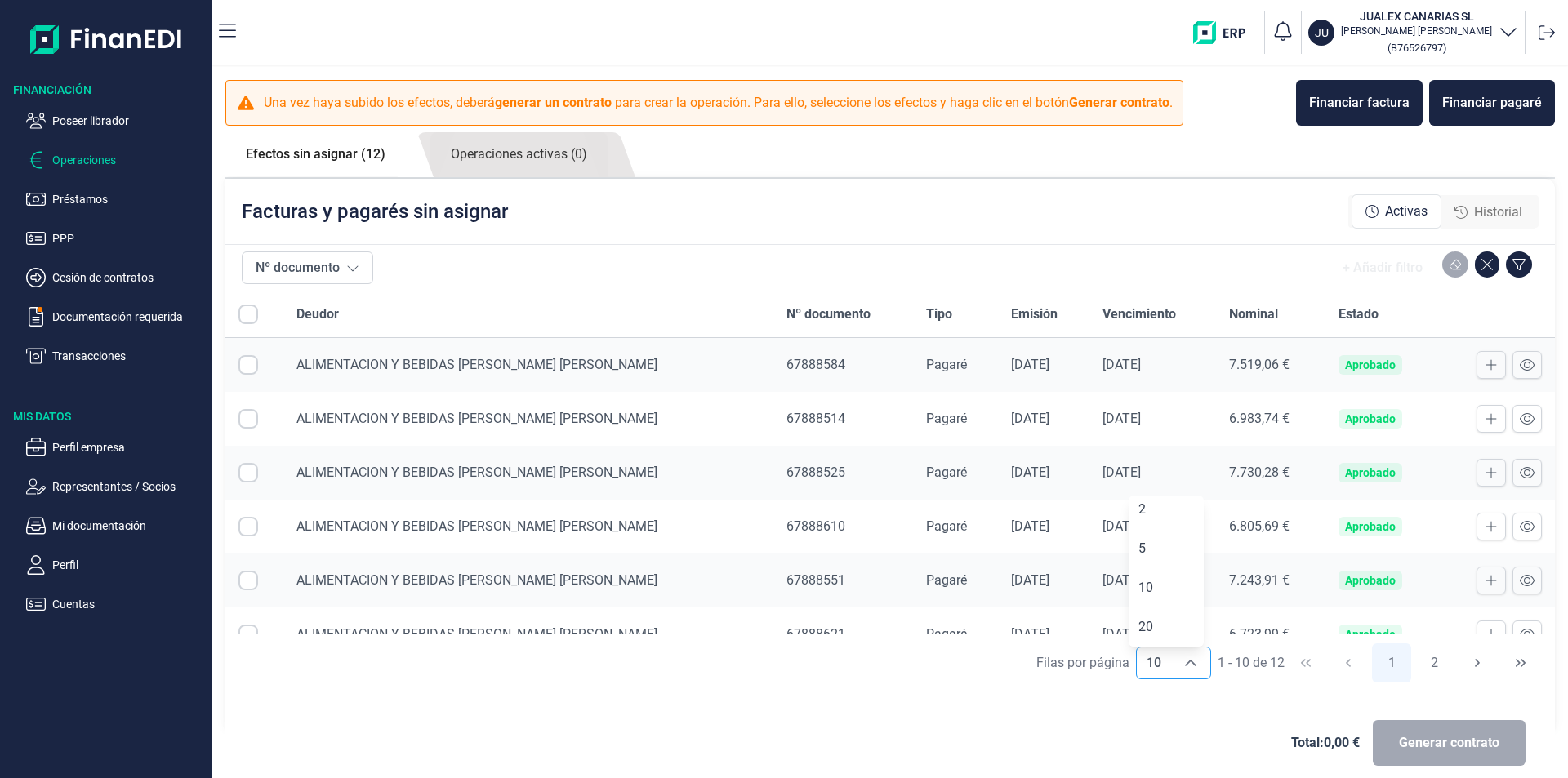
scroll to position [11, 0]
click at [1164, 619] on li "20" at bounding box center [1165, 621] width 75 height 39
type input "20"
click at [248, 311] on input "All items unselected" at bounding box center [248, 314] width 20 height 20
checkbox input "false"
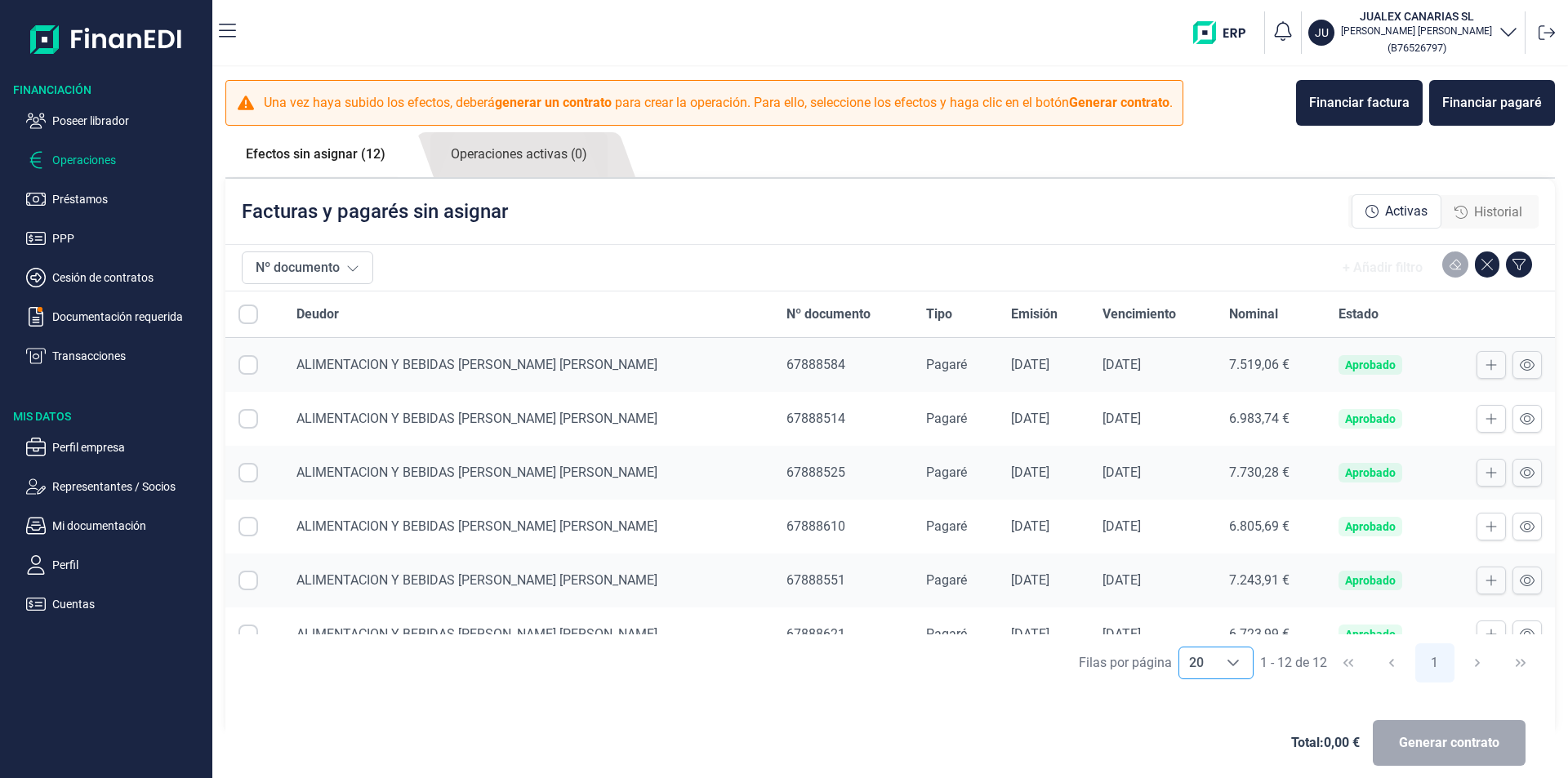
click at [251, 363] on input "Row Selected null" at bounding box center [248, 365] width 20 height 20
checkbox input "true"
drag, startPoint x: 252, startPoint y: 413, endPoint x: 252, endPoint y: 456, distance: 43.0
click at [252, 413] on input "Row Selected null" at bounding box center [248, 419] width 20 height 20
checkbox input "true"
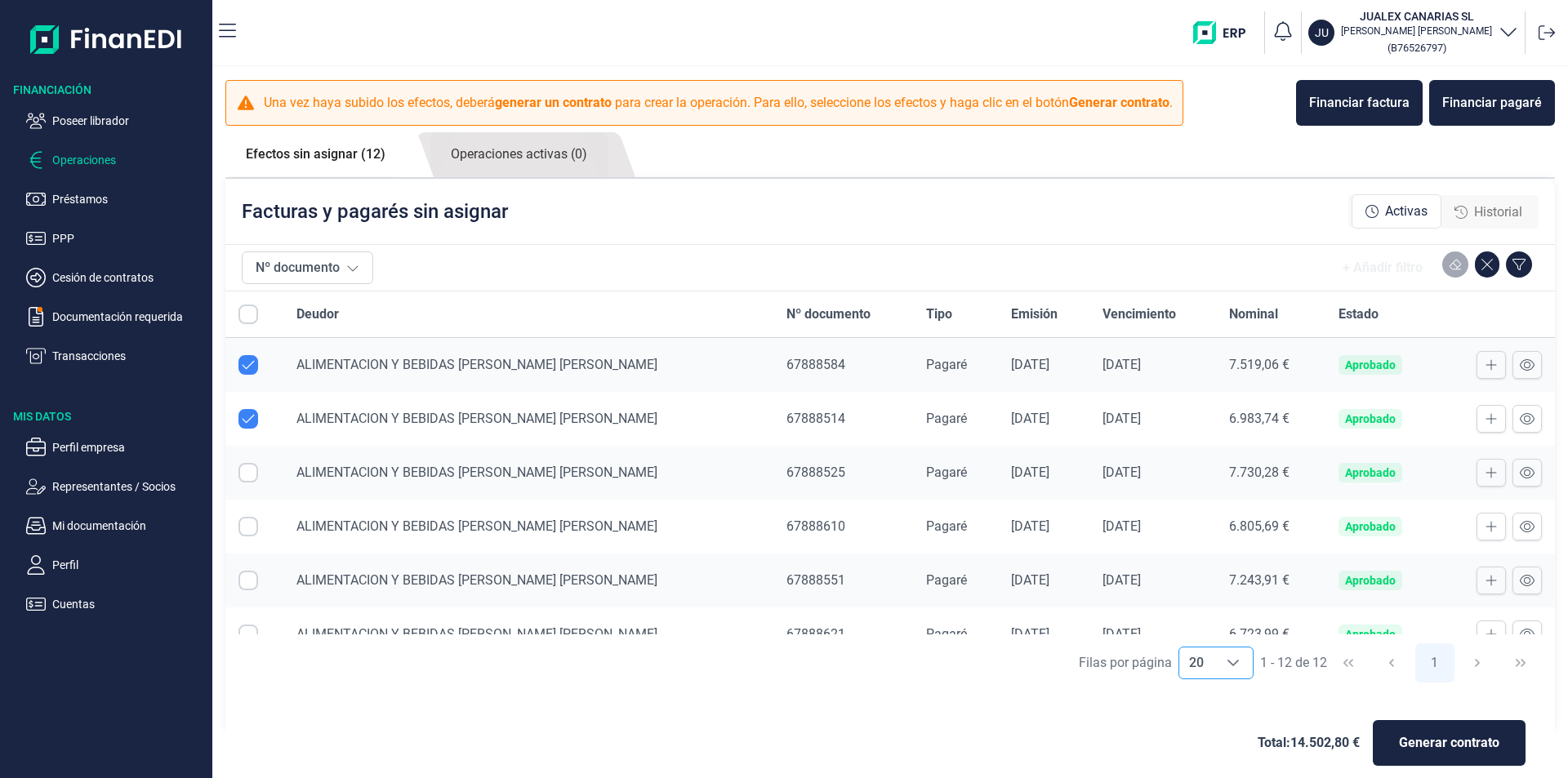
click at [251, 475] on input "Row Selected null" at bounding box center [248, 473] width 20 height 20
checkbox input "true"
click at [252, 529] on input "Row Selected null" at bounding box center [248, 526] width 20 height 20
checkbox input "true"
click at [248, 582] on input "Row Selected null" at bounding box center [248, 581] width 20 height 20
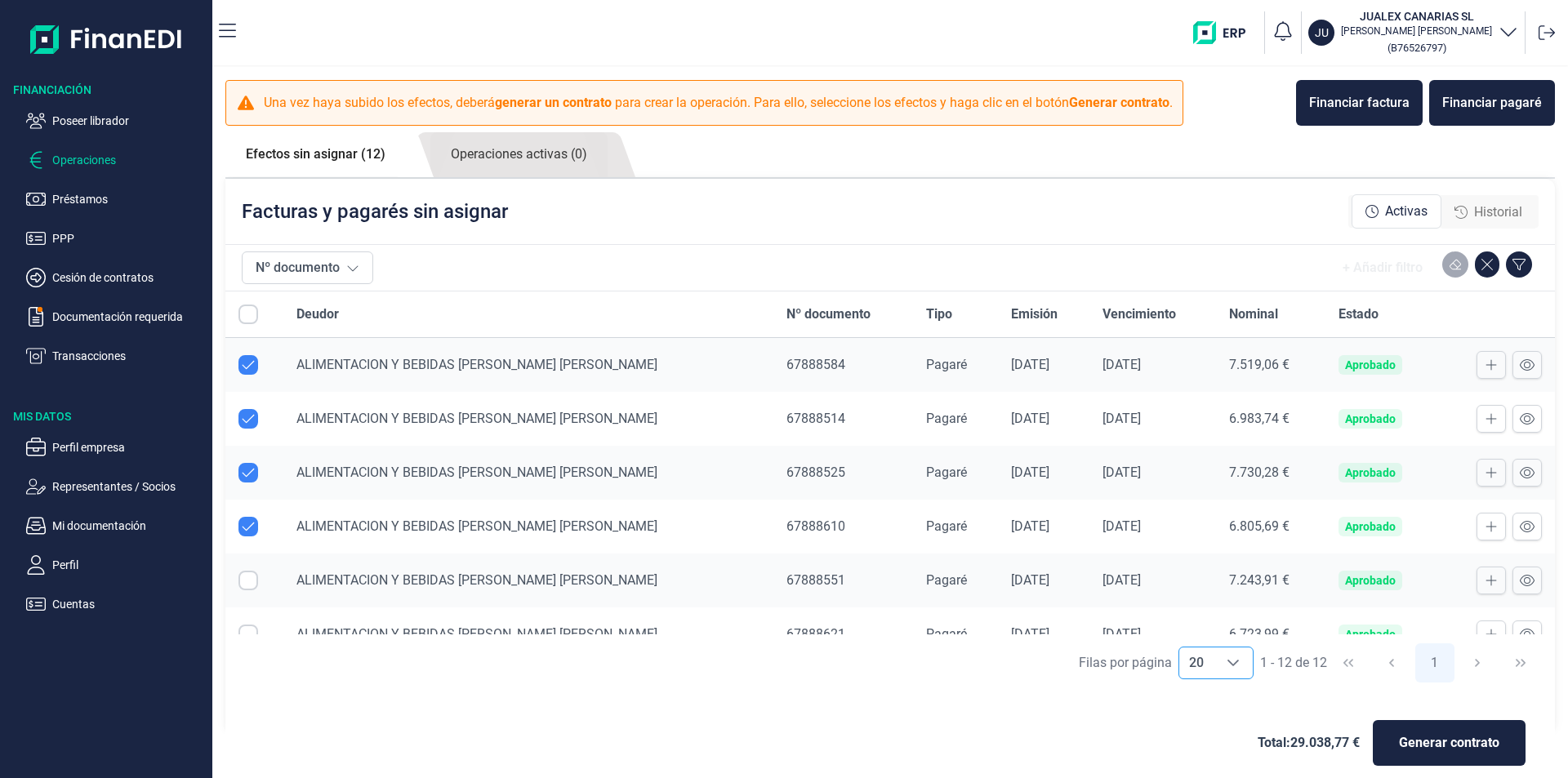
checkbox input "true"
click at [251, 625] on input "Row Selected null" at bounding box center [248, 634] width 20 height 20
checkbox input "true"
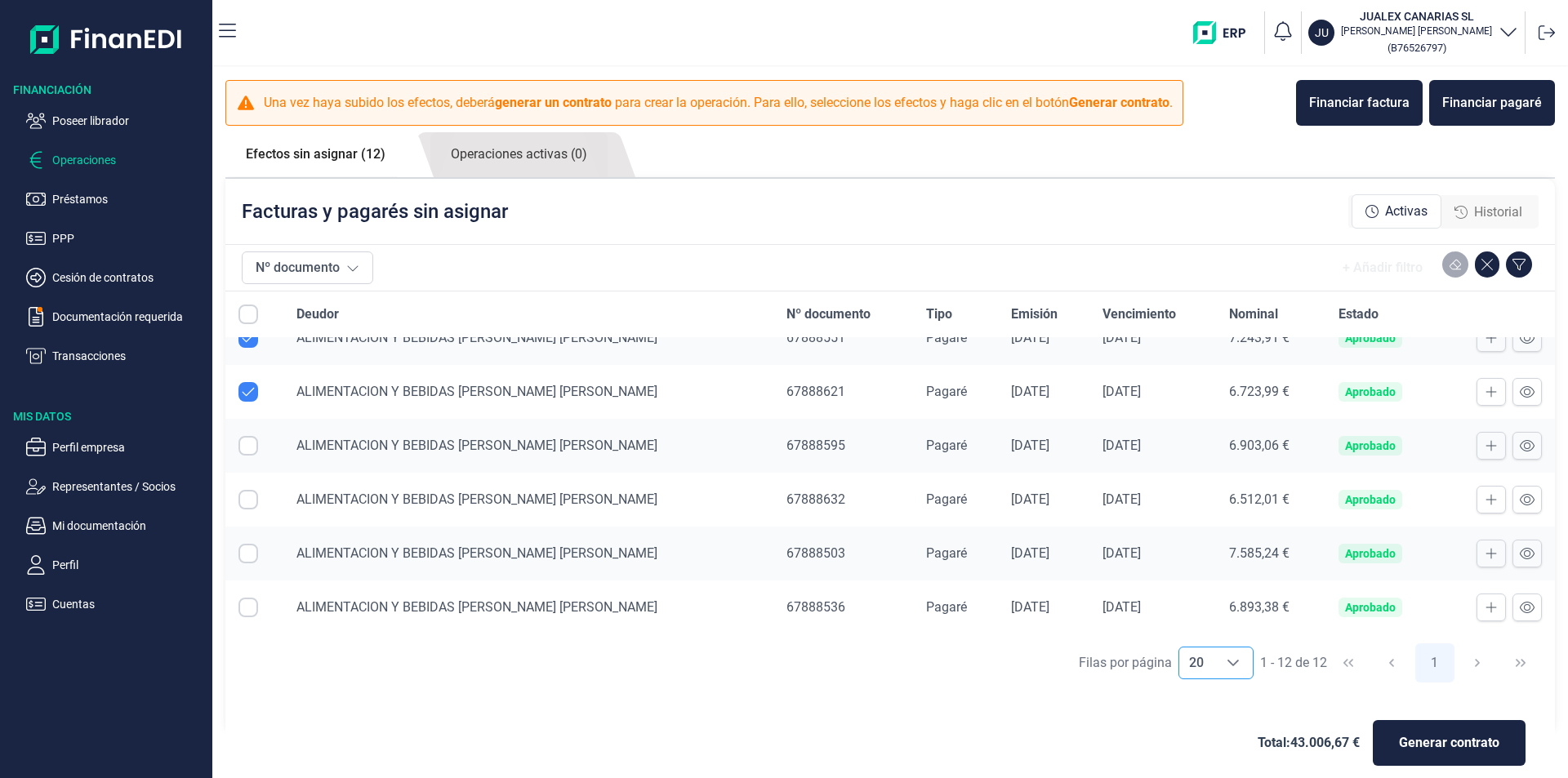
scroll to position [245, 0]
click at [244, 441] on input "Row Selected null" at bounding box center [248, 443] width 20 height 20
checkbox input "true"
click at [247, 493] on input "Row Selected null" at bounding box center [248, 497] width 20 height 20
checkbox input "true"
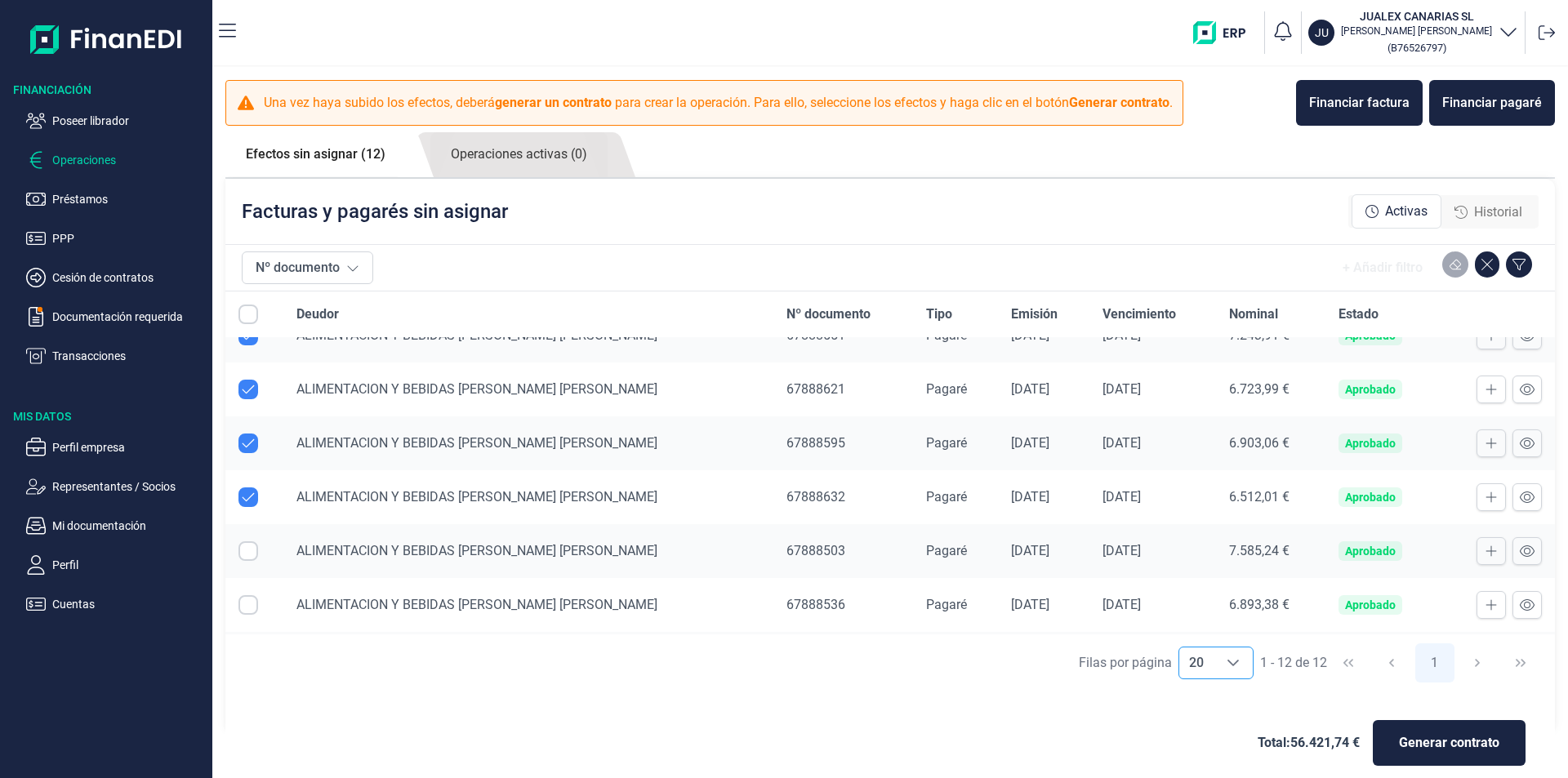
drag, startPoint x: 250, startPoint y: 548, endPoint x: 252, endPoint y: 578, distance: 30.1
click at [250, 549] on input "Row Selected null" at bounding box center [248, 551] width 20 height 20
checkbox input "true"
click at [253, 601] on input "Row Selected null" at bounding box center [248, 605] width 20 height 20
checkbox input "true"
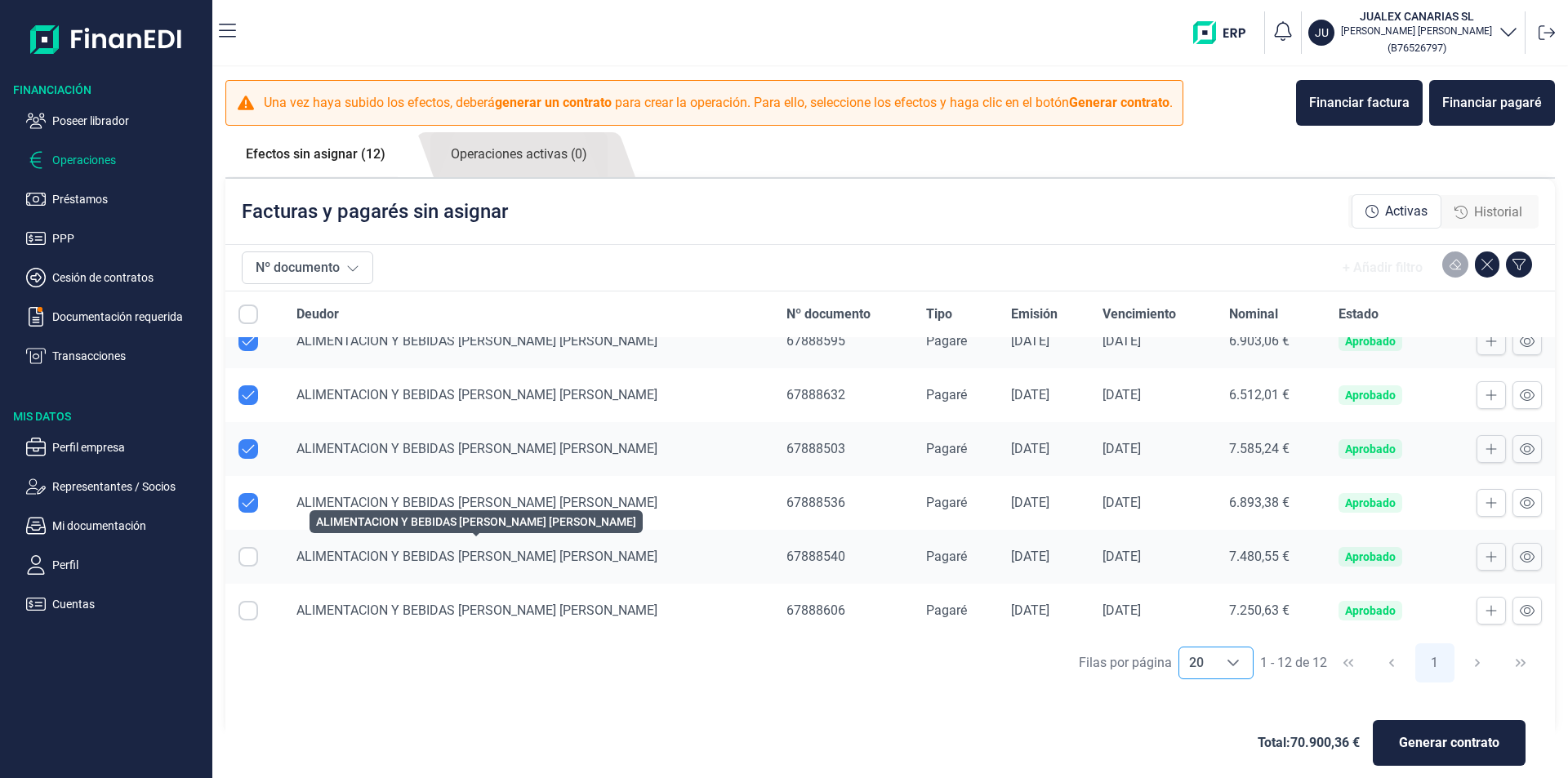
scroll to position [350, 0]
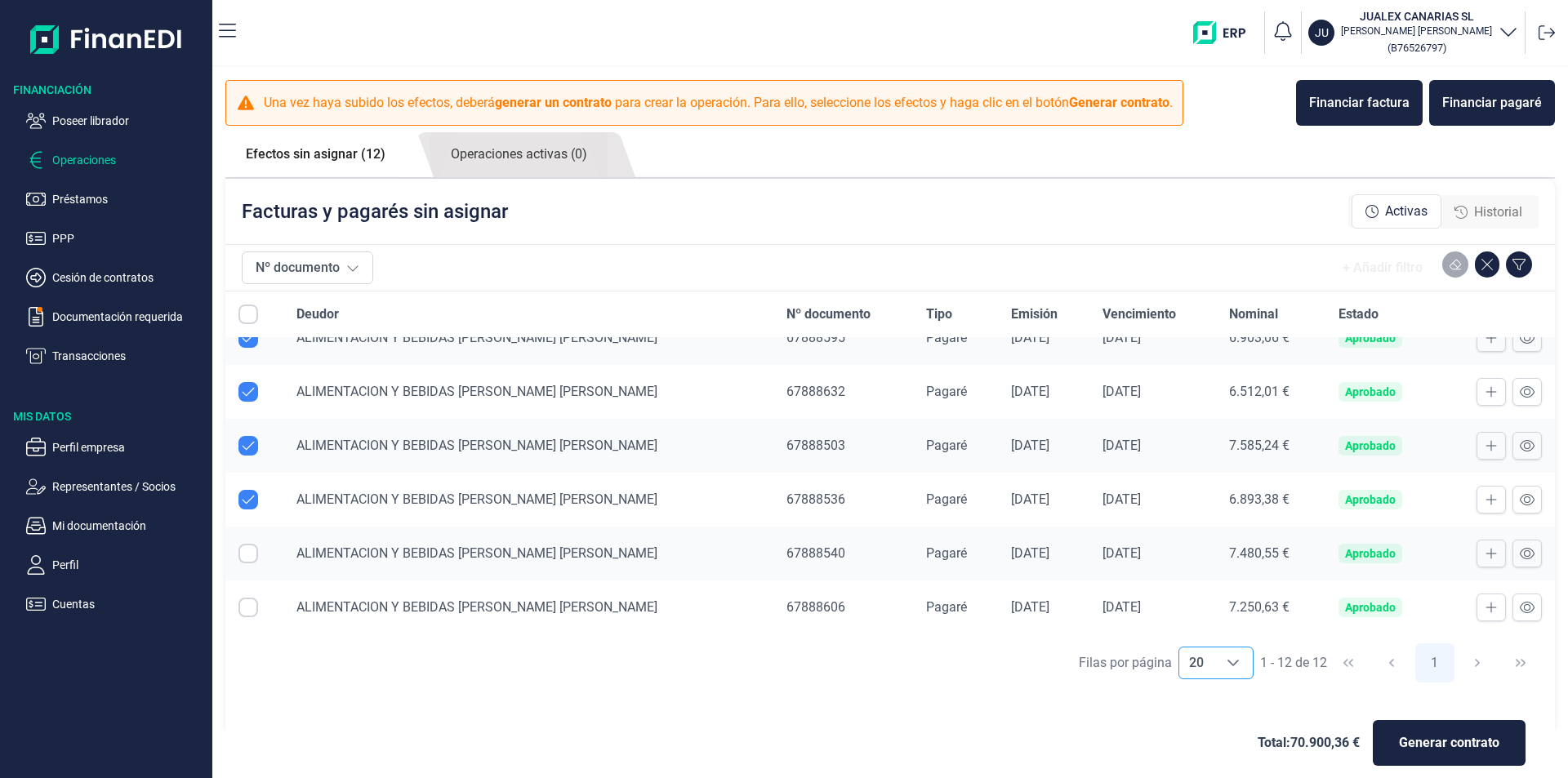
click at [245, 553] on input "Row Selected null" at bounding box center [248, 554] width 20 height 20
checkbox input "true"
click at [244, 607] on input "Row Selected null" at bounding box center [248, 607] width 20 height 20
checkbox input "true"
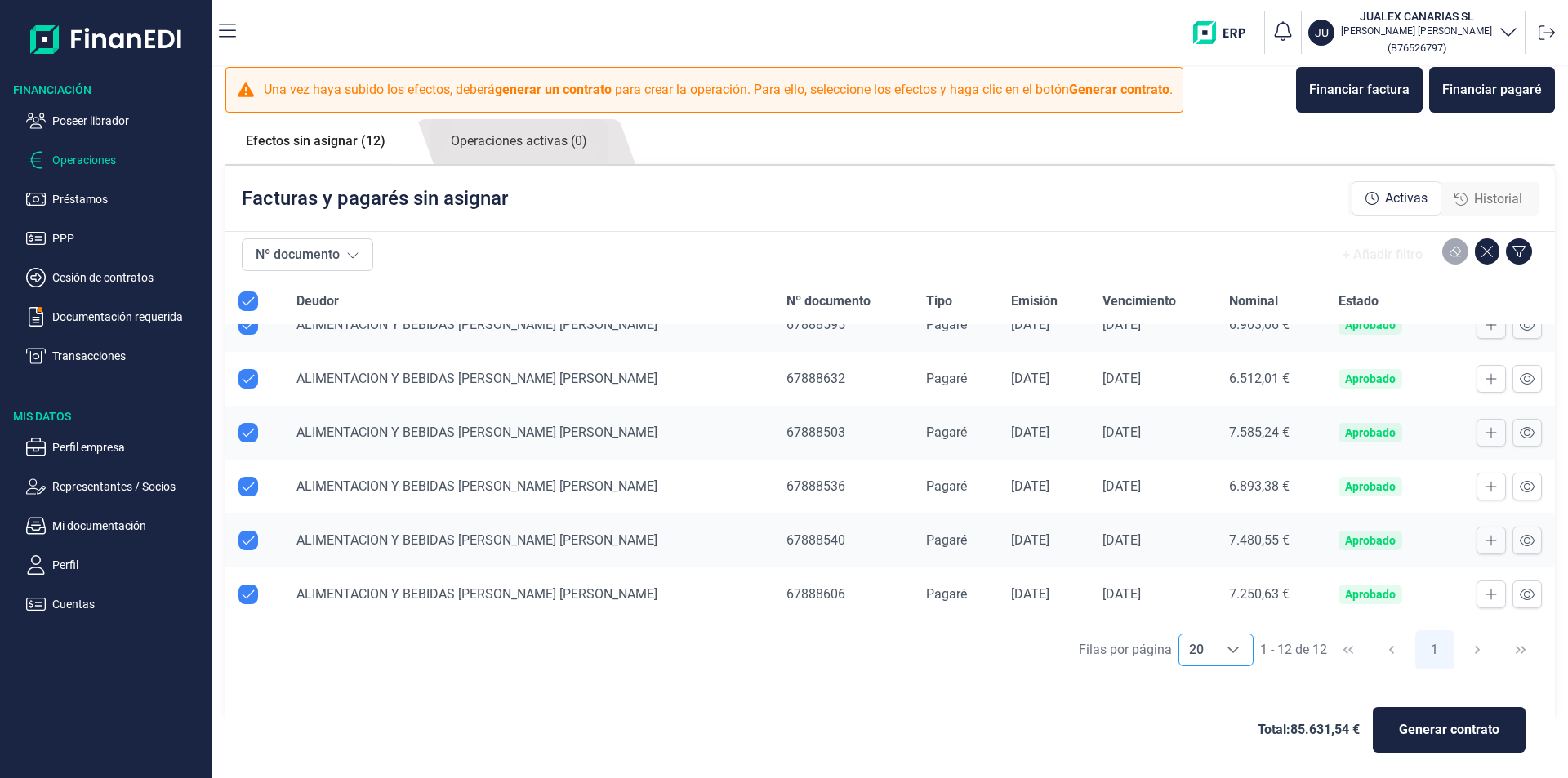
scroll to position [17, 0]
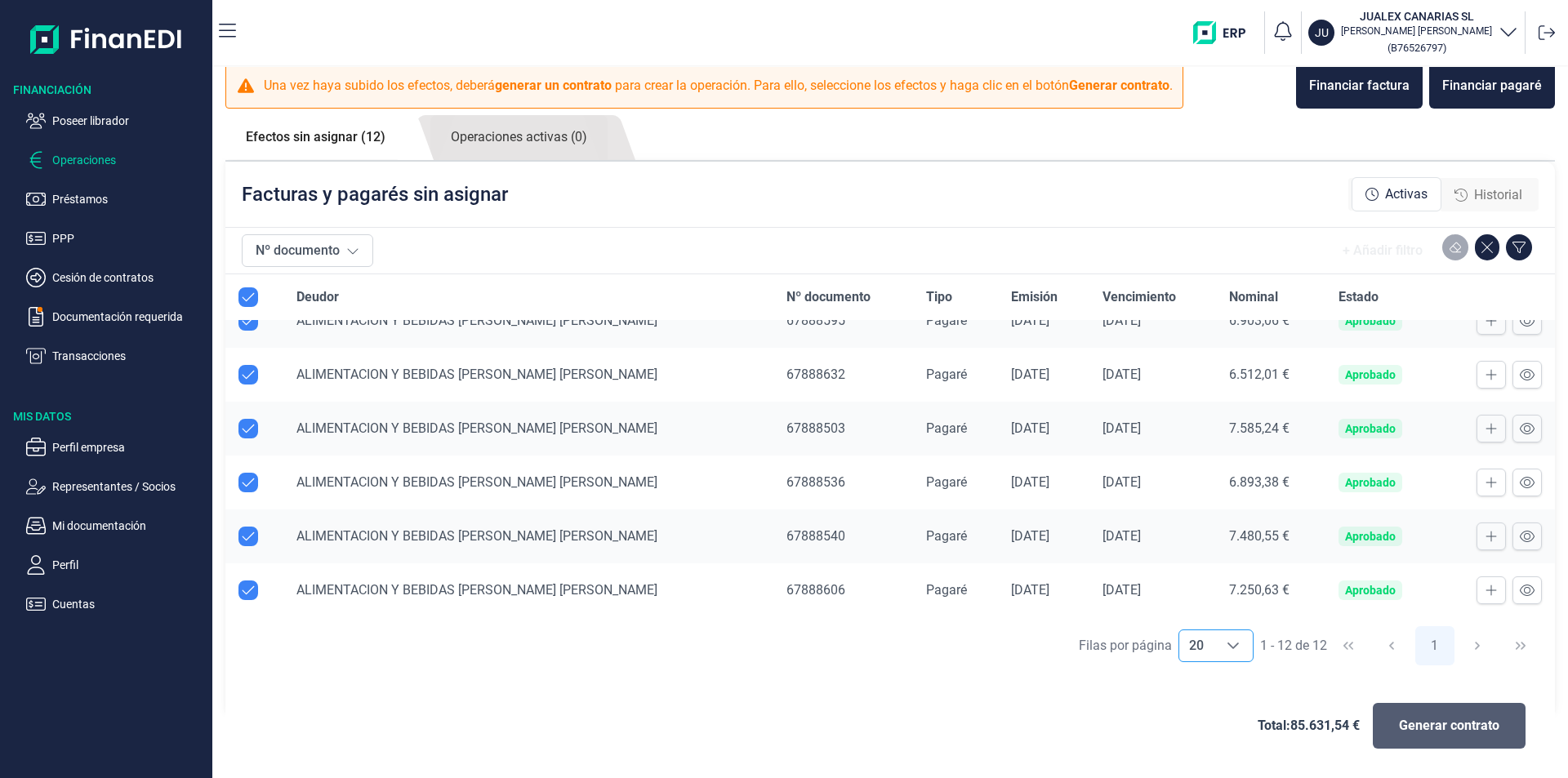
click at [1434, 732] on span "Generar contrato" at bounding box center [1449, 726] width 101 height 20
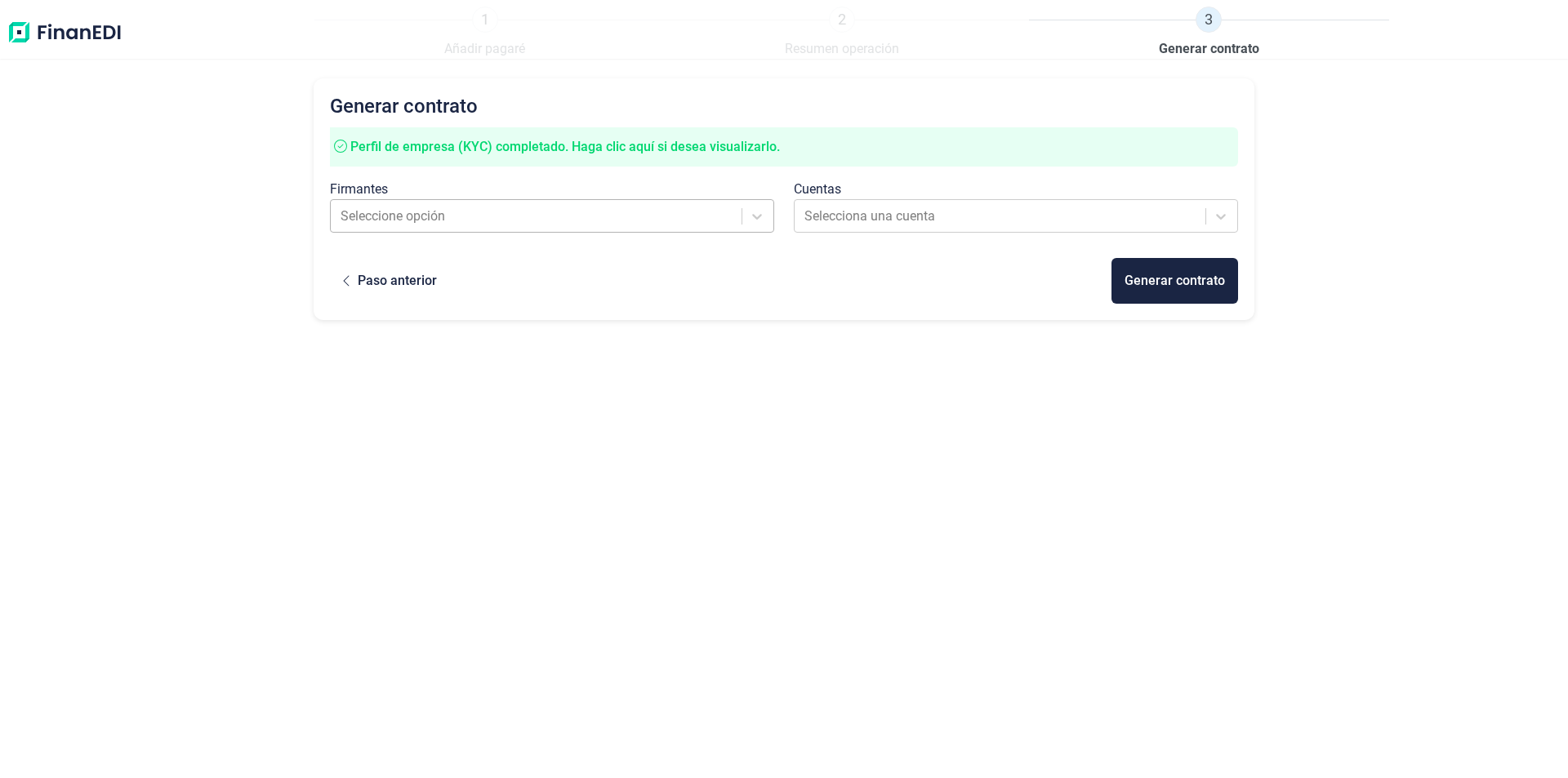
click at [591, 221] on div at bounding box center [537, 216] width 394 height 23
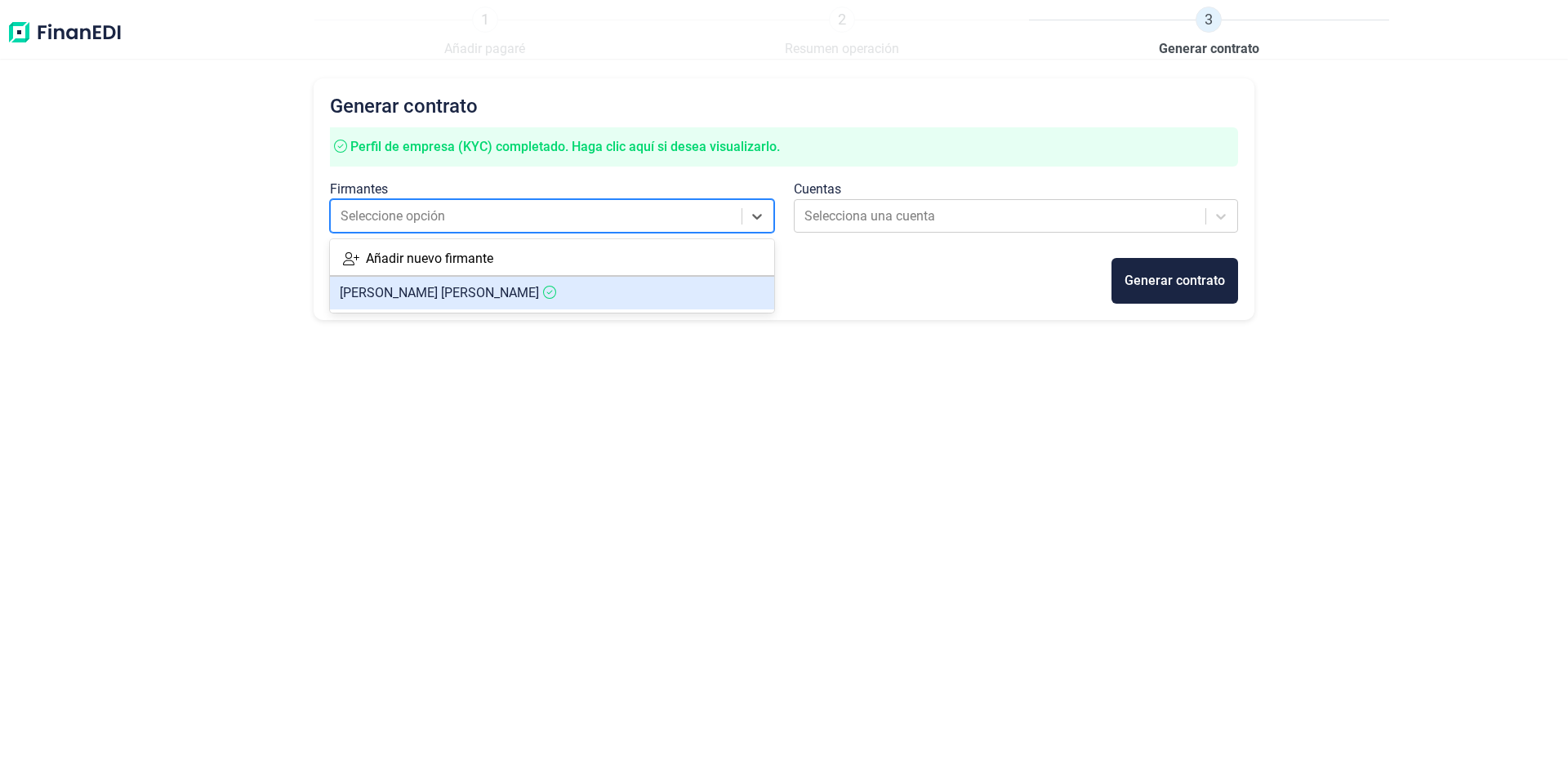
click at [463, 296] on span "ALEXIS GONZALEZ ALVAREZ" at bounding box center [439, 292] width 199 height 16
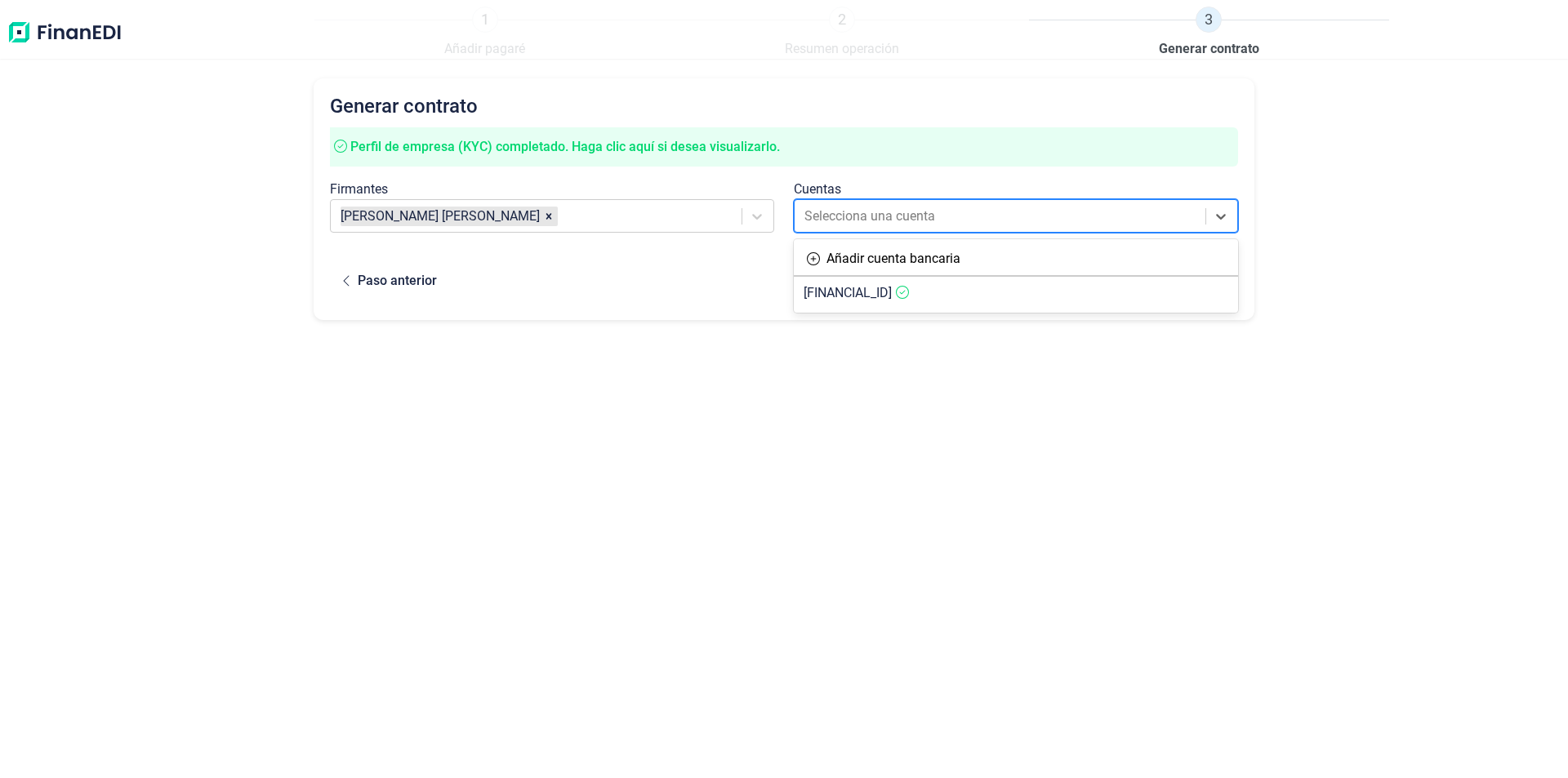
click at [892, 219] on div at bounding box center [1001, 216] width 394 height 23
click at [890, 295] on span "ES6921005897151300006598" at bounding box center [848, 292] width 88 height 16
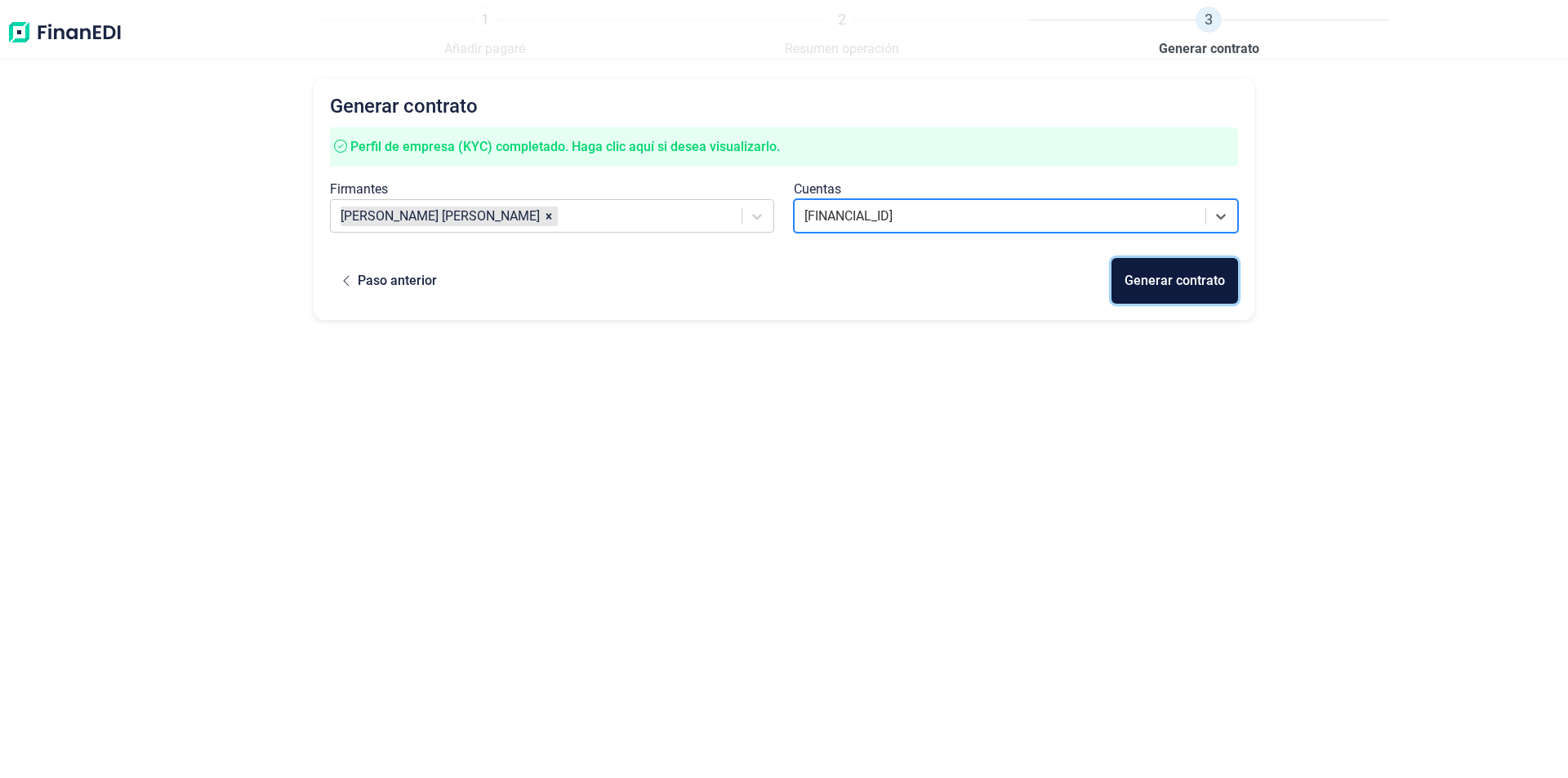
click at [1164, 286] on div "Generar contrato" at bounding box center [1174, 281] width 101 height 20
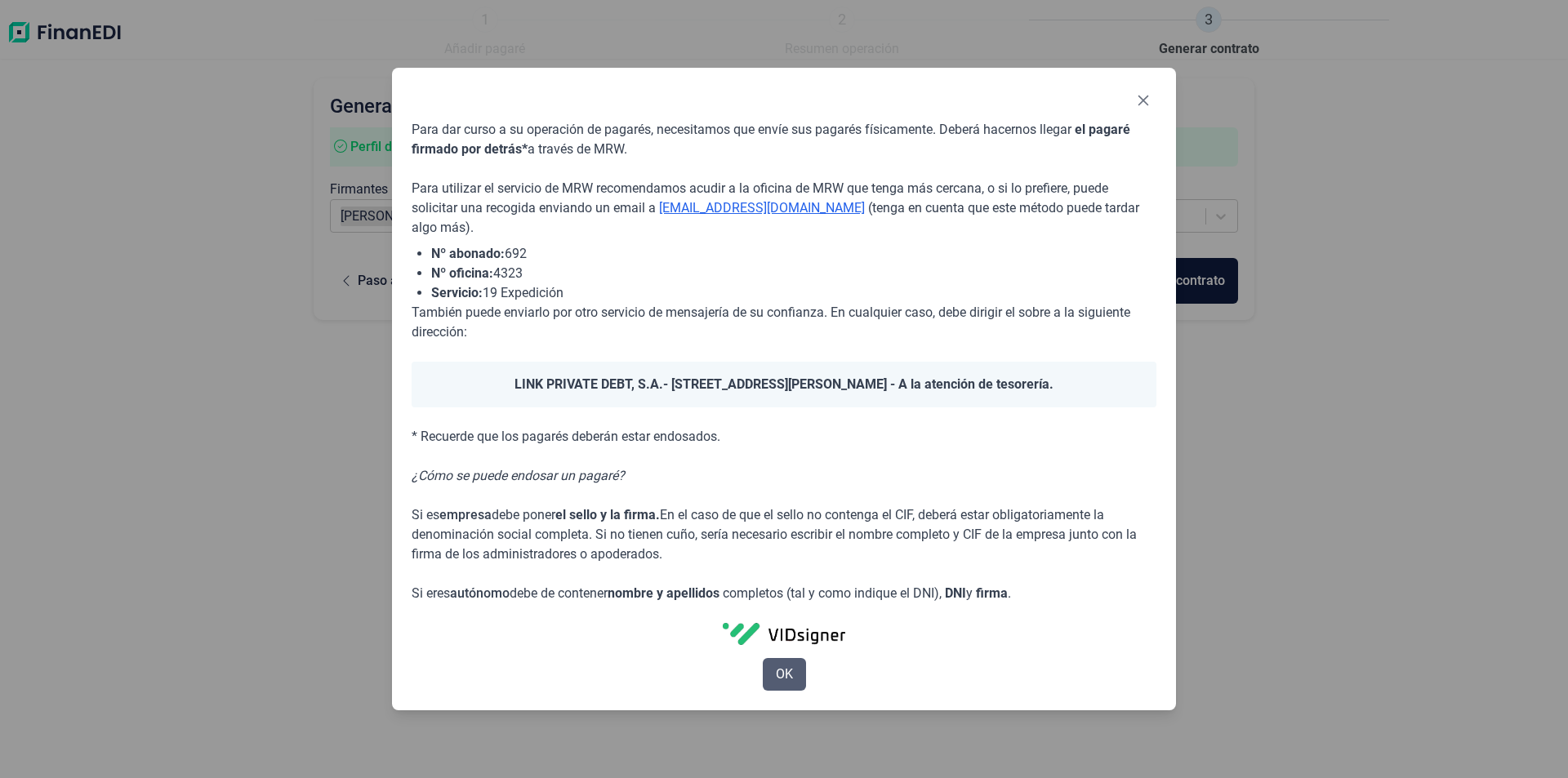
click at [788, 679] on span "OK" at bounding box center [784, 674] width 17 height 20
